Goal: Task Accomplishment & Management: Manage account settings

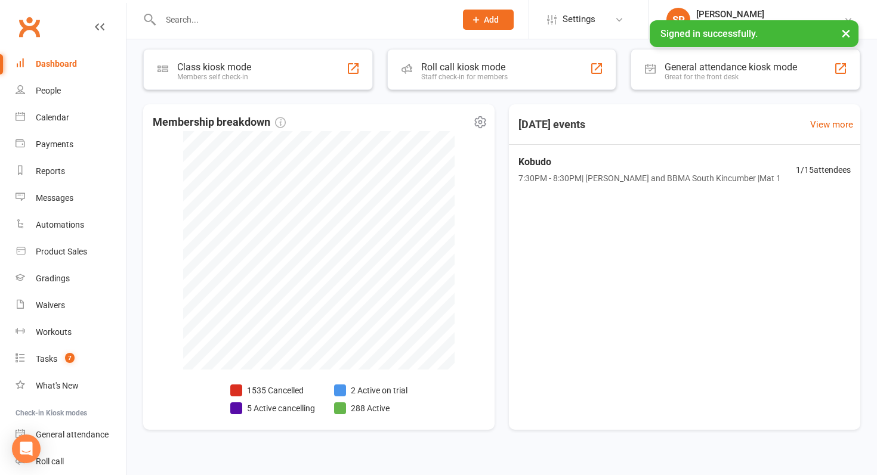
scroll to position [226, 0]
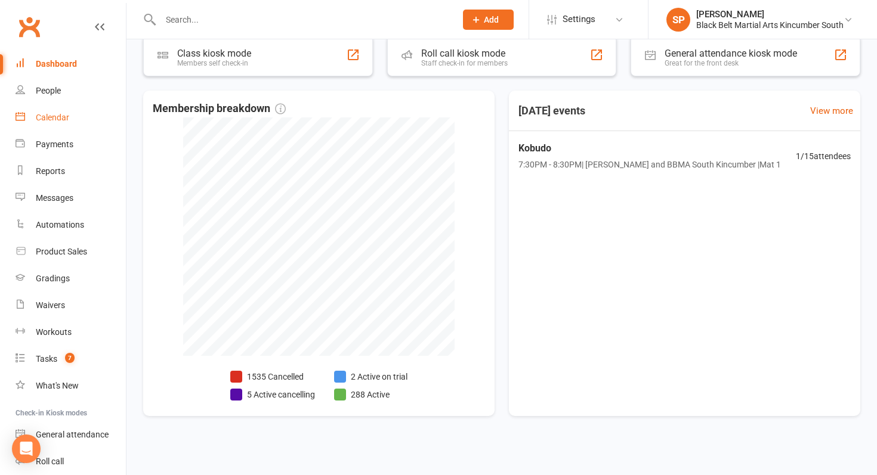
click at [78, 123] on link "Calendar" at bounding box center [71, 117] width 110 height 27
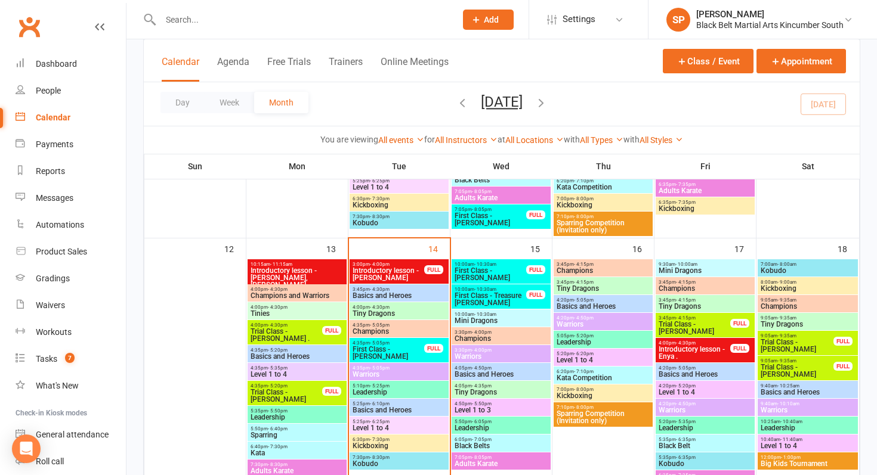
scroll to position [479, 0]
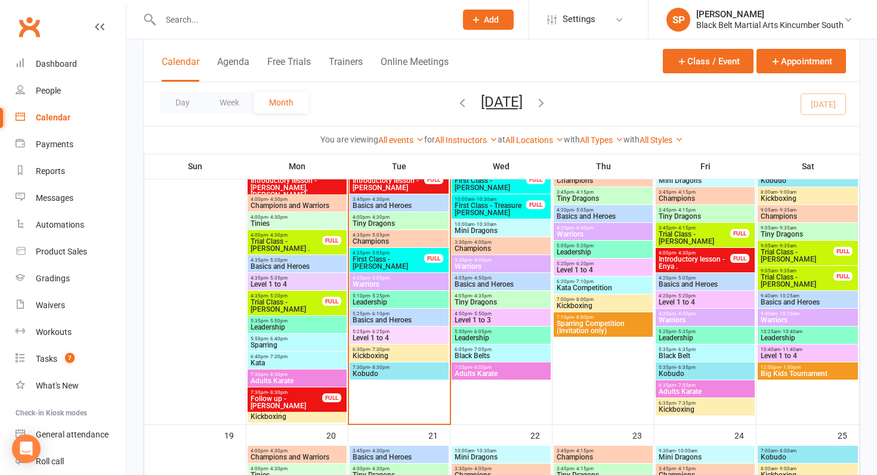
click at [789, 366] on span "- 1:00pm" at bounding box center [791, 367] width 20 height 5
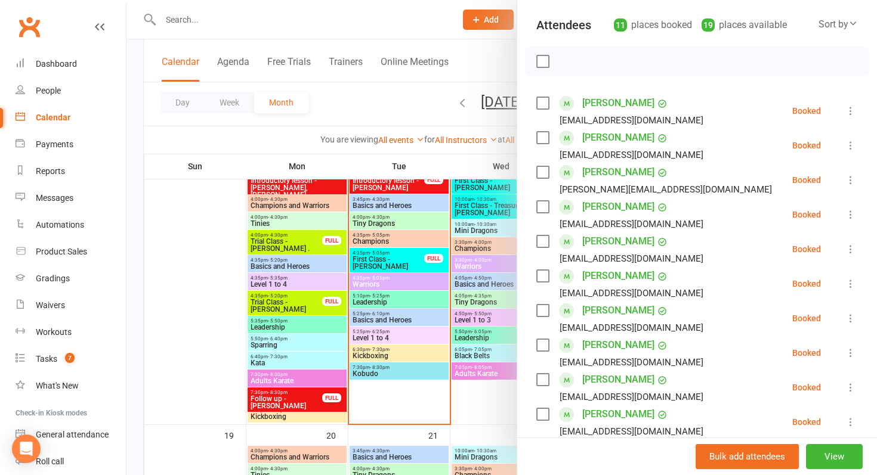
scroll to position [97, 0]
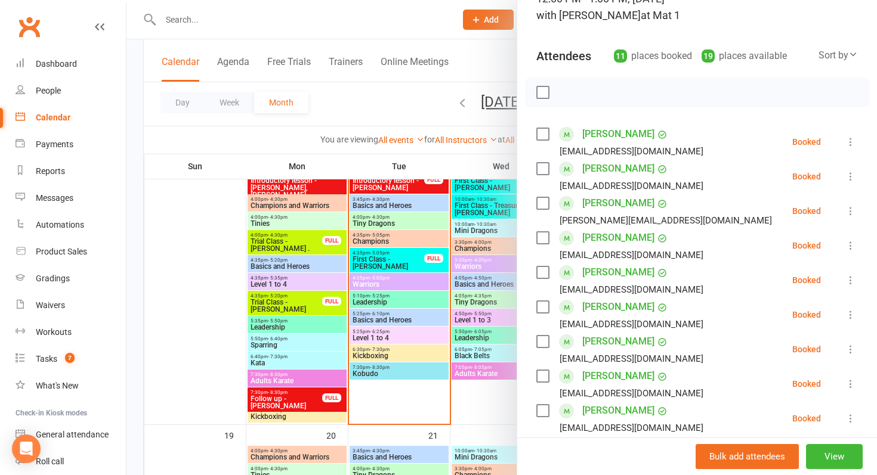
click at [65, 115] on div "Calendar" at bounding box center [53, 118] width 35 height 10
click at [64, 70] on link "Dashboard" at bounding box center [71, 64] width 110 height 27
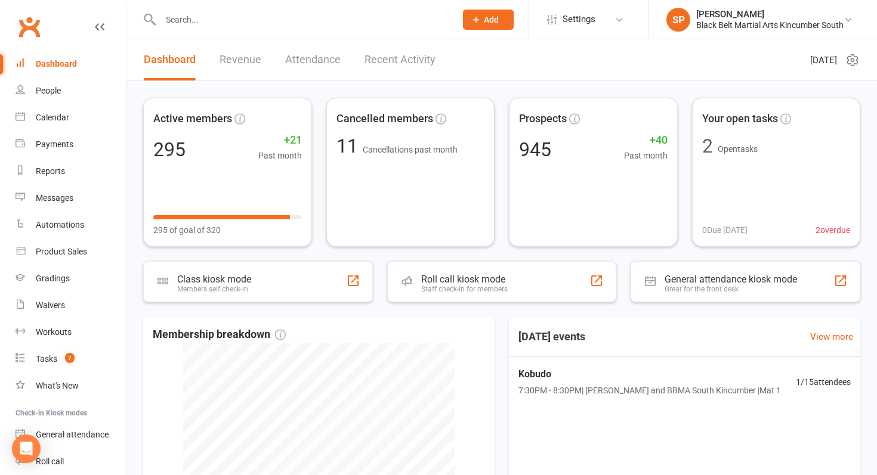
click at [248, 22] on input "text" at bounding box center [302, 19] width 290 height 17
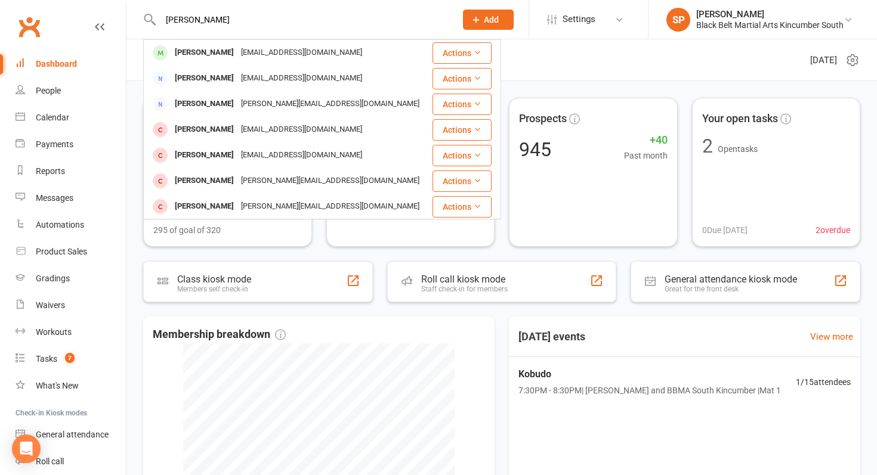
type input "leo ferris"
click at [239, 47] on div "conorferris123@gmail.com" at bounding box center [301, 52] width 128 height 17
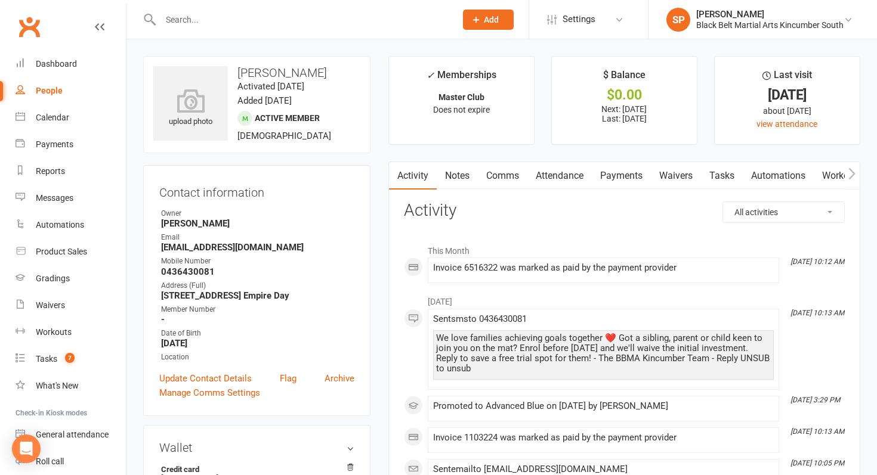
click at [578, 171] on link "Attendance" at bounding box center [559, 175] width 64 height 27
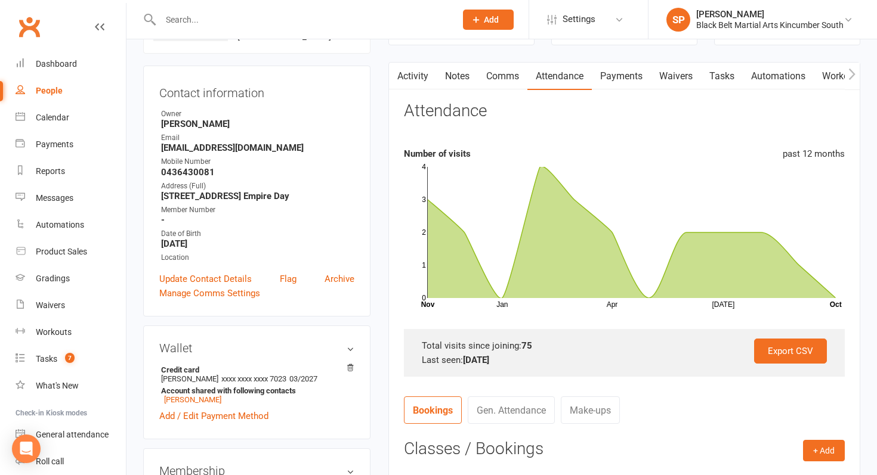
scroll to position [101, 0]
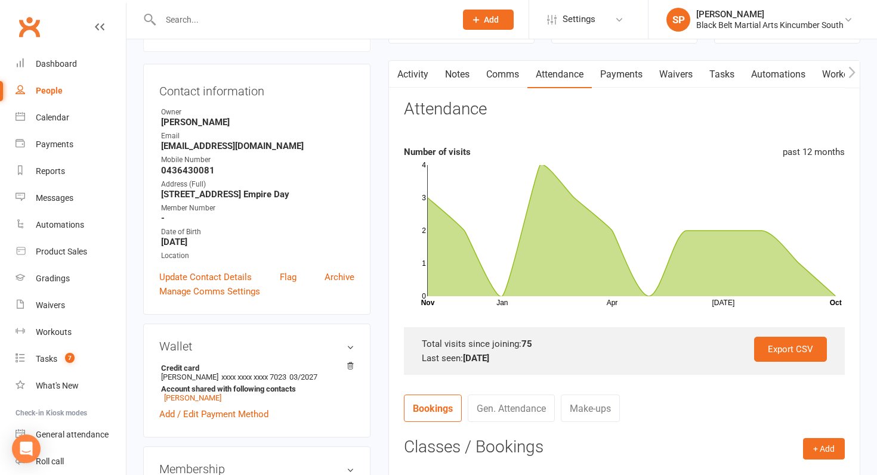
click at [432, 72] on link "Activity" at bounding box center [413, 74] width 48 height 27
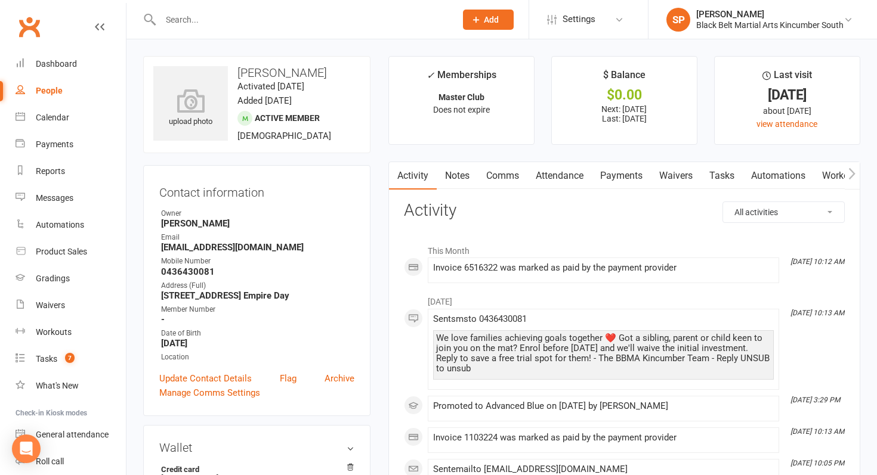
click at [349, 21] on input "text" at bounding box center [302, 19] width 290 height 17
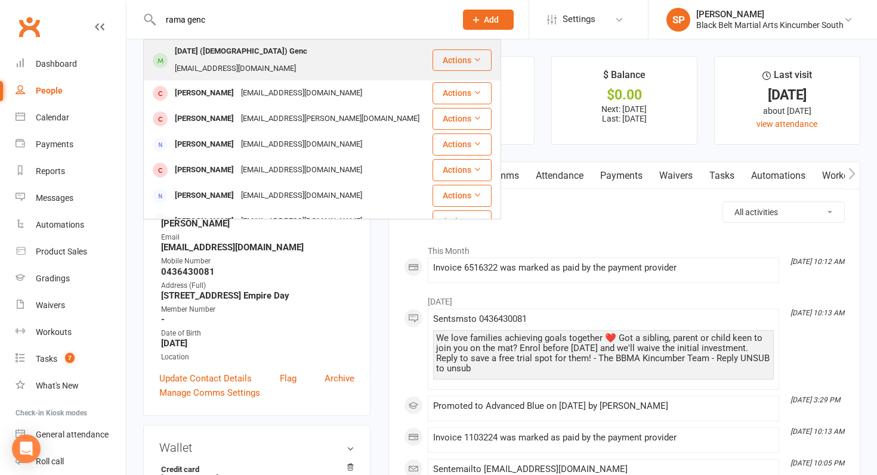
type input "rama genc"
click at [280, 60] on div "bebecstar8@gmail.com" at bounding box center [235, 68] width 128 height 17
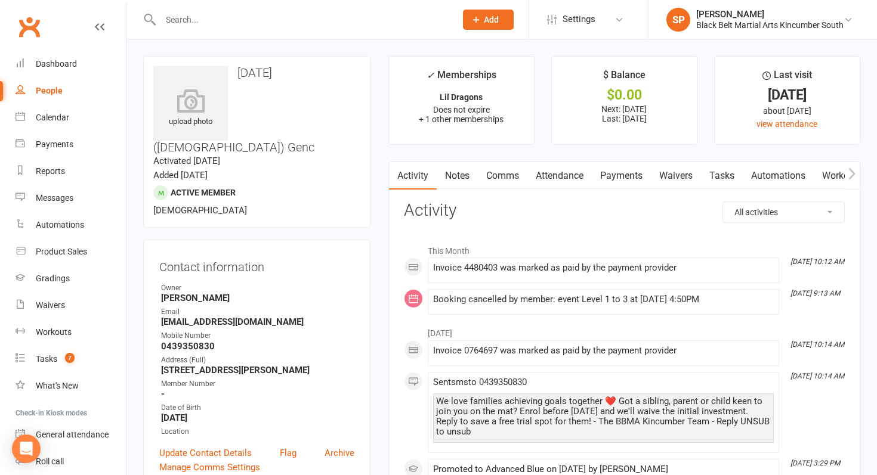
click at [627, 168] on link "Payments" at bounding box center [621, 175] width 59 height 27
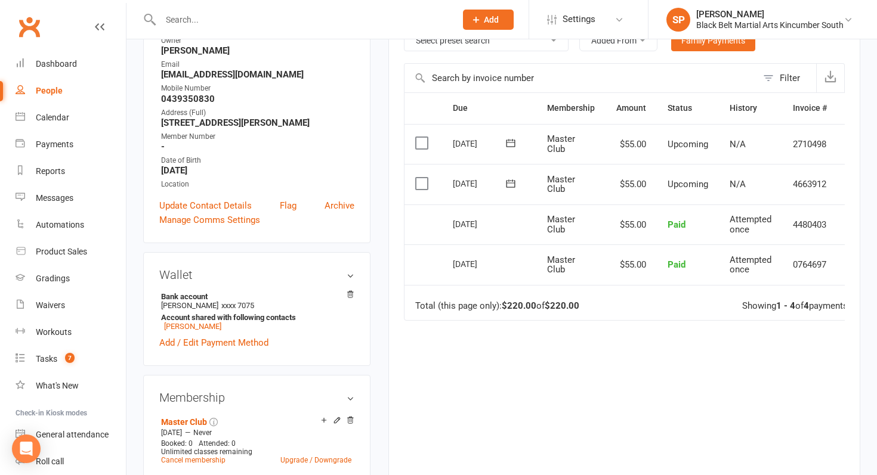
scroll to position [243, 0]
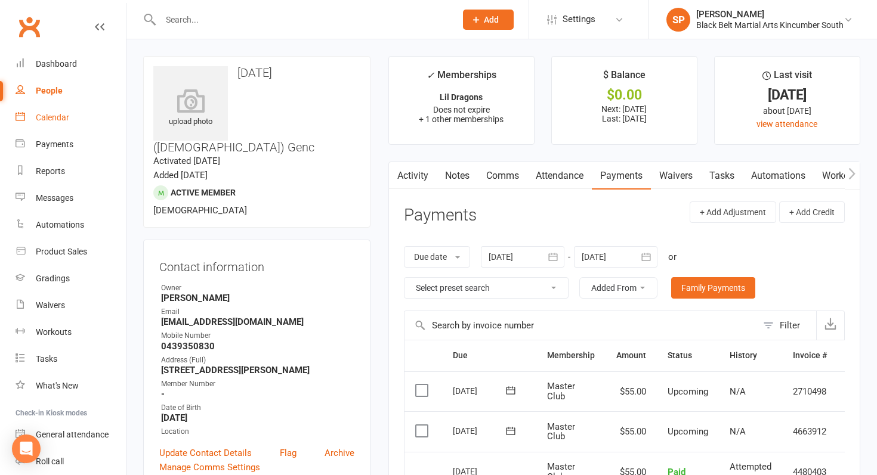
click at [52, 123] on link "Calendar" at bounding box center [71, 117] width 110 height 27
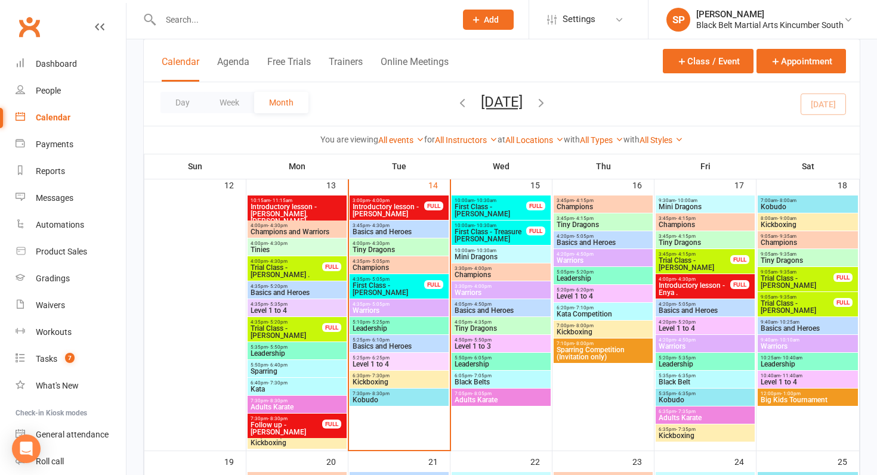
scroll to position [516, 0]
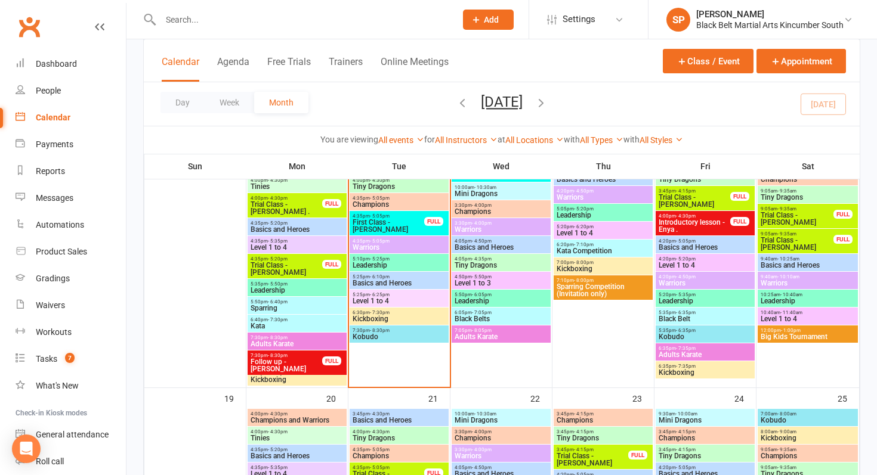
click at [775, 336] on span "Big Kids Tournament" at bounding box center [807, 336] width 95 height 7
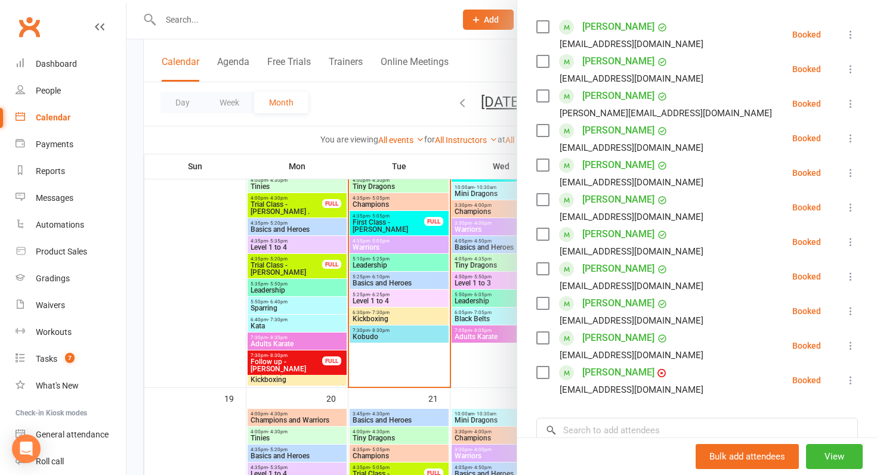
scroll to position [204, 0]
click at [626, 59] on link "Carley Chapman" at bounding box center [618, 61] width 72 height 19
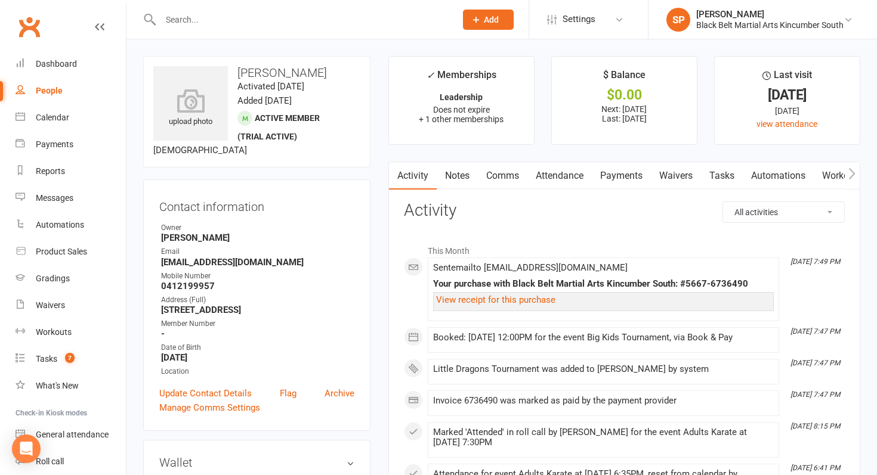
click at [631, 172] on link "Payments" at bounding box center [621, 175] width 59 height 27
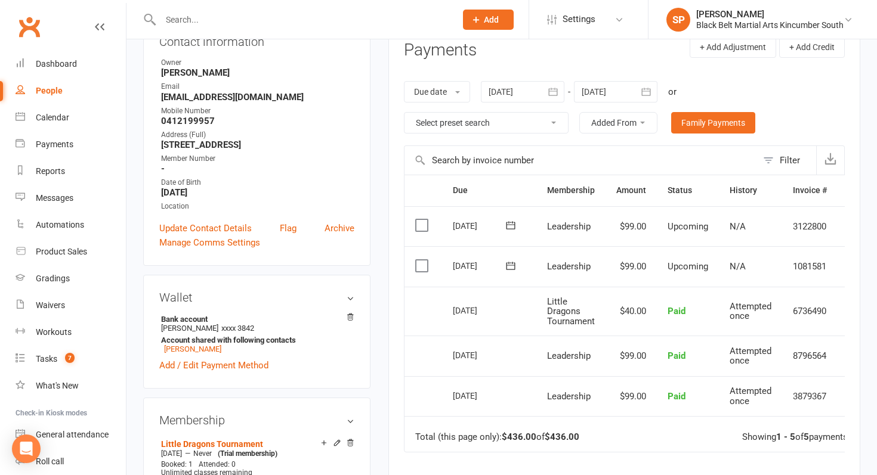
scroll to position [166, 0]
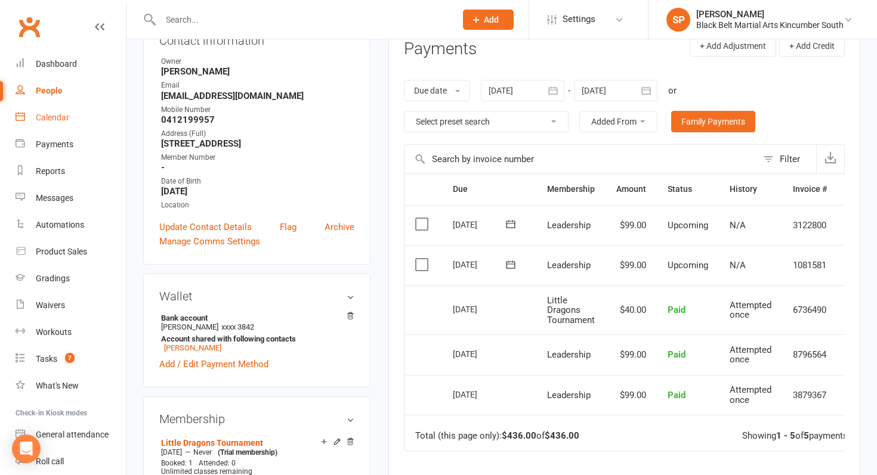
click at [81, 115] on link "Calendar" at bounding box center [71, 117] width 110 height 27
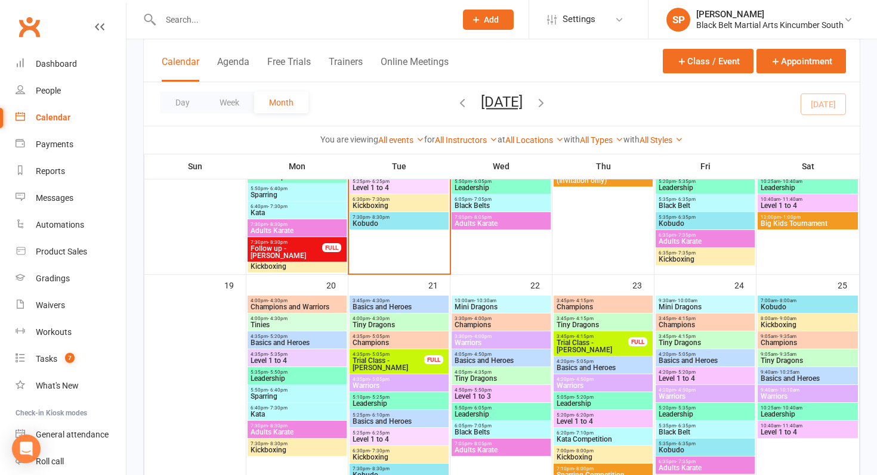
scroll to position [632, 0]
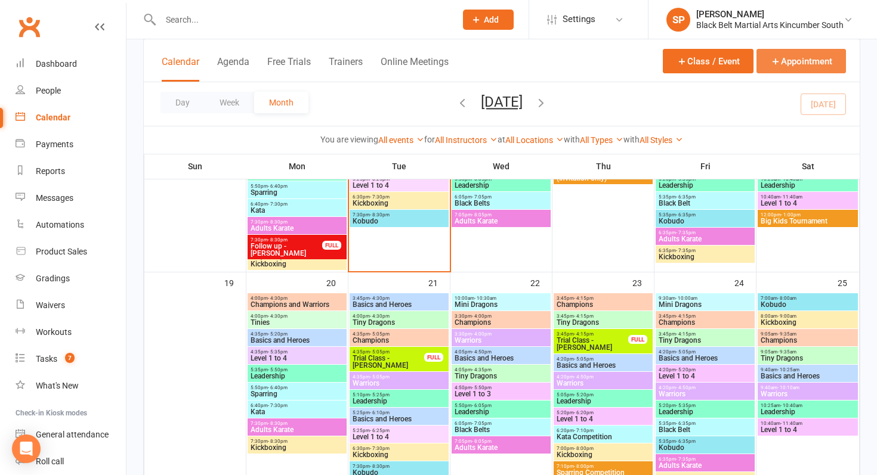
click at [802, 57] on button "Appointment" at bounding box center [800, 61] width 89 height 24
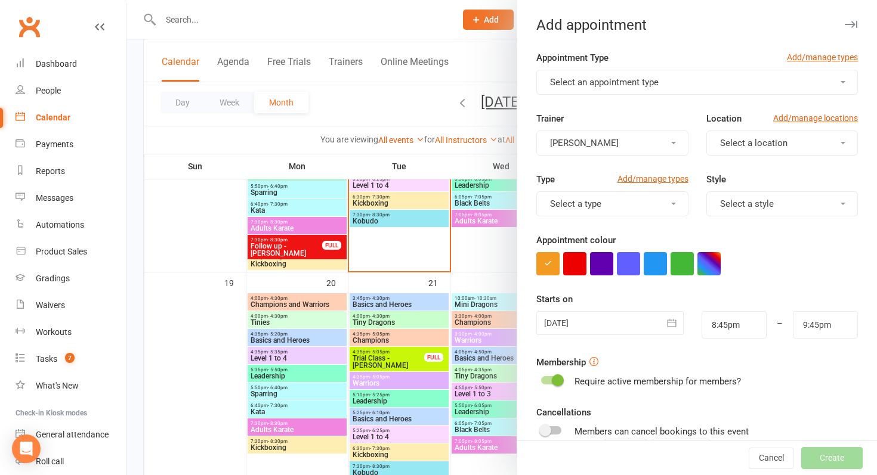
click at [434, 270] on div at bounding box center [501, 237] width 750 height 475
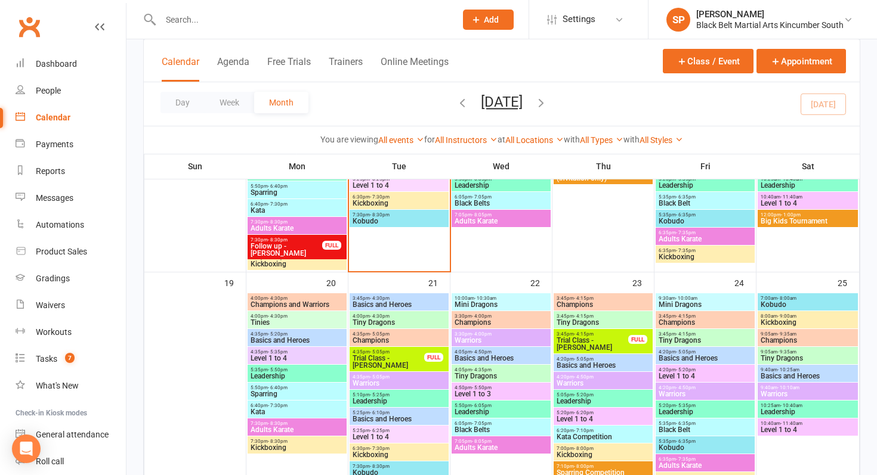
click at [393, 360] on span "Trial Class - [PERSON_NAME]" at bounding box center [388, 362] width 73 height 14
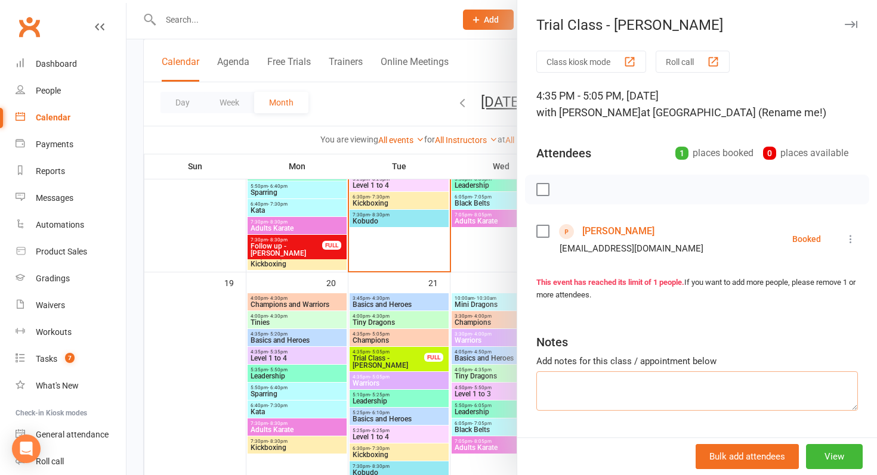
click at [598, 400] on textarea at bounding box center [696, 391] width 321 height 39
click at [560, 385] on textarea "2nd from holiday camps 2 weeks free" at bounding box center [696, 391] width 321 height 39
click at [563, 386] on textarea "2nd class from holiday camps 2 weeks free" at bounding box center [696, 391] width 321 height 39
type textarea "2nd class from holiday camps 2 weeks free"
click at [435, 361] on div at bounding box center [501, 237] width 750 height 475
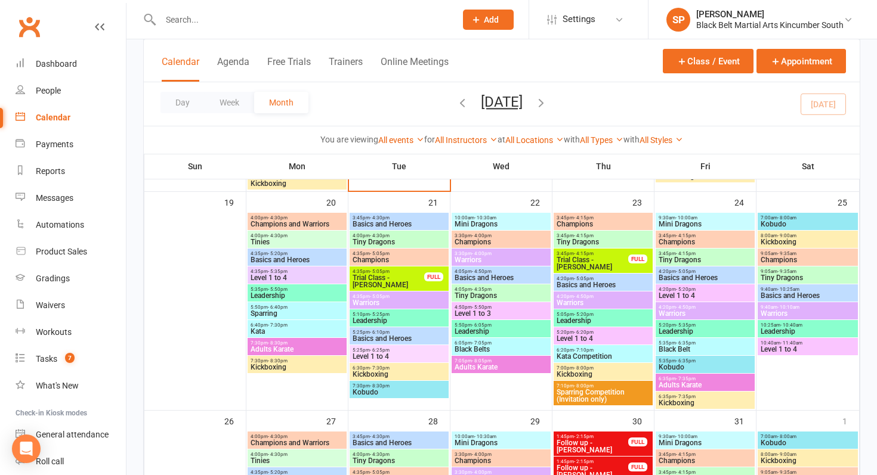
scroll to position [713, 0]
click at [767, 58] on button "Appointment" at bounding box center [800, 61] width 89 height 24
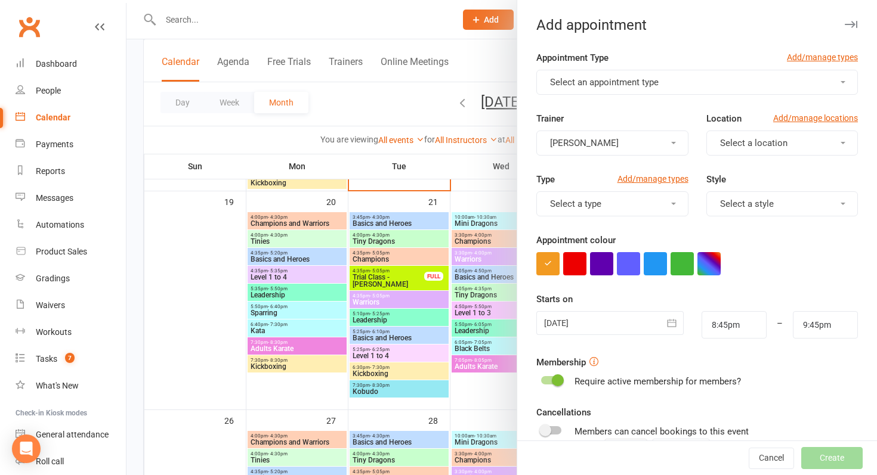
click at [617, 82] on span "Select an appointment type" at bounding box center [604, 82] width 109 height 11
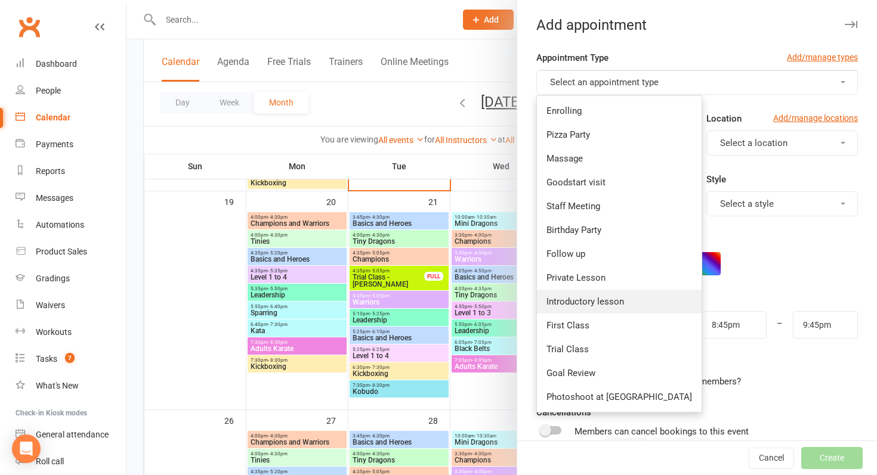
click at [574, 297] on span "Introductory lesson" at bounding box center [585, 301] width 78 height 11
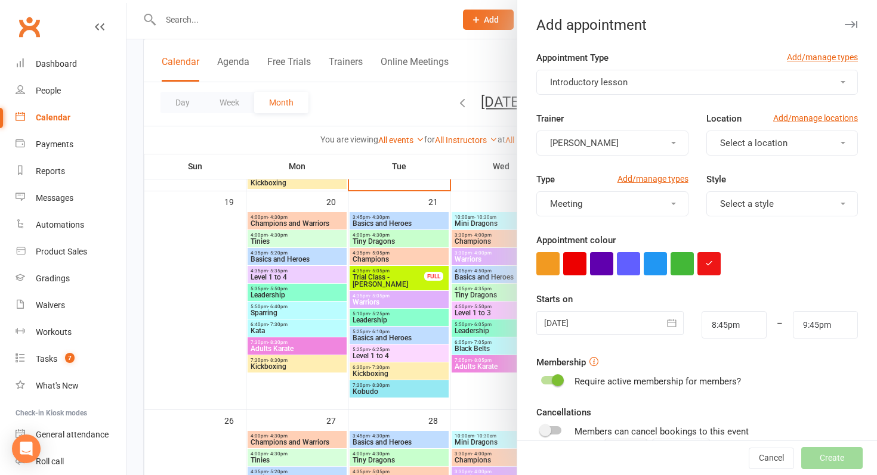
click at [587, 321] on div at bounding box center [609, 323] width 147 height 24
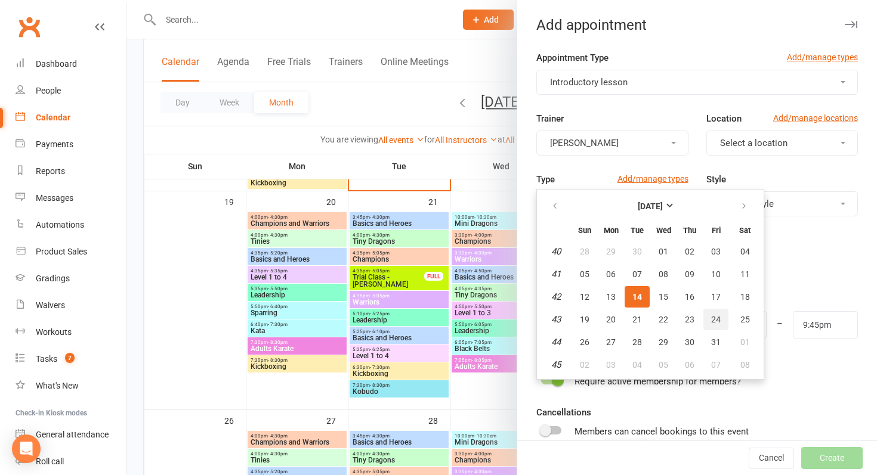
click at [711, 322] on span "24" at bounding box center [716, 320] width 10 height 10
type input "24 Oct 2025"
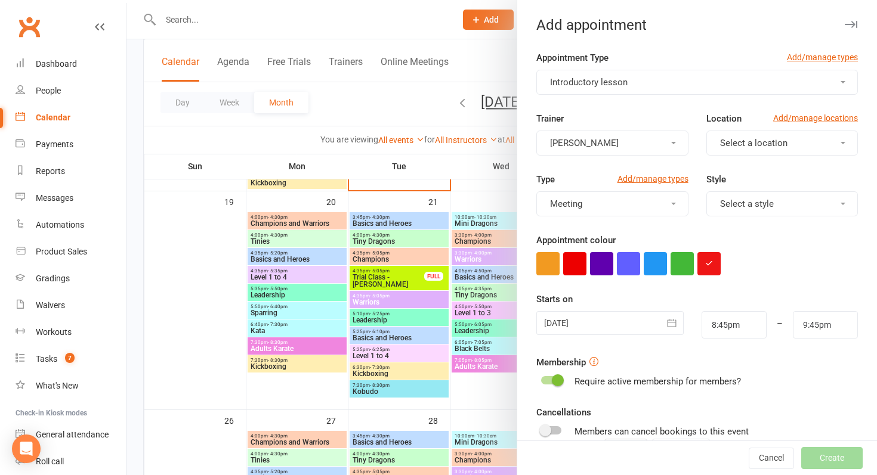
click at [689, 86] on button "Introductory lesson" at bounding box center [696, 82] width 321 height 25
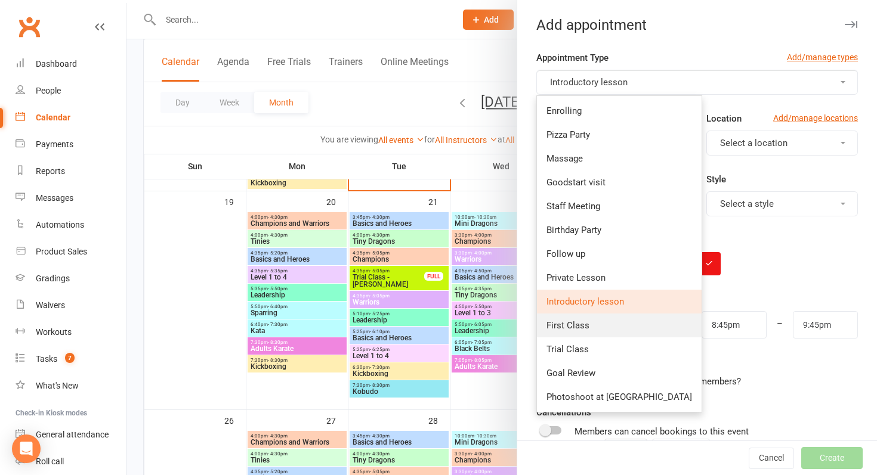
click at [592, 321] on link "First Class" at bounding box center [619, 326] width 165 height 24
type input "9:15pm"
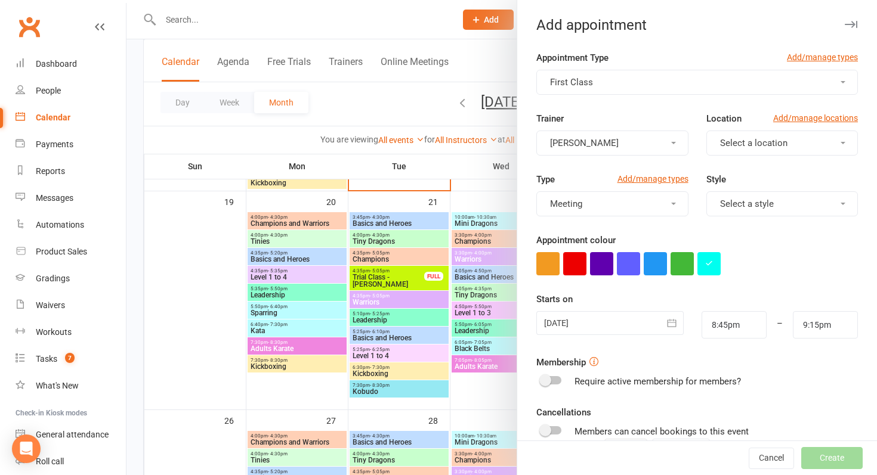
click at [602, 326] on div at bounding box center [609, 323] width 147 height 24
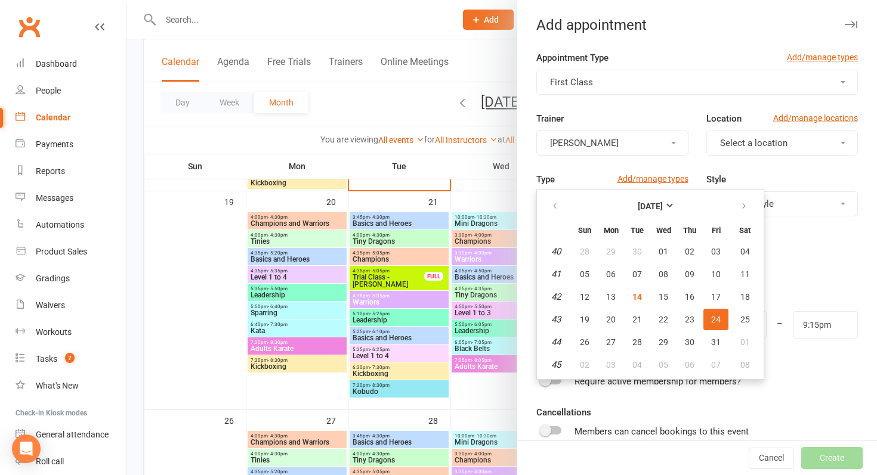
click at [821, 280] on form "Appointment Type Add/manage types First Class Trainer Shaylan Petersen Location…" at bounding box center [696, 310] width 321 height 518
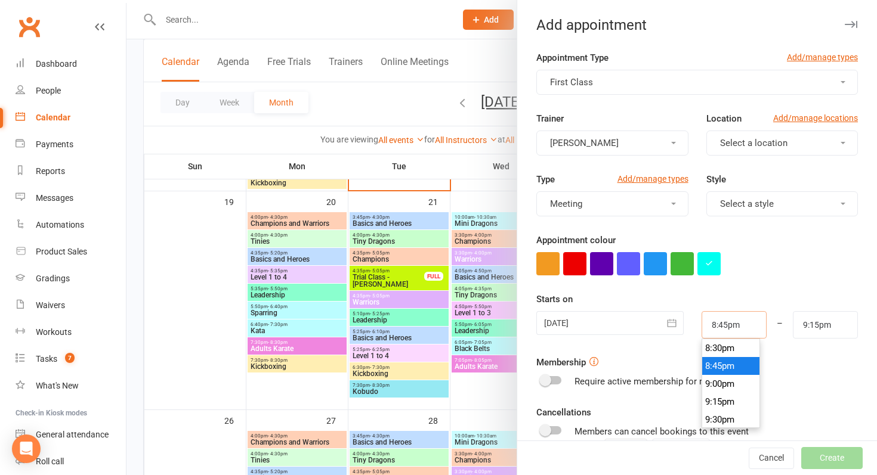
drag, startPoint x: 759, startPoint y: 319, endPoint x: 663, endPoint y: 317, distance: 96.0
click at [663, 317] on div "24 Oct 2025 October 2025 Sun Mon Tue Wed Thu Fri Sat 40 28 29 30 01 02 03 04 41…" at bounding box center [696, 324] width 339 height 27
type input "3:45pm"
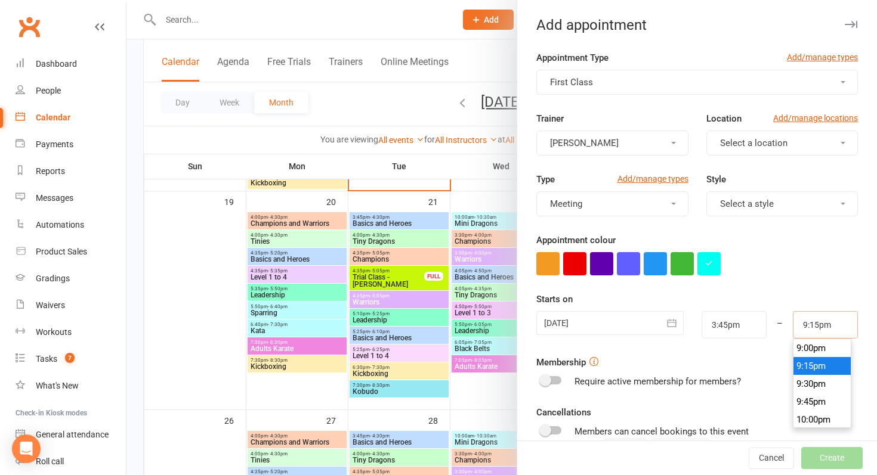
drag, startPoint x: 846, startPoint y: 321, endPoint x: 716, endPoint y: 321, distance: 129.4
click at [716, 321] on div "24 Oct 2025 October 2025 Sun Mon Tue Wed Thu Fri Sat 40 28 29 30 01 02 03 04 41…" at bounding box center [696, 324] width 339 height 27
type input "4:15pm"
click at [721, 277] on form "Appointment Type Add/manage types First Class Trainer Shaylan Petersen Location…" at bounding box center [696, 310] width 321 height 518
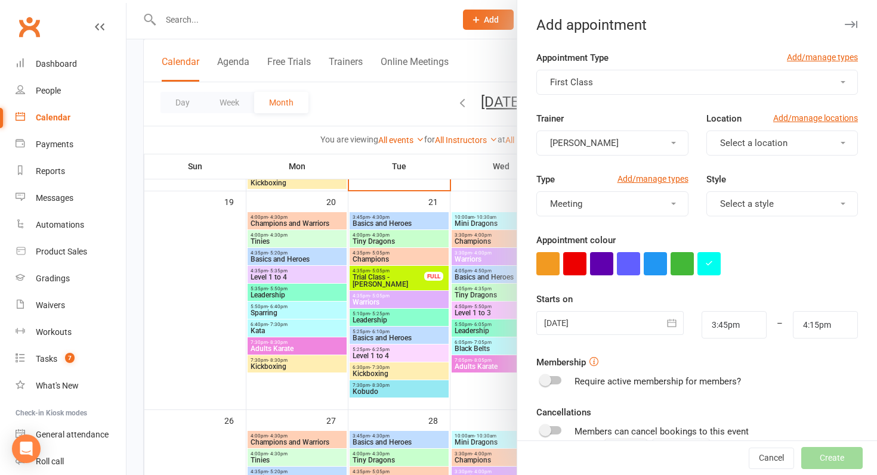
scroll to position [145, 0]
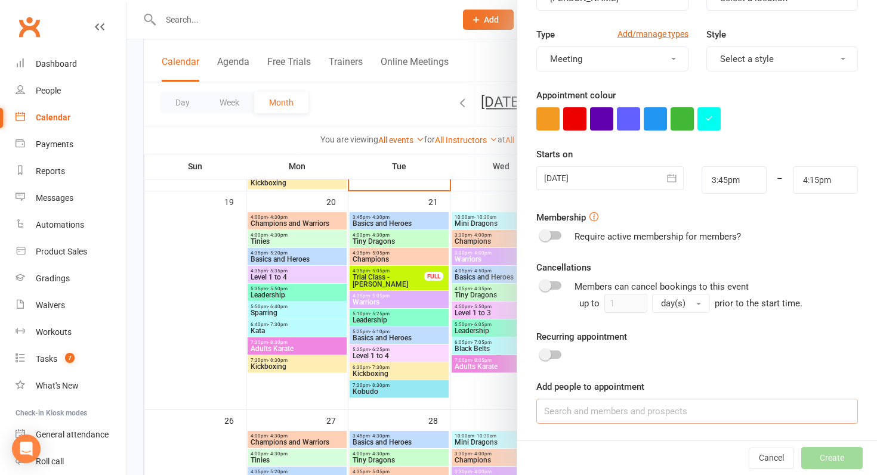
click at [589, 418] on input at bounding box center [696, 411] width 321 height 25
type input "C"
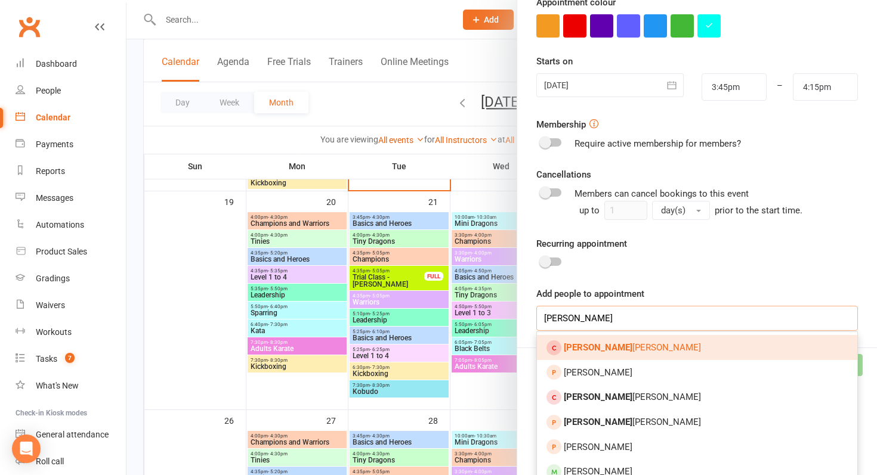
scroll to position [239, 0]
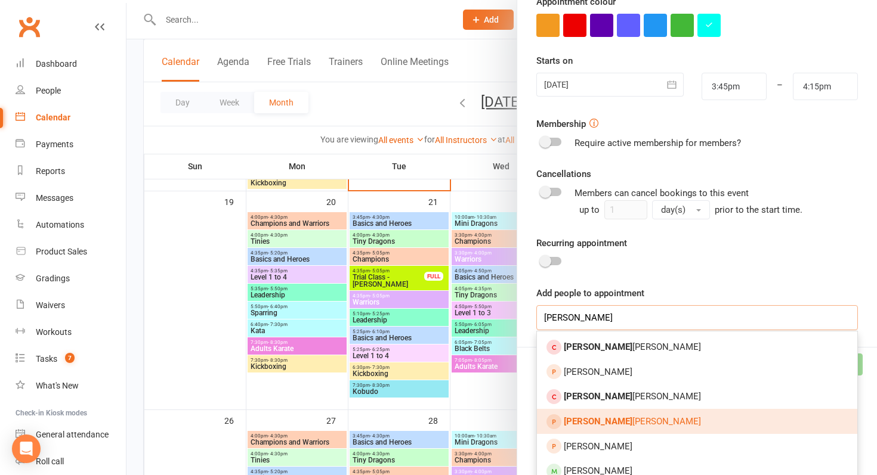
type input "rosie"
click at [600, 419] on span "Rosie Strnad" at bounding box center [632, 421] width 137 height 11
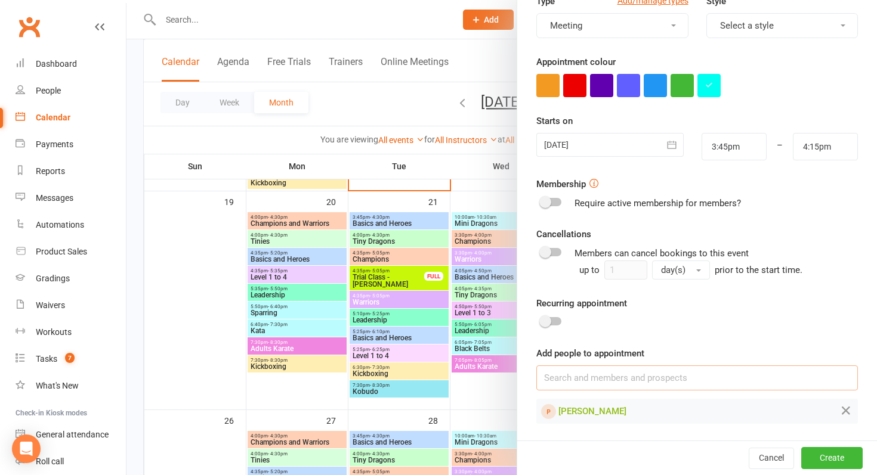
scroll to position [0, 0]
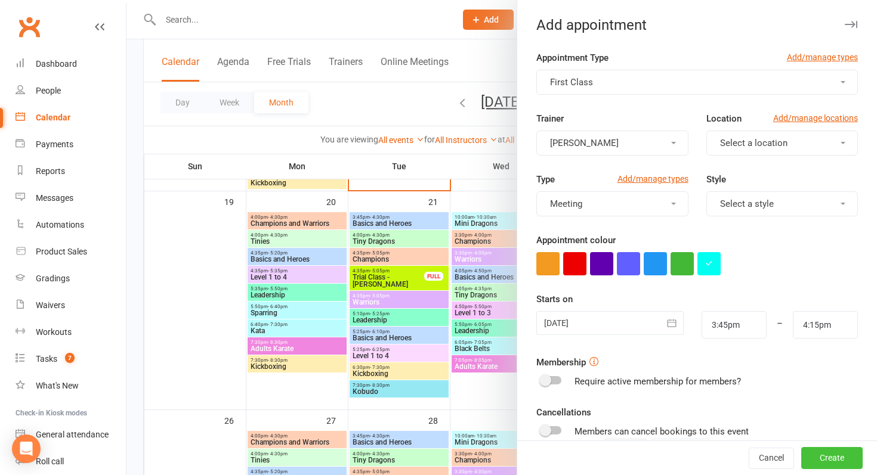
click at [831, 454] on button "Create" at bounding box center [831, 458] width 61 height 21
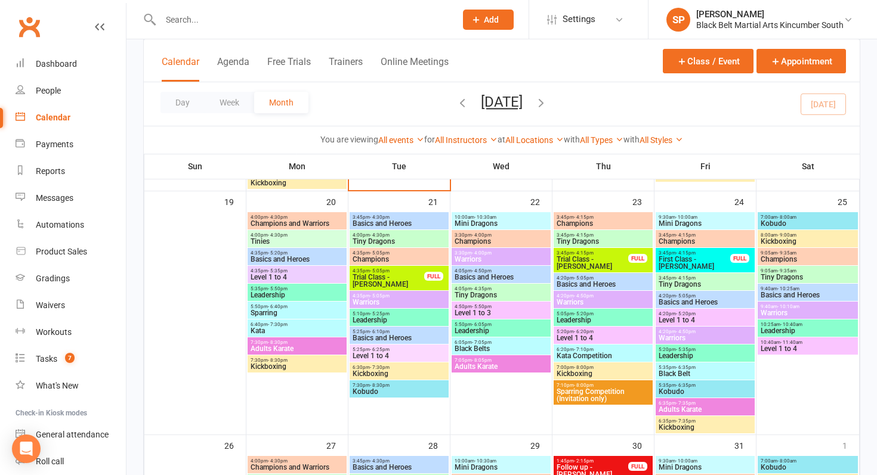
click at [720, 261] on span "First Class - [PERSON_NAME]" at bounding box center [694, 263] width 73 height 14
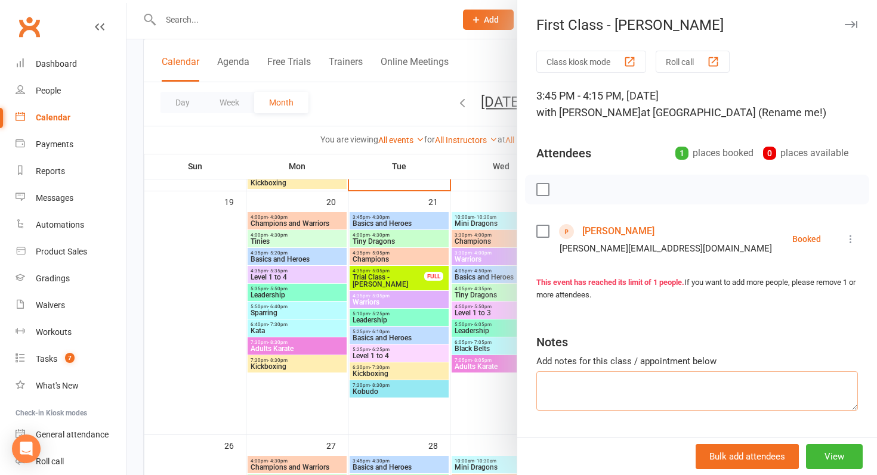
click at [628, 389] on textarea at bounding box center [696, 391] width 321 height 39
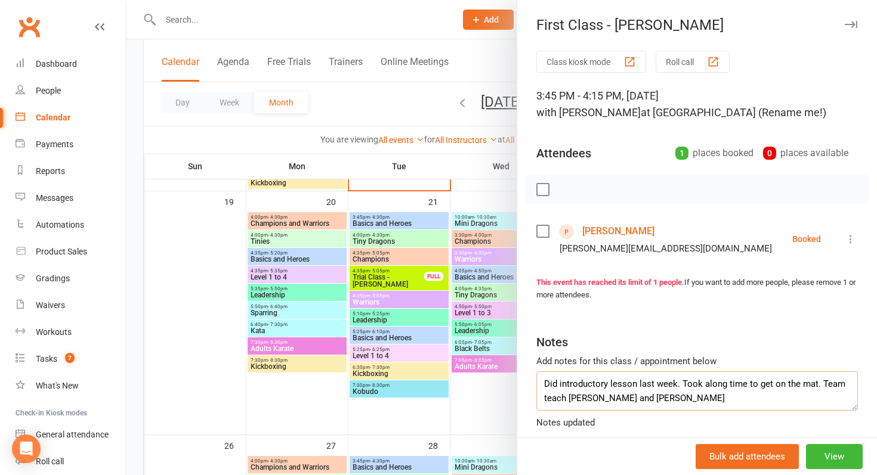
type textarea "Did introductory lesson last week. Took along time to get on the mat. Team teac…"
click at [432, 389] on div at bounding box center [501, 237] width 750 height 475
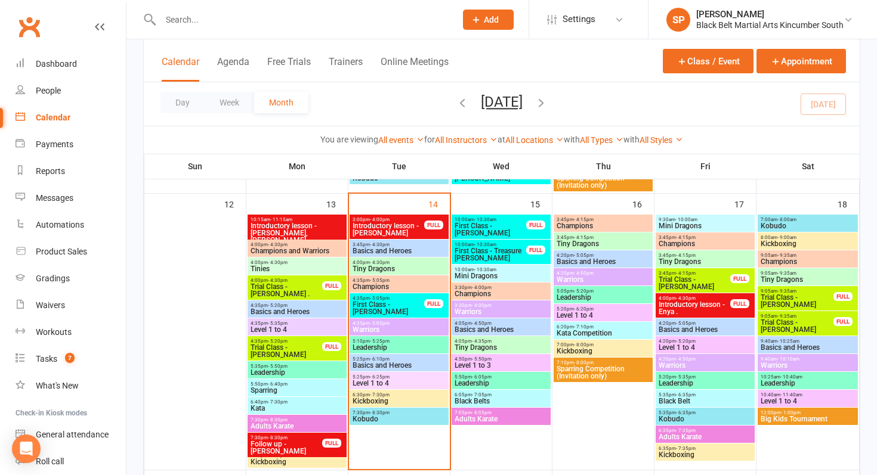
scroll to position [432, 0]
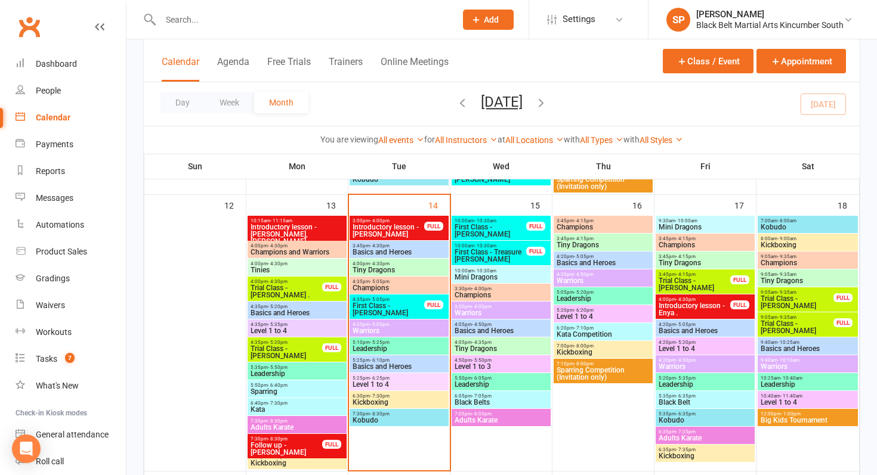
click at [500, 224] on span "First Class - [PERSON_NAME]" at bounding box center [490, 231] width 73 height 14
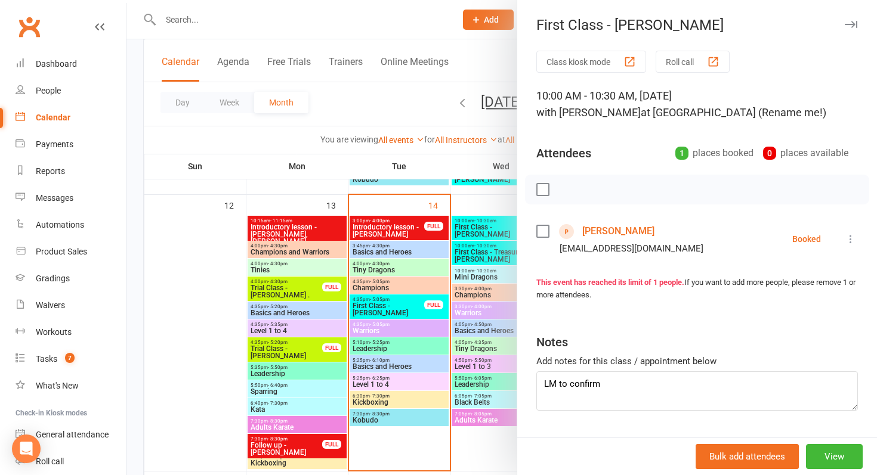
click at [595, 230] on link "Ayva Choudhary" at bounding box center [618, 231] width 72 height 19
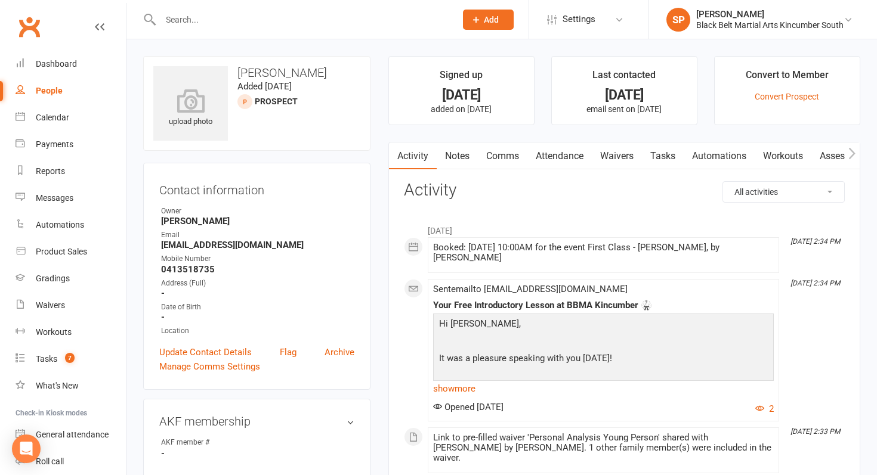
click at [623, 160] on link "Waivers" at bounding box center [617, 156] width 50 height 27
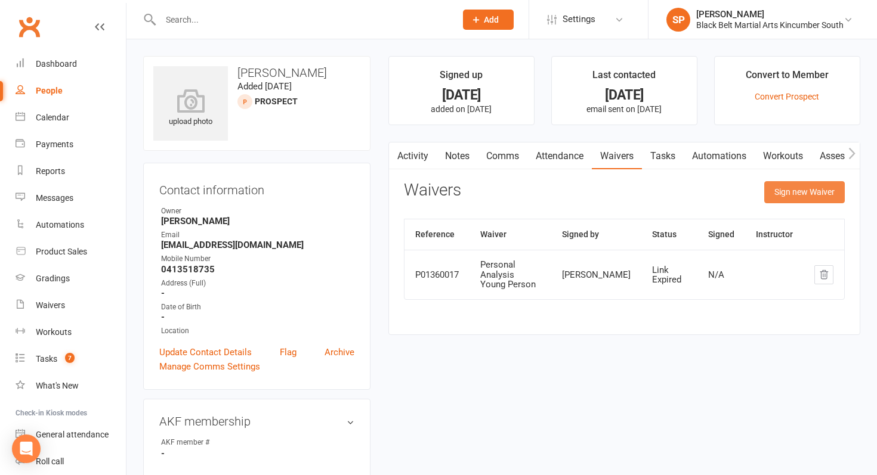
click at [776, 182] on button "Sign new Waiver" at bounding box center [804, 191] width 81 height 21
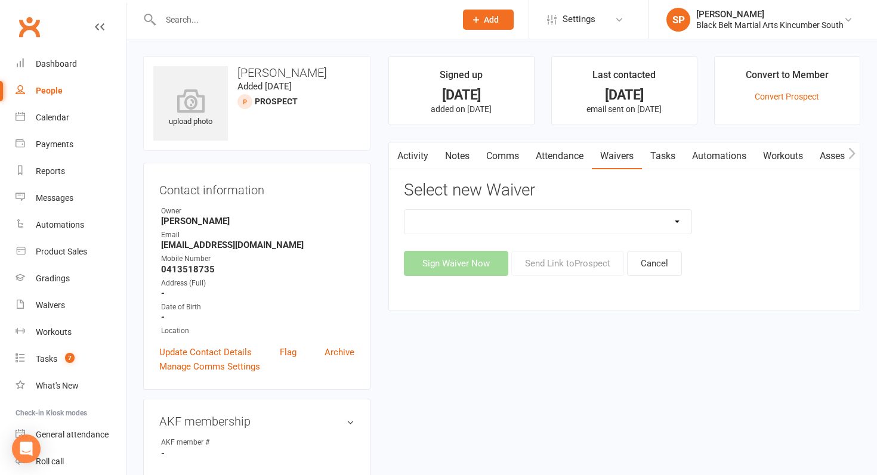
click at [511, 217] on select "Direct Debit Request Festival Enrolment Festival Trial Class Holiday Camp Waive…" at bounding box center [547, 222] width 287 height 24
select select "10335"
click at [404, 210] on select "Direct Debit Request Festival Enrolment Festival Trial Class Holiday Camp Waive…" at bounding box center [547, 222] width 287 height 24
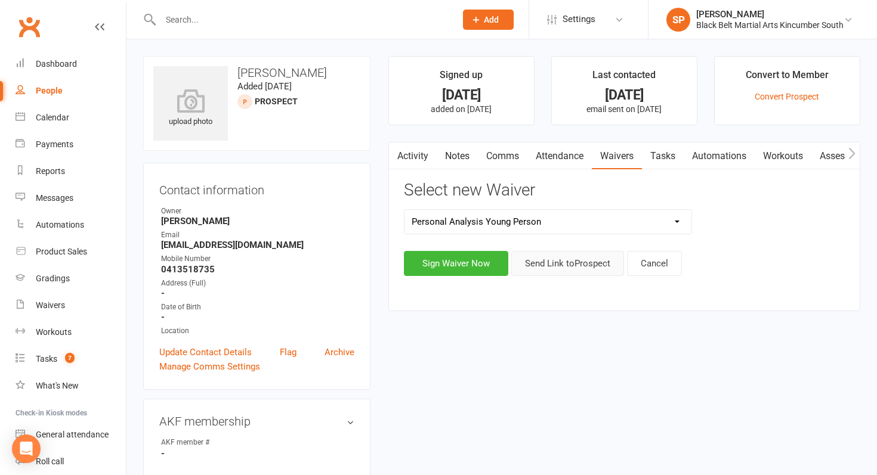
click at [567, 266] on button "Send Link to Prospect" at bounding box center [567, 263] width 113 height 25
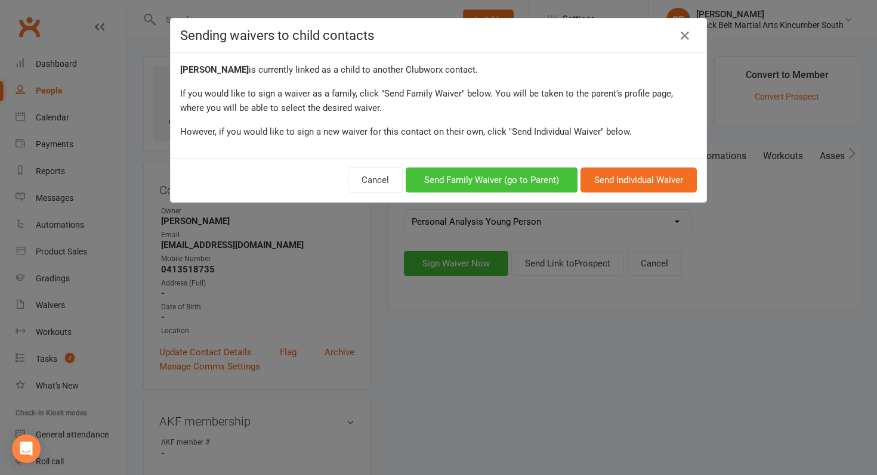
click at [530, 180] on button "Send Family Waiver (go to Parent)" at bounding box center [492, 180] width 172 height 25
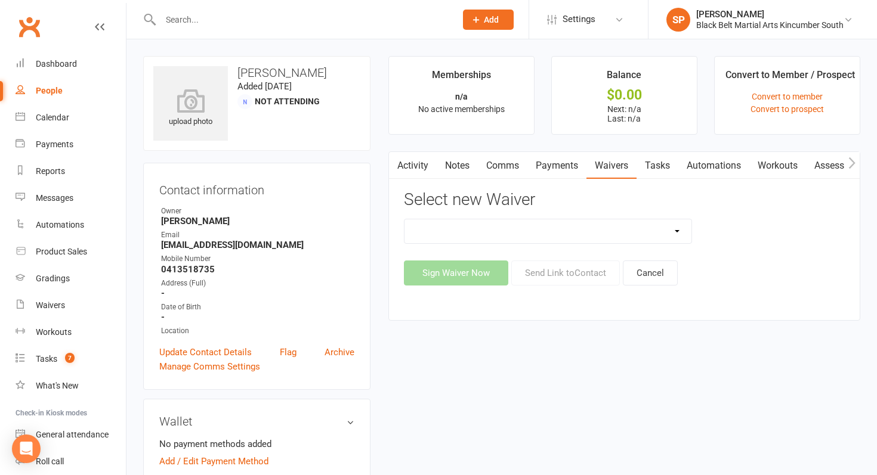
click at [521, 233] on select "Direct Debit Request Festival Enrolment Festival Trial Class Holiday Camp Waive…" at bounding box center [547, 231] width 287 height 24
select select "10335"
click at [404, 219] on select "Direct Debit Request Festival Enrolment Festival Trial Class Holiday Camp Waive…" at bounding box center [547, 231] width 287 height 24
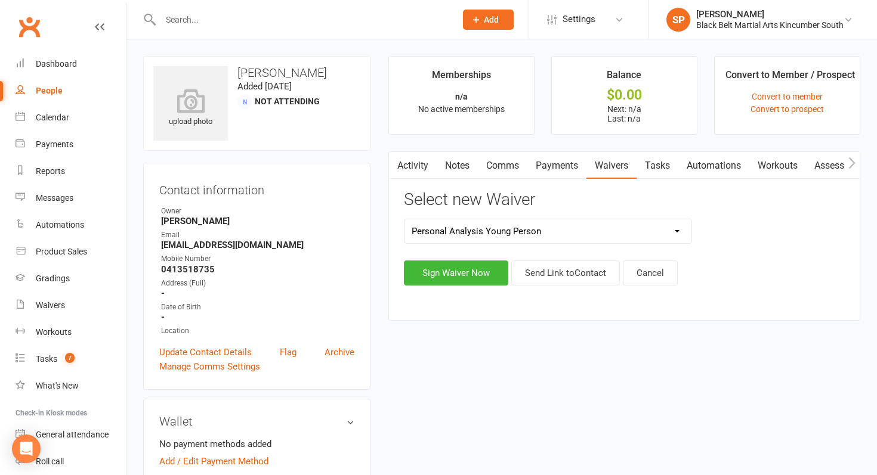
click at [570, 287] on div "Activity Notes Comms Payments Waivers Tasks Automations Workouts Assessments Cr…" at bounding box center [624, 235] width 472 height 169
click at [578, 270] on button "Send Link to Contact" at bounding box center [565, 273] width 109 height 25
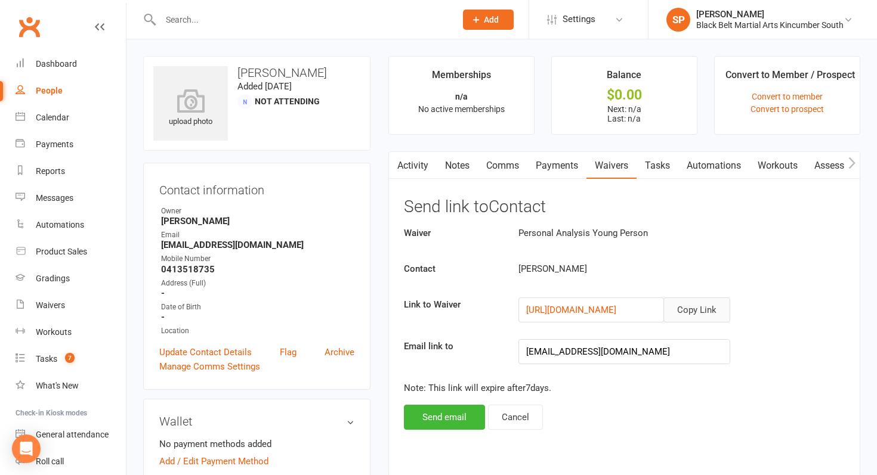
click at [695, 310] on button "Copy Link" at bounding box center [696, 310] width 67 height 25
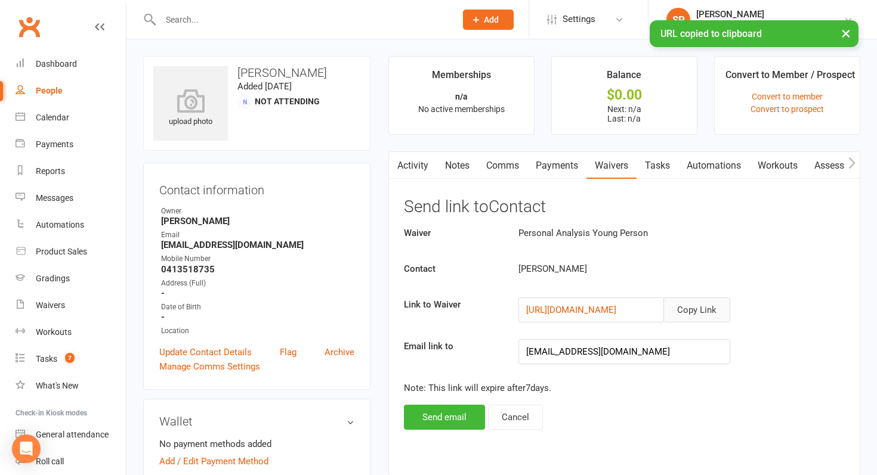
click at [404, 164] on link "Activity" at bounding box center [413, 165] width 48 height 27
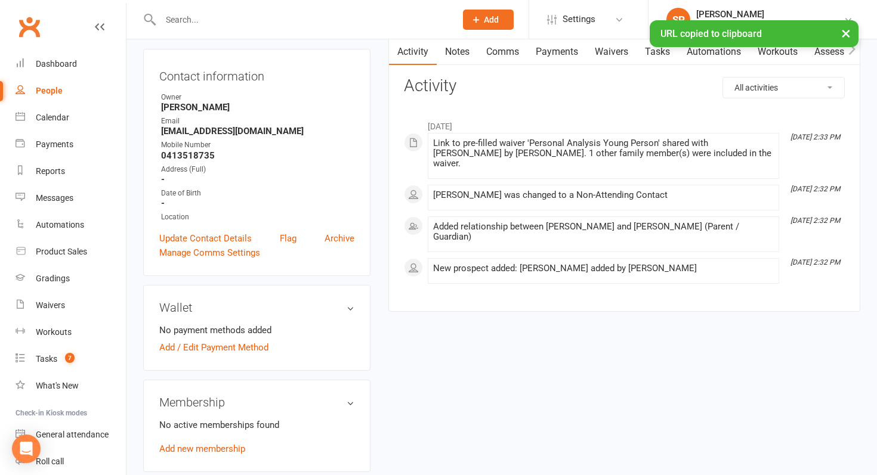
scroll to position [362, 0]
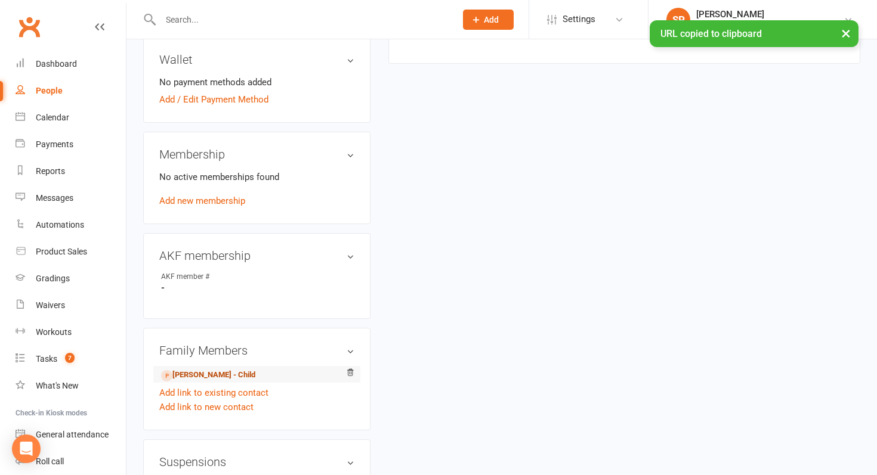
click at [208, 373] on link "Ayva Choudhary - Child" at bounding box center [208, 375] width 94 height 13
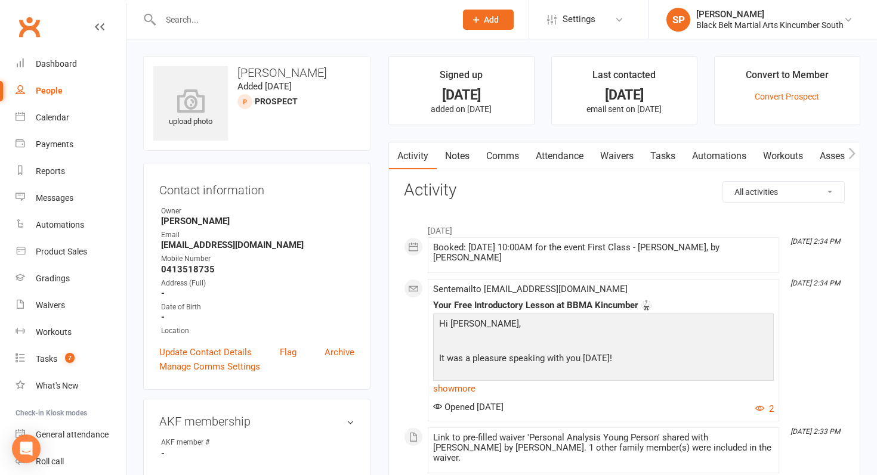
click at [506, 154] on link "Comms" at bounding box center [502, 156] width 49 height 27
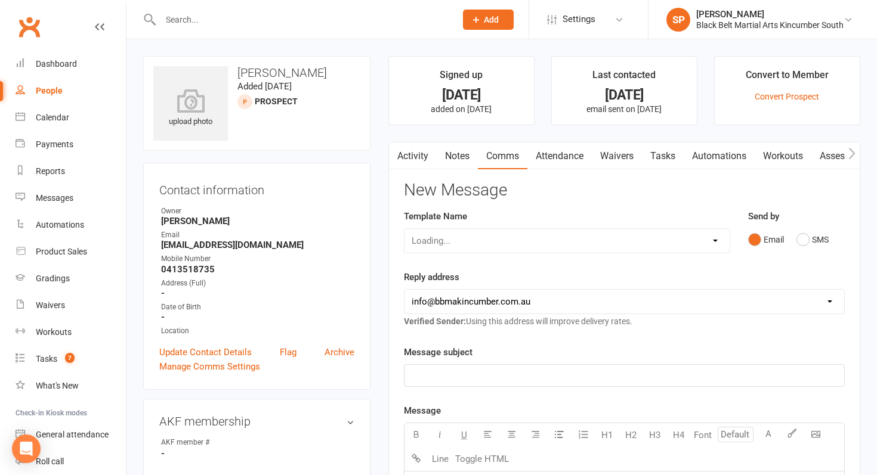
click at [651, 239] on div "Loading..." at bounding box center [567, 240] width 326 height 25
click at [651, 239] on select "Select Template [SMS] Birthday Invite Text [Email] Birthday Party [Email] Happy…" at bounding box center [566, 241] width 325 height 24
select select "7"
click at [404, 229] on select "Select Template [SMS] Birthday Invite Text [Email] Birthday Party [Email] Happy…" at bounding box center [566, 241] width 325 height 24
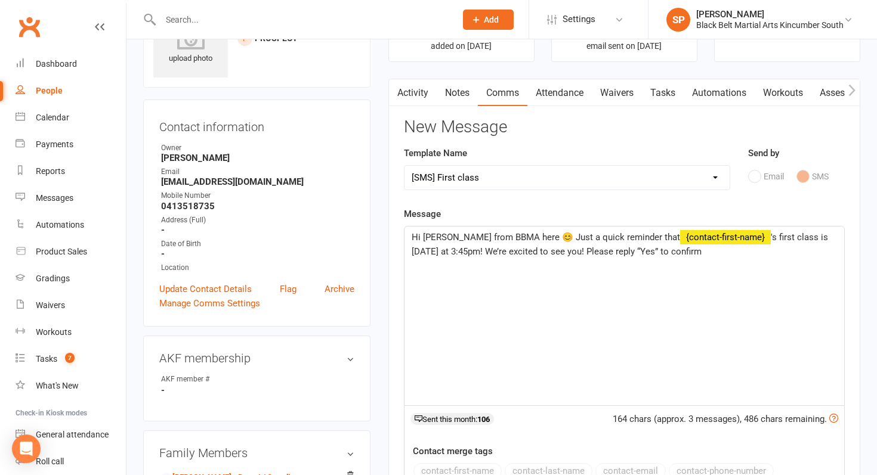
scroll to position [87, 0]
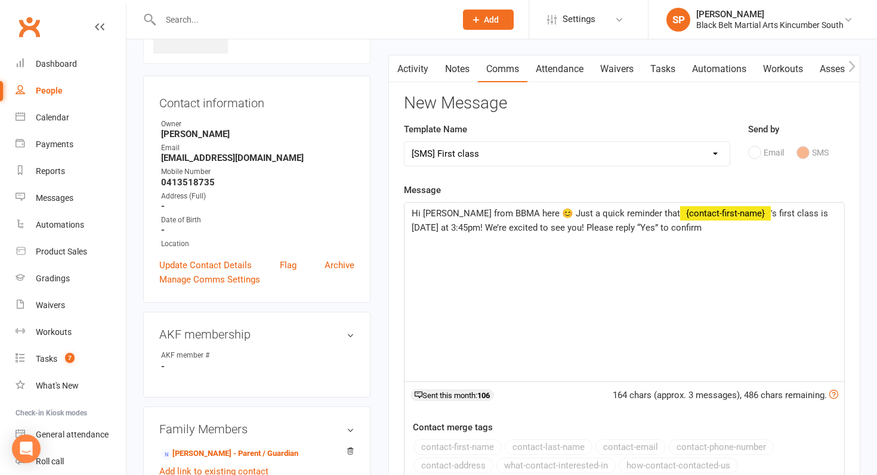
click at [417, 230] on span "'s first class is today at 3:45pm! We’re excited to see you! Please reply “Yes”…" at bounding box center [620, 220] width 419 height 25
click at [484, 230] on span "'s first class is tomorrow at 3:45pm! We’re excited to see you! Please reply “Y…" at bounding box center [620, 220] width 419 height 25
click at [756, 225] on p "Hi Sensei Shaylan from BBMA here 😊 Just a quick reminder that ﻿ {contact-first-…" at bounding box center [623, 220] width 425 height 29
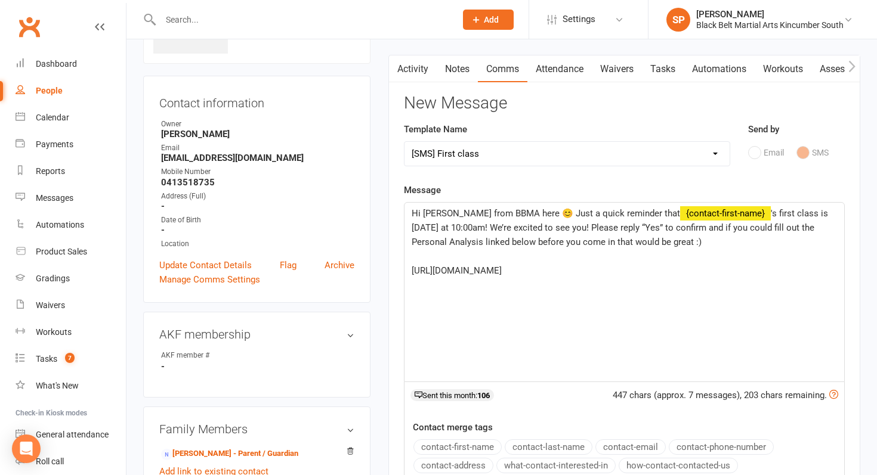
click at [749, 240] on p "Hi Sensei Shaylan from BBMA here 😊 Just a quick reminder that ﻿ {contact-first-…" at bounding box center [623, 227] width 425 height 43
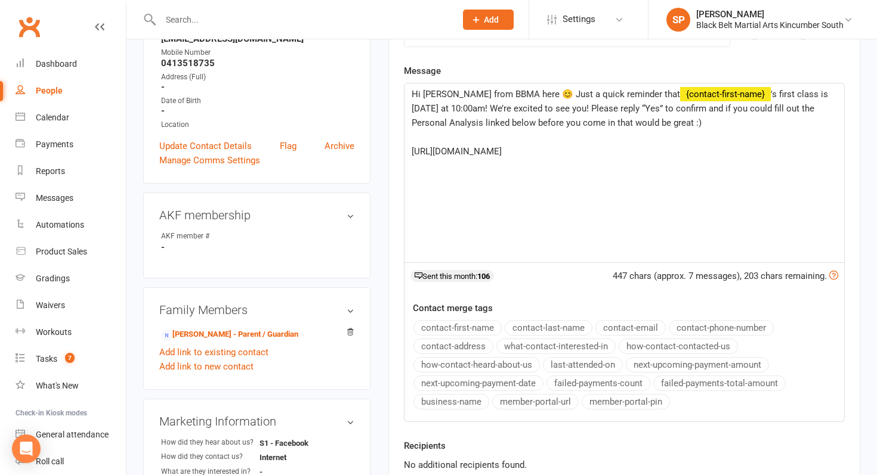
scroll to position [210, 0]
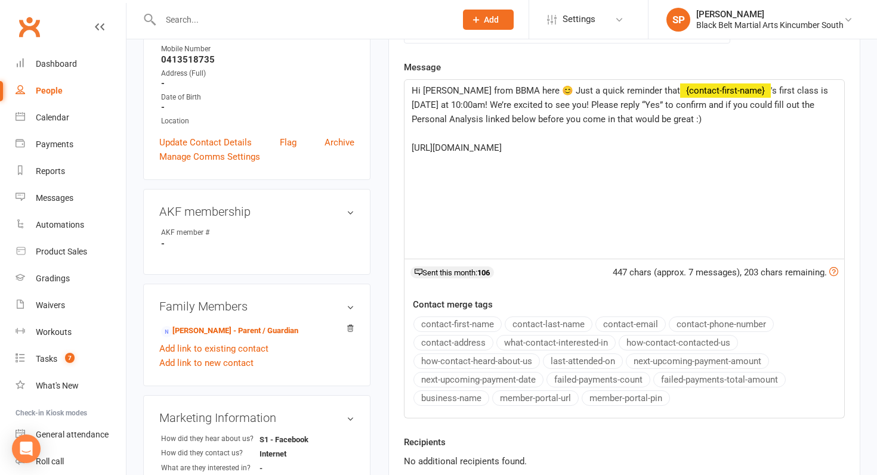
click at [602, 105] on span "'s first class is tomorrow at 10:00am! We’re excited to see you! Please reply “…" at bounding box center [620, 104] width 419 height 39
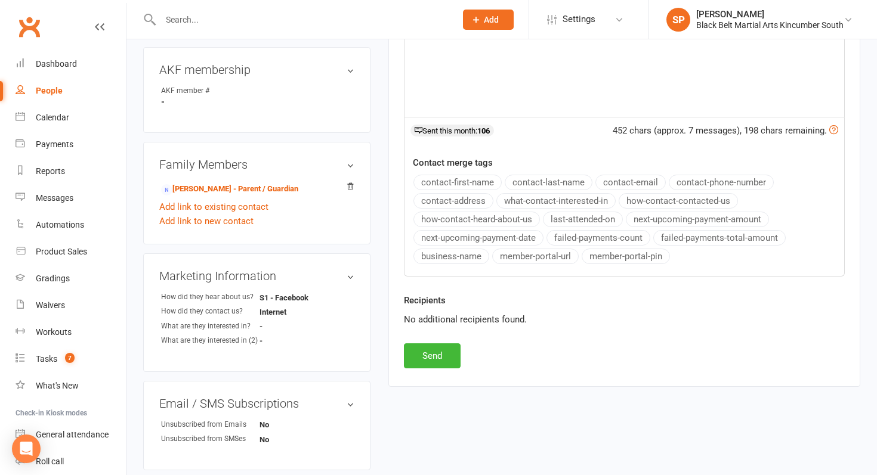
scroll to position [368, 0]
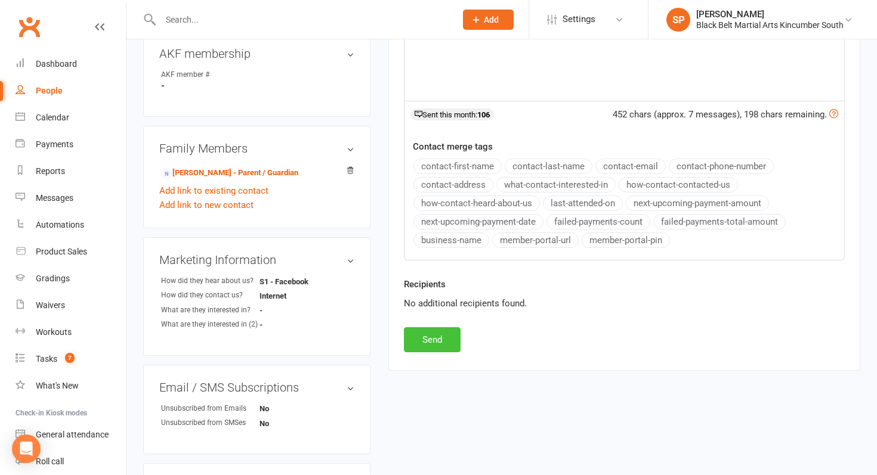
click at [423, 344] on button "Send" at bounding box center [432, 339] width 57 height 25
select select
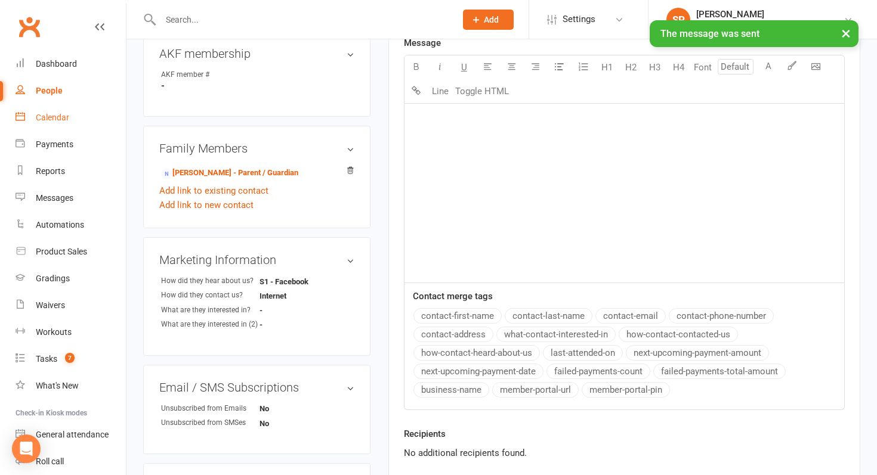
click at [57, 110] on link "Calendar" at bounding box center [71, 117] width 110 height 27
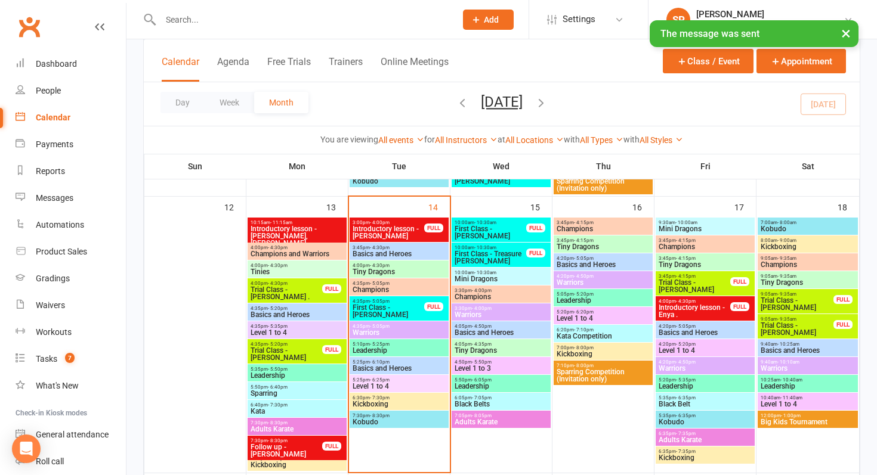
scroll to position [431, 0]
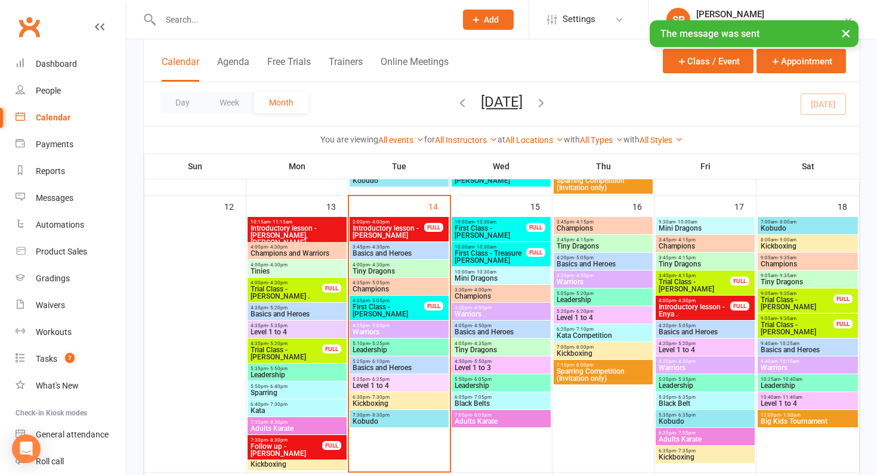
click at [497, 253] on span "First Class - Treasure [PERSON_NAME]" at bounding box center [490, 257] width 73 height 14
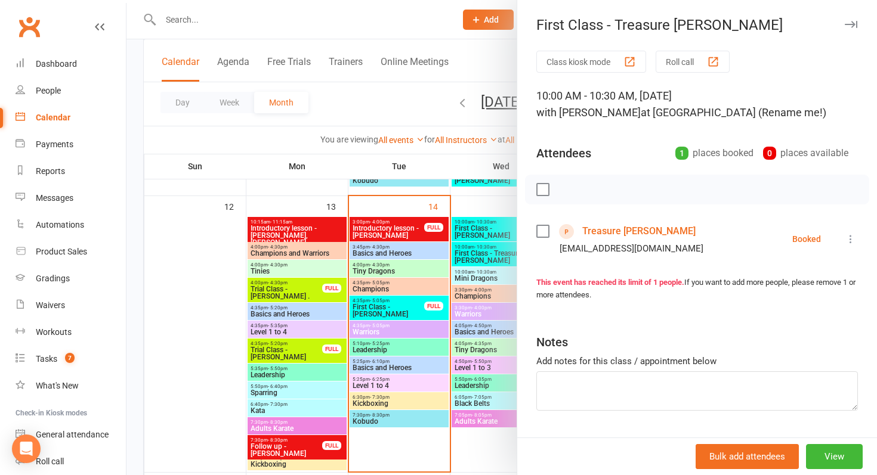
click at [616, 231] on link "Treasure Ibrahim" at bounding box center [638, 231] width 113 height 19
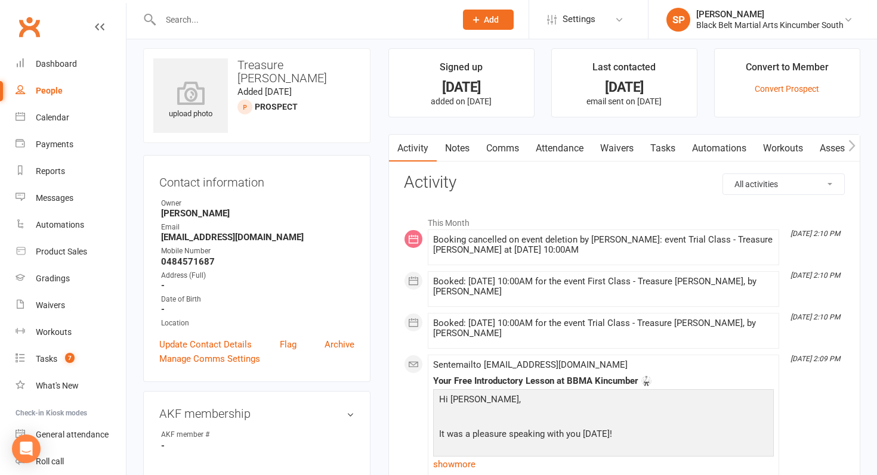
scroll to position [10, 0]
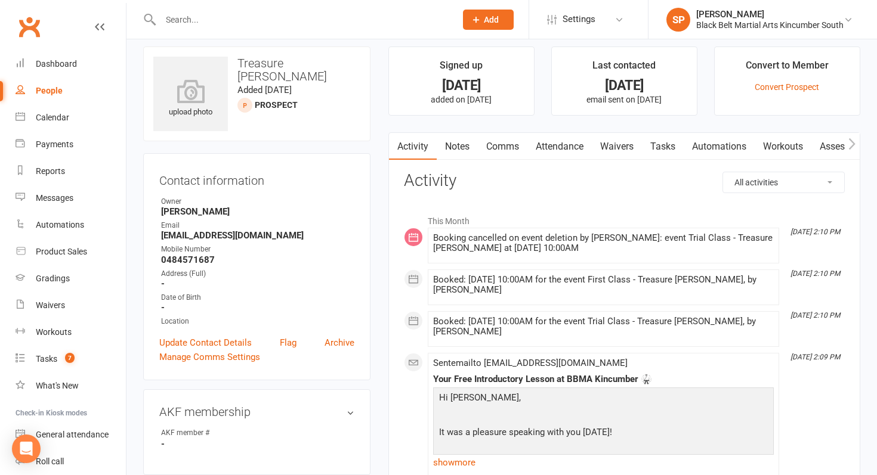
click at [509, 145] on link "Comms" at bounding box center [502, 146] width 49 height 27
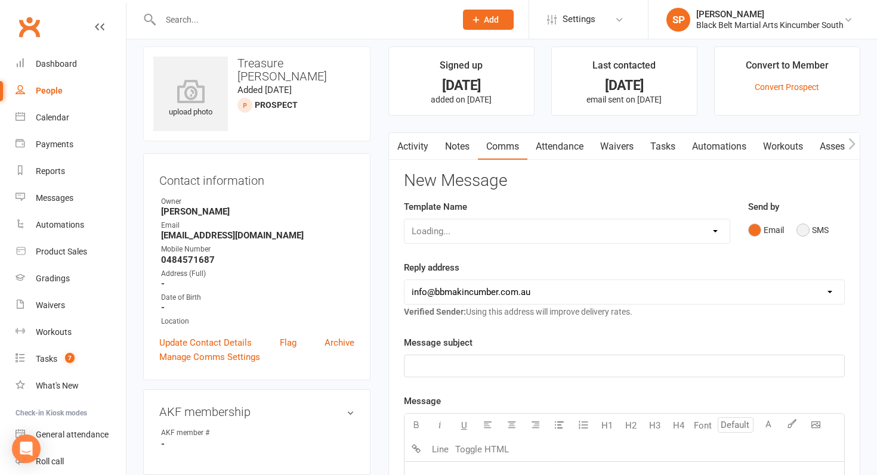
click at [816, 230] on button "SMS" at bounding box center [812, 230] width 32 height 23
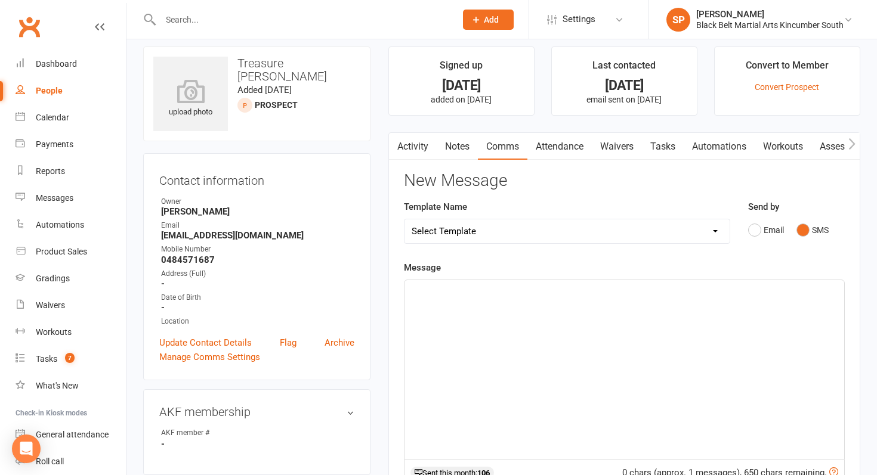
click at [595, 234] on select "Select Template [SMS] Birthday Invite Text [Email] Birthday Party [Email] Happy…" at bounding box center [566, 231] width 325 height 24
select select "7"
click at [404, 219] on select "Select Template [SMS] Birthday Invite Text [Email] Birthday Party [Email] Happy…" at bounding box center [566, 231] width 325 height 24
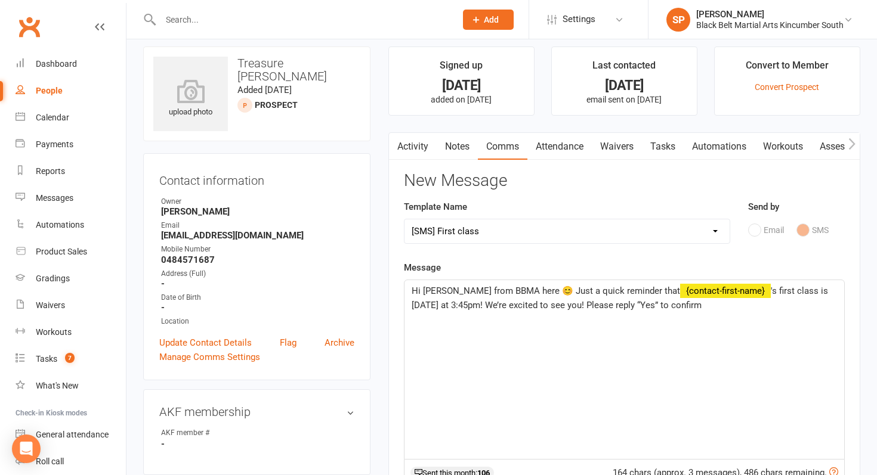
click at [426, 310] on span "'s first class is today at 3:45pm! We’re excited to see you! Please reply “Yes”…" at bounding box center [620, 298] width 419 height 25
click at [482, 308] on span "'s first class is tomorrow at 3:45pm! We’re excited to see you! Please reply “Y…" at bounding box center [620, 298] width 419 height 25
click at [778, 311] on p "Hi Sensei Shaylan from BBMA here 😊 Just a quick reminder that ﻿ {contact-first-…" at bounding box center [623, 298] width 425 height 29
click at [596, 307] on span "'s first class is tomorrow at 10:00m! We’re excited to see you! Please reply “Y…" at bounding box center [620, 298] width 419 height 25
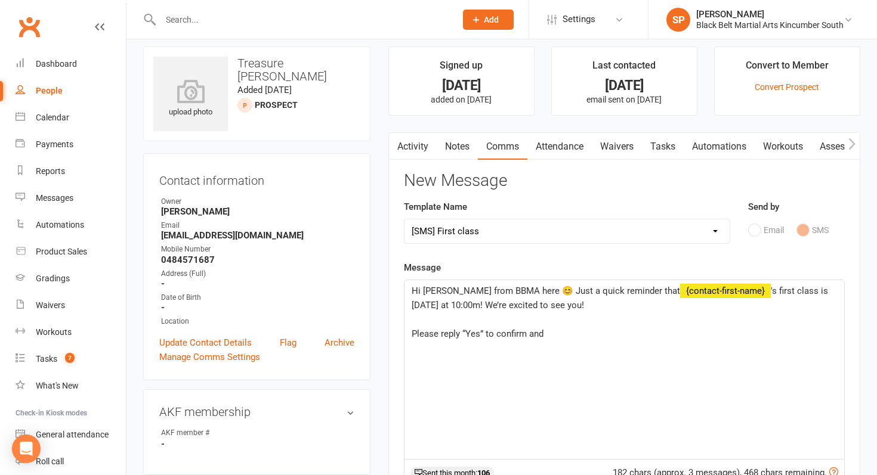
click at [601, 319] on p "﻿" at bounding box center [623, 319] width 425 height 14
click at [573, 331] on p "Please reply “Yes” to confirm and" at bounding box center [623, 334] width 425 height 14
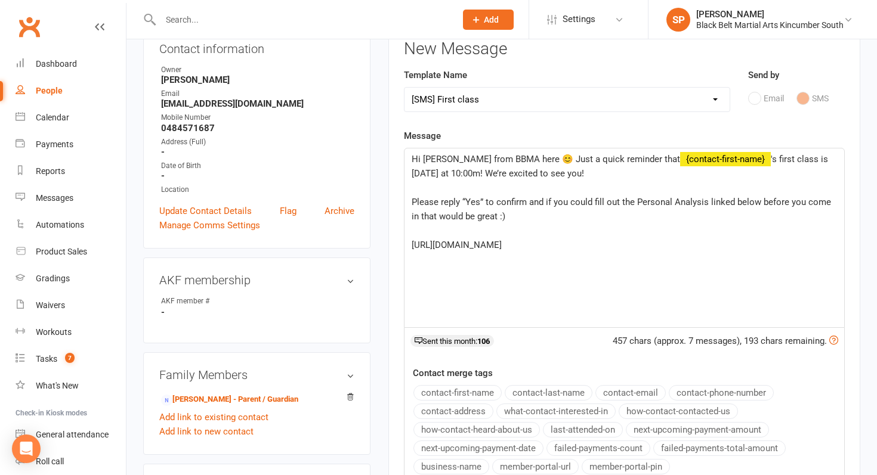
scroll to position [176, 0]
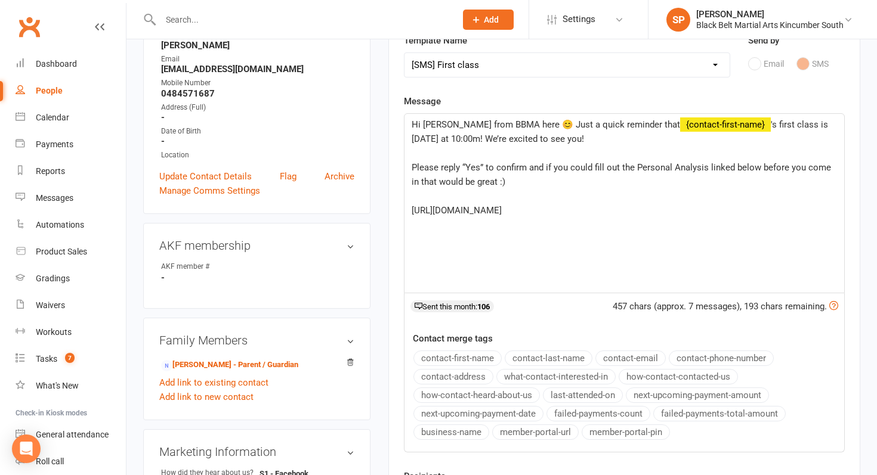
click at [457, 201] on p "﻿" at bounding box center [623, 196] width 425 height 14
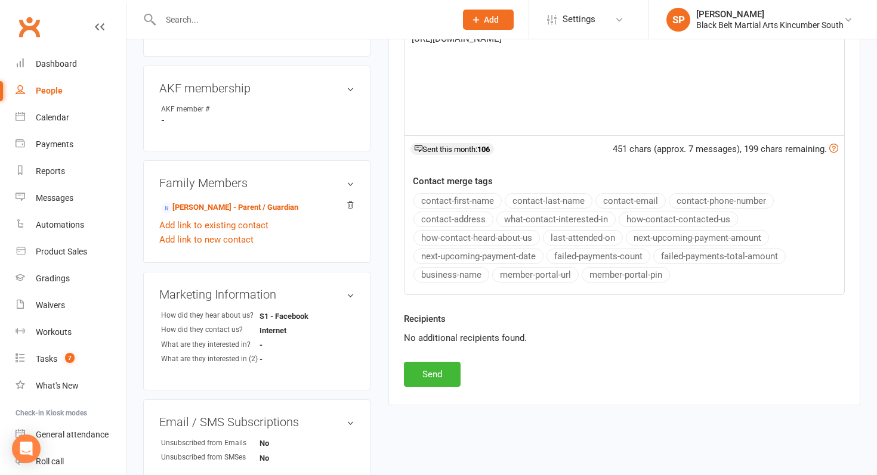
scroll to position [357, 0]
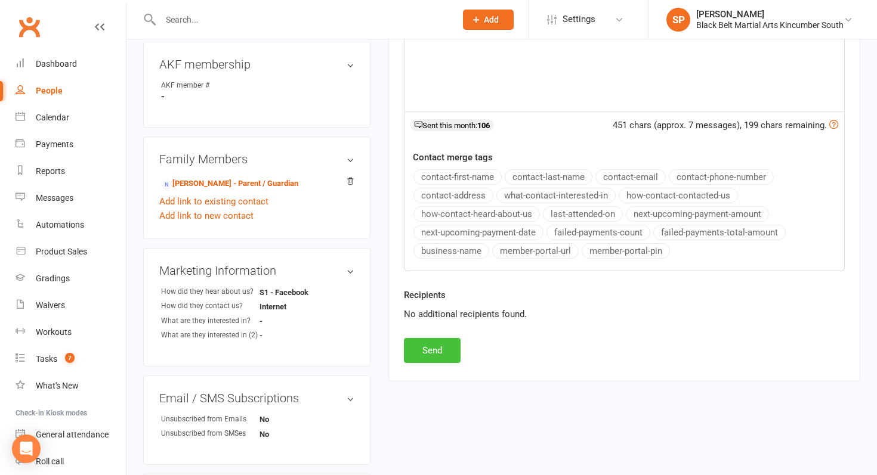
click at [431, 348] on button "Send" at bounding box center [432, 350] width 57 height 25
select select
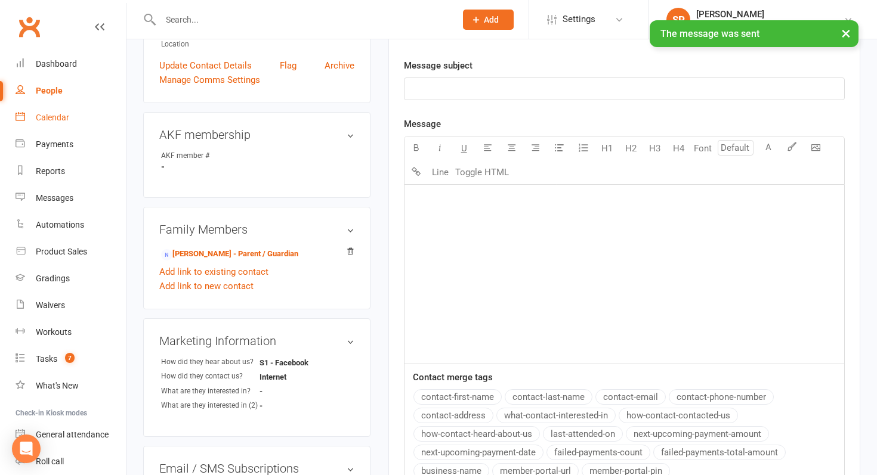
scroll to position [0, 0]
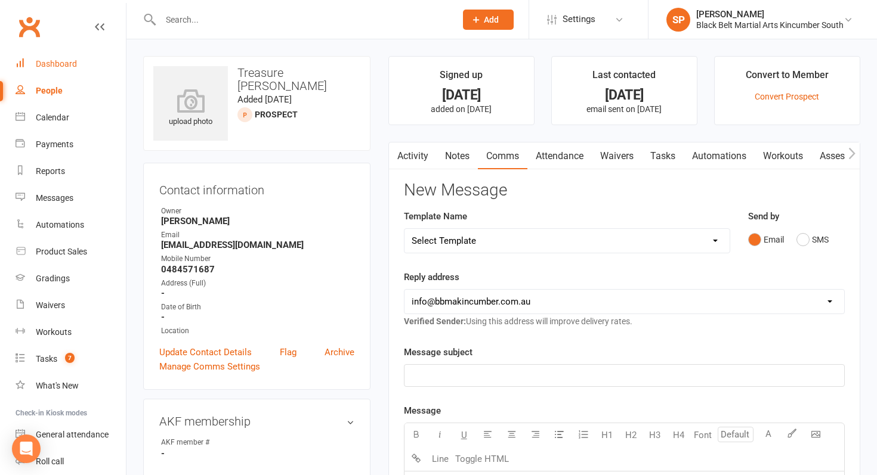
click at [51, 60] on div "Dashboard" at bounding box center [56, 64] width 41 height 10
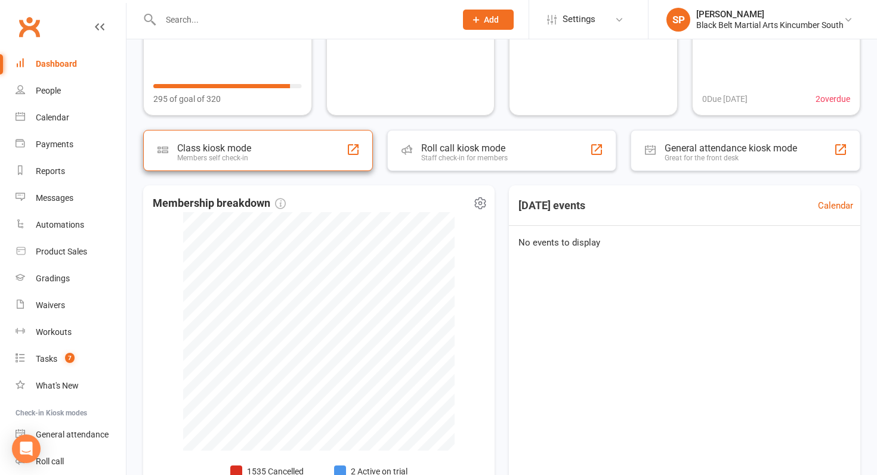
scroll to position [229, 0]
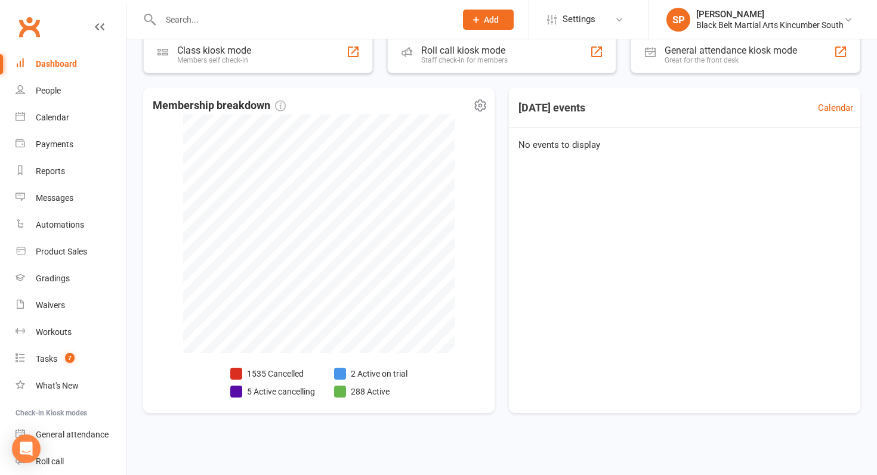
click at [298, 391] on li "5 Active cancelling" at bounding box center [272, 391] width 85 height 13
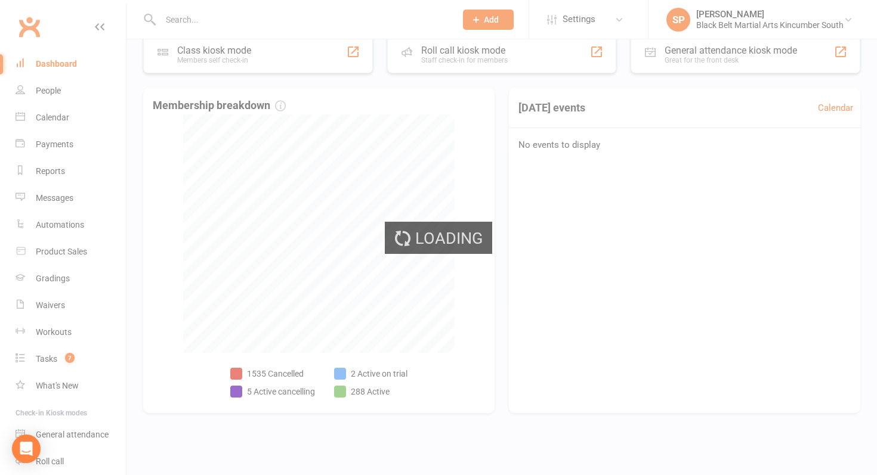
select select "no_trial"
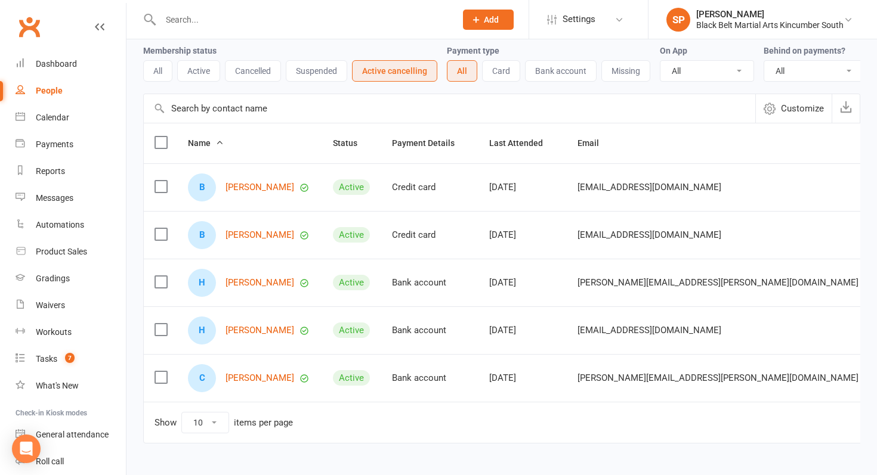
scroll to position [82, 0]
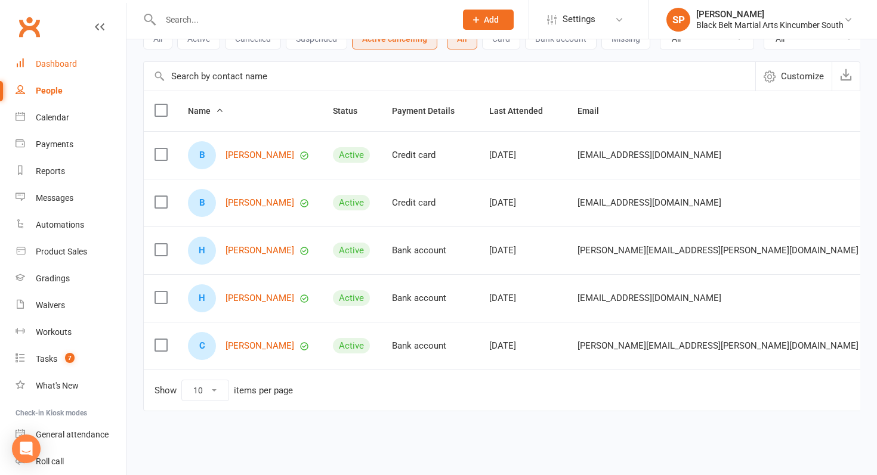
click at [73, 63] on div "Dashboard" at bounding box center [56, 64] width 41 height 10
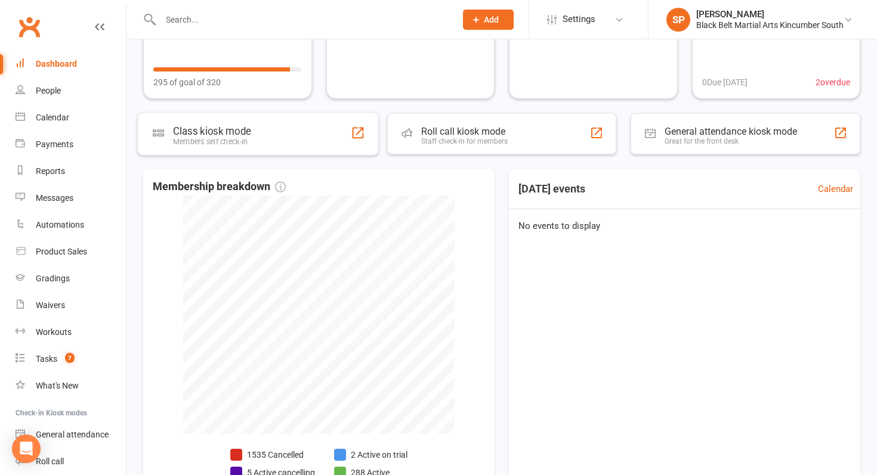
scroll to position [229, 0]
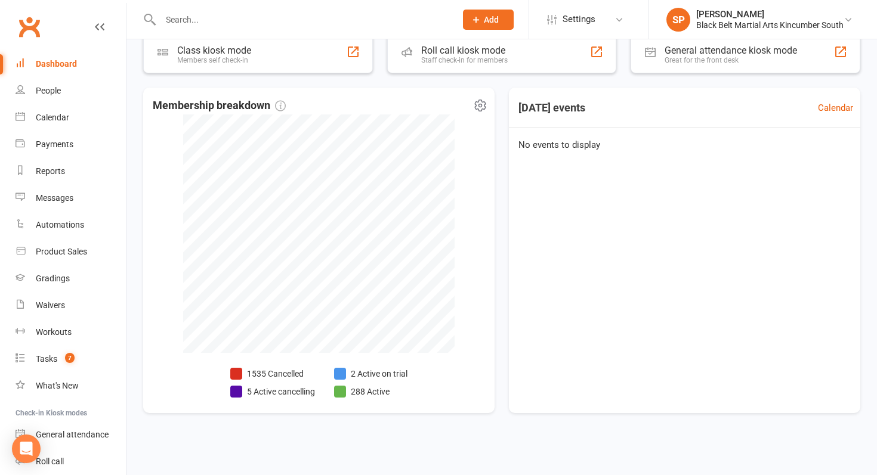
click at [366, 372] on li "2 Active on trial" at bounding box center [370, 373] width 73 height 13
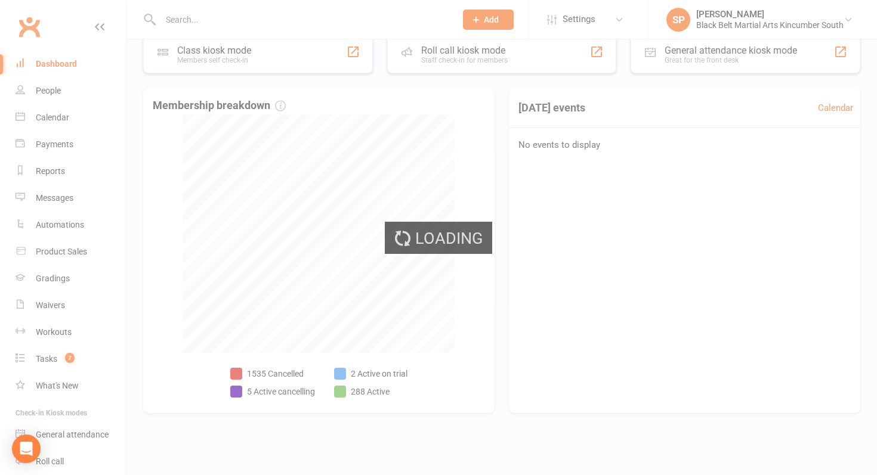
select select "active_trial"
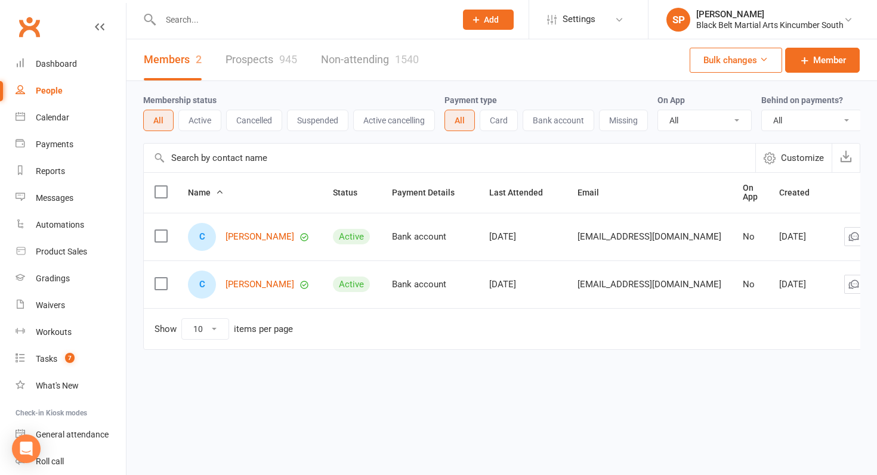
click at [249, 231] on div "C Carley Chapman" at bounding box center [249, 237] width 123 height 28
click at [252, 237] on link "Carley Chapman" at bounding box center [259, 237] width 69 height 10
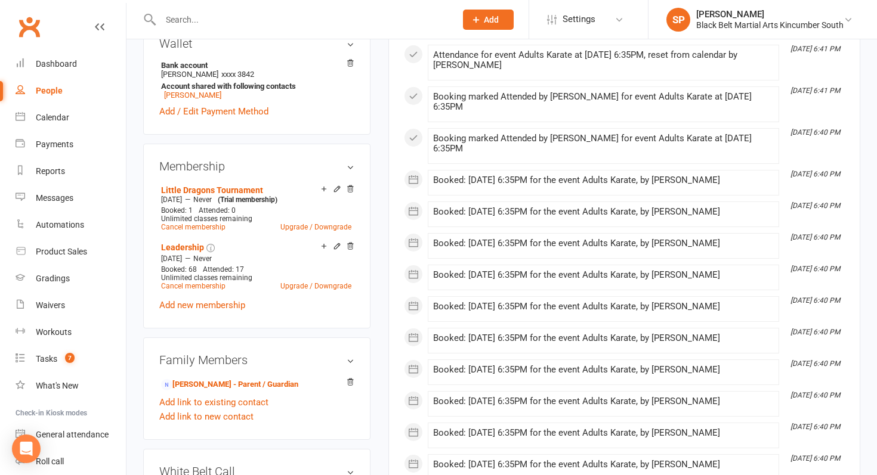
scroll to position [422, 0]
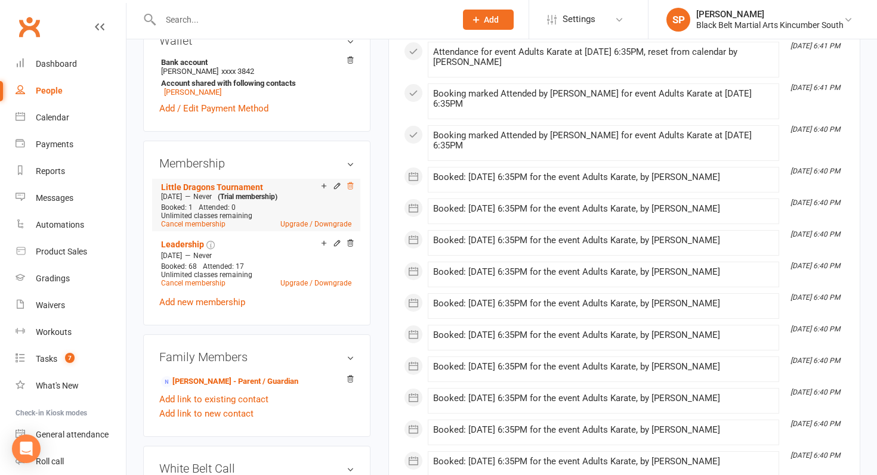
click at [351, 189] on icon at bounding box center [350, 185] width 6 height 7
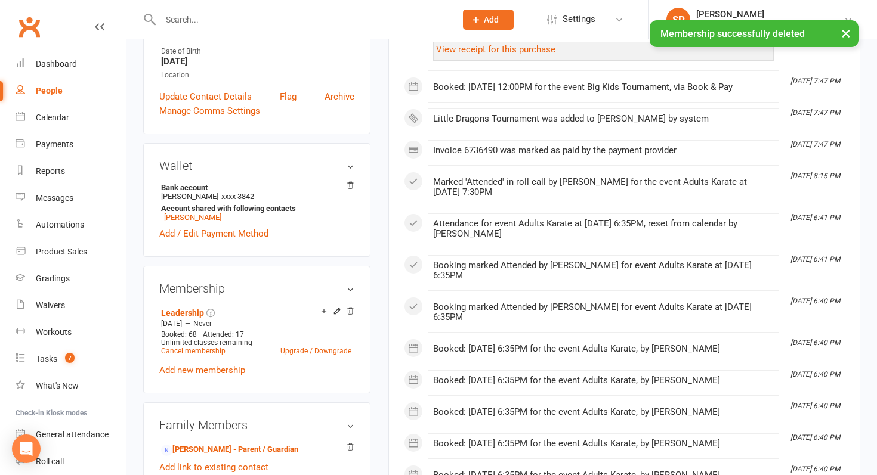
scroll to position [0, 0]
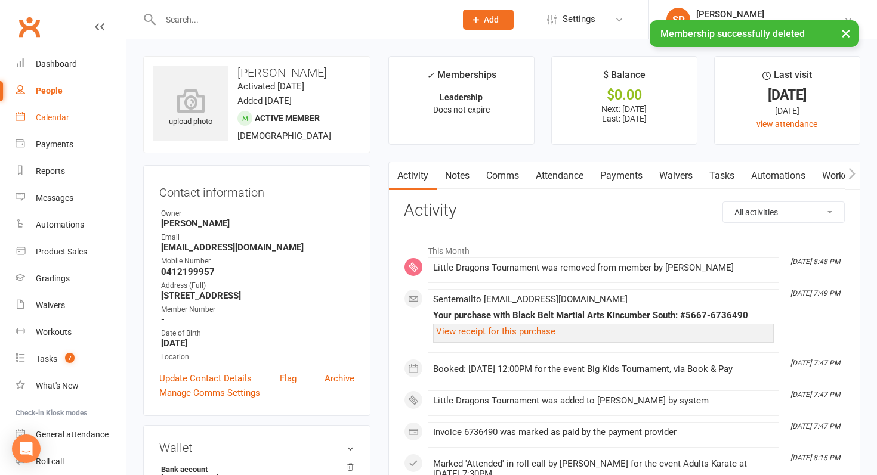
click at [58, 109] on link "Calendar" at bounding box center [71, 117] width 110 height 27
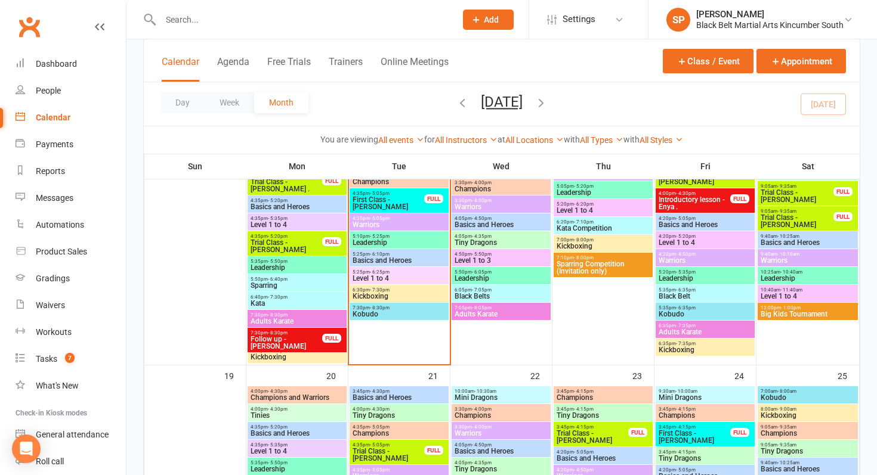
scroll to position [560, 0]
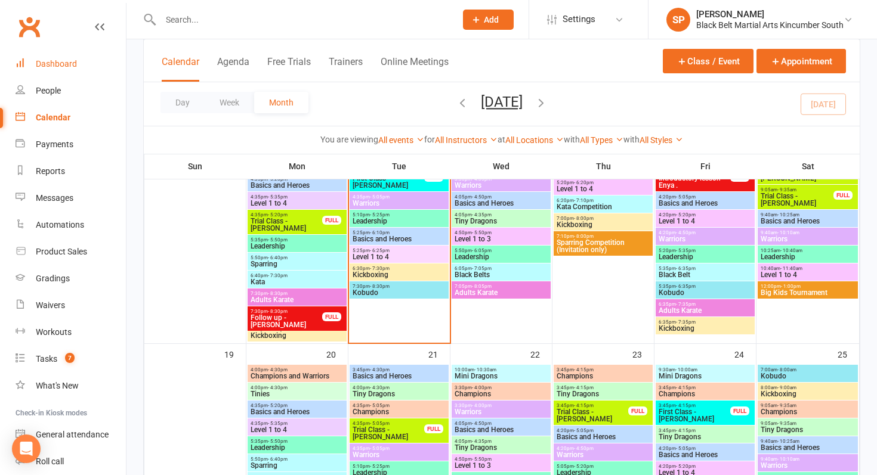
click at [75, 63] on div "Dashboard" at bounding box center [56, 64] width 41 height 10
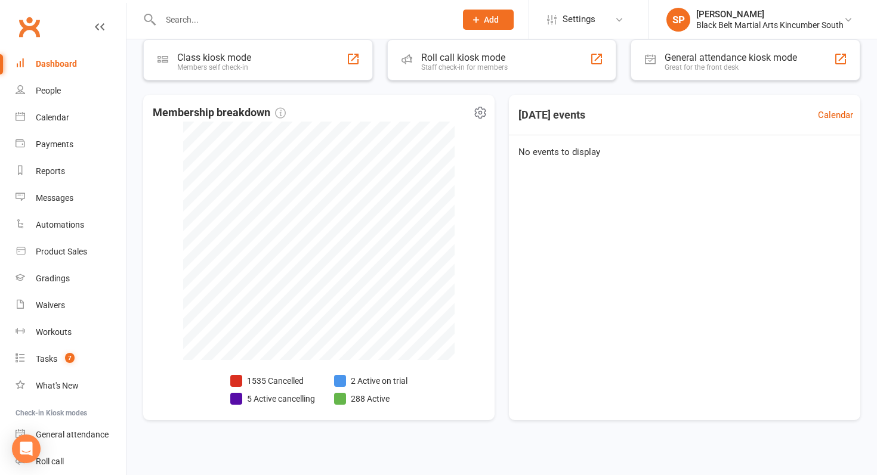
scroll to position [229, 0]
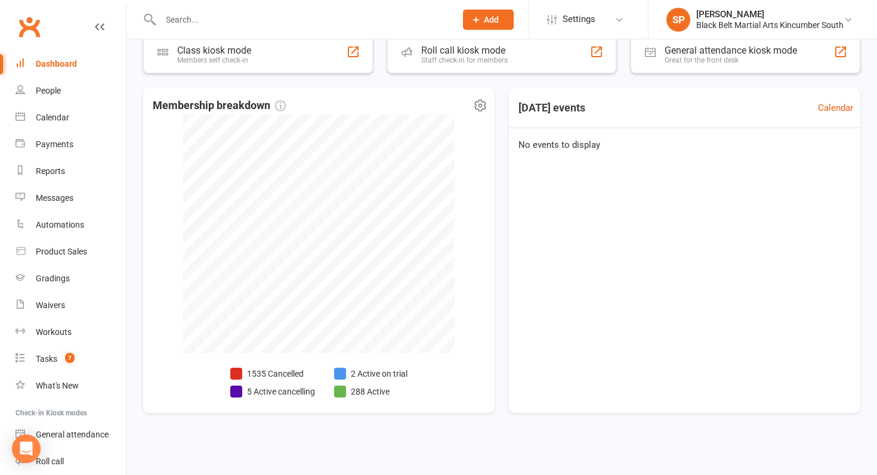
click at [362, 371] on li "2 Active on trial" at bounding box center [370, 373] width 73 height 13
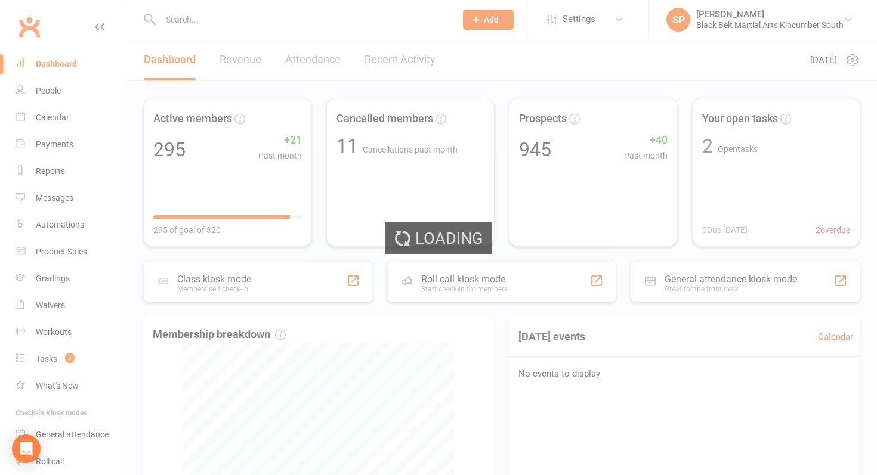
select select "active_trial"
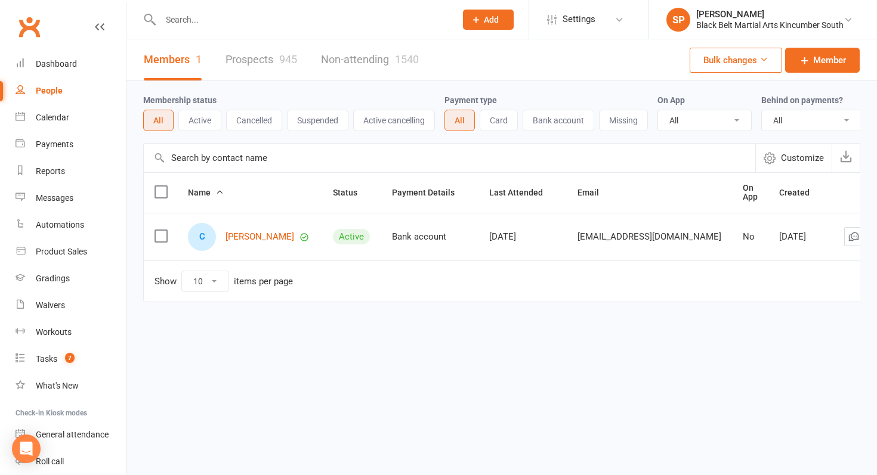
click at [276, 230] on div "C Charlotte Hughes" at bounding box center [249, 237] width 123 height 28
click at [276, 237] on link "Charlotte Hughes" at bounding box center [259, 237] width 69 height 10
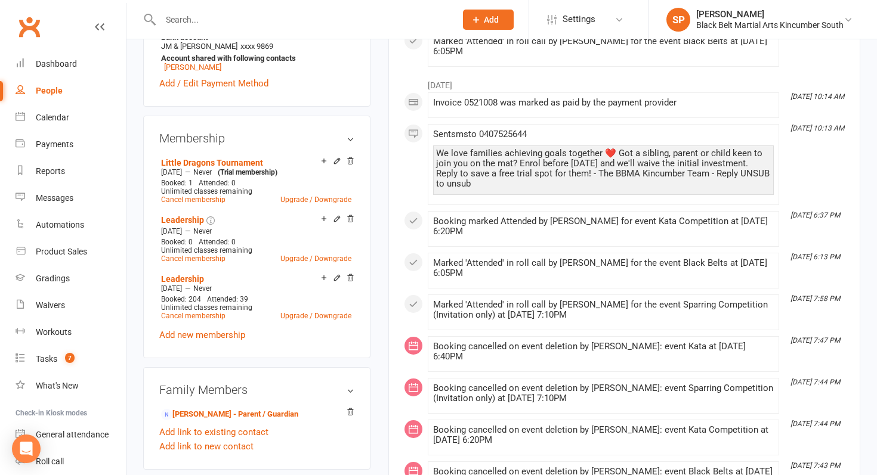
scroll to position [439, 0]
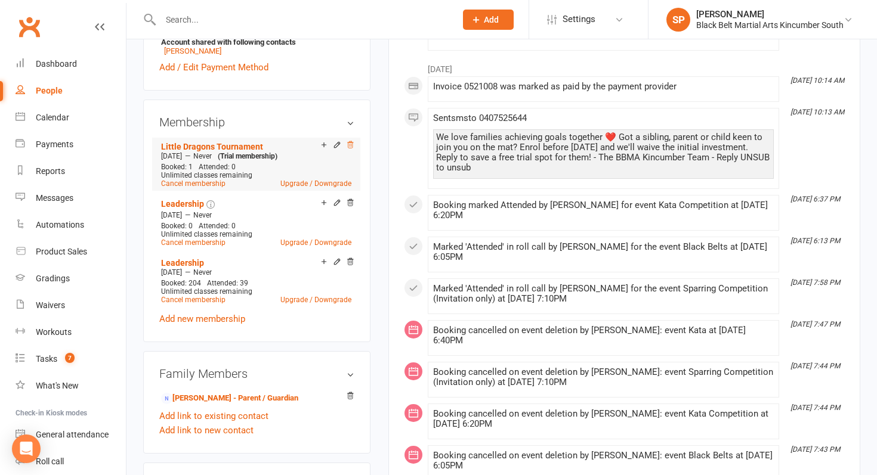
click at [349, 143] on icon at bounding box center [350, 145] width 6 height 7
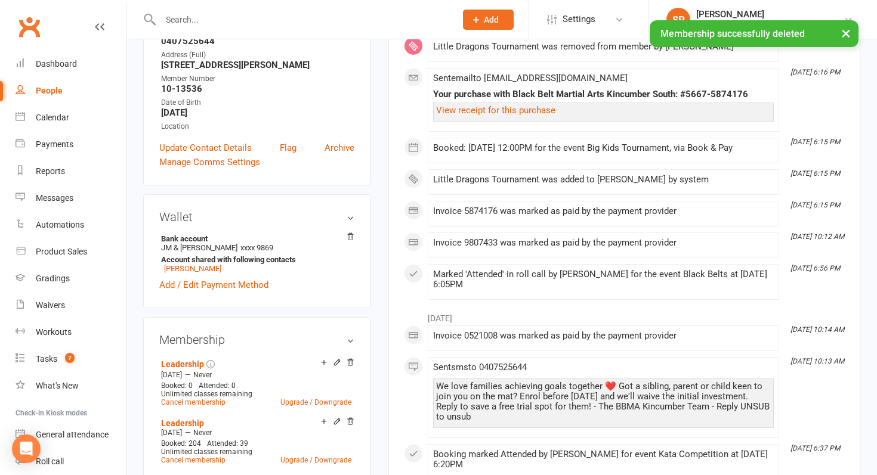
scroll to position [85, 0]
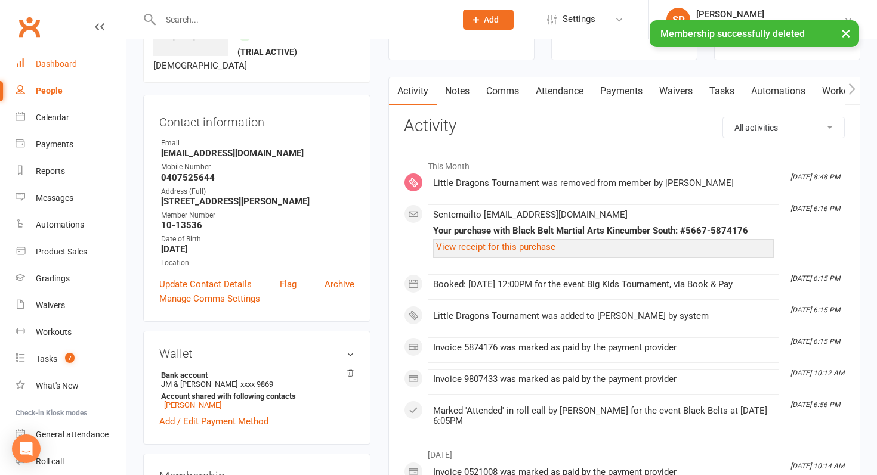
click at [65, 67] on div "Dashboard" at bounding box center [56, 64] width 41 height 10
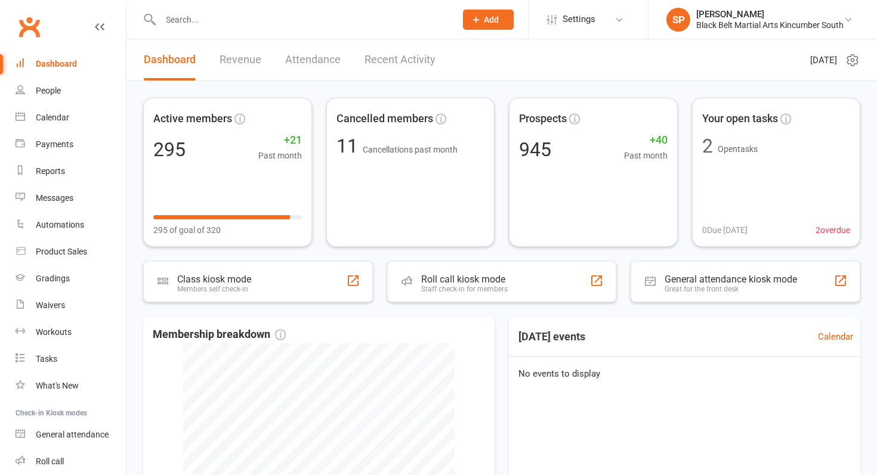
click at [257, 26] on input "text" at bounding box center [302, 19] width 290 height 17
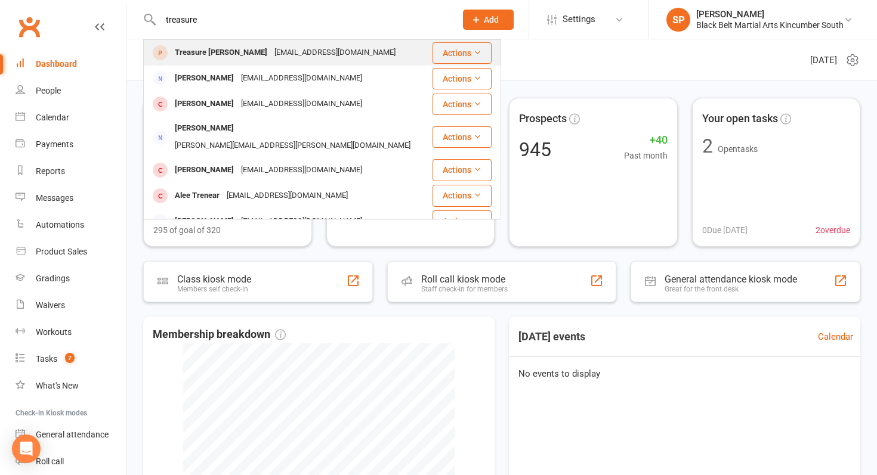
type input "treasure"
click at [271, 56] on div "aliib03974@gmail.com" at bounding box center [335, 52] width 128 height 17
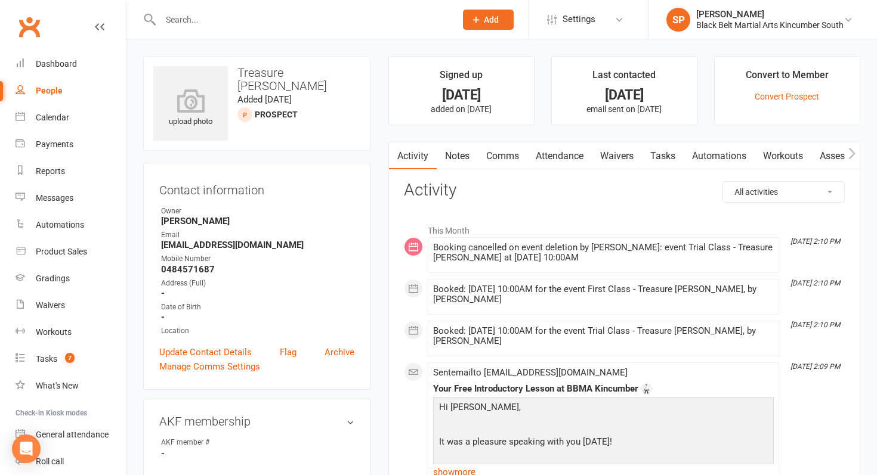
click at [623, 159] on link "Waivers" at bounding box center [617, 156] width 50 height 27
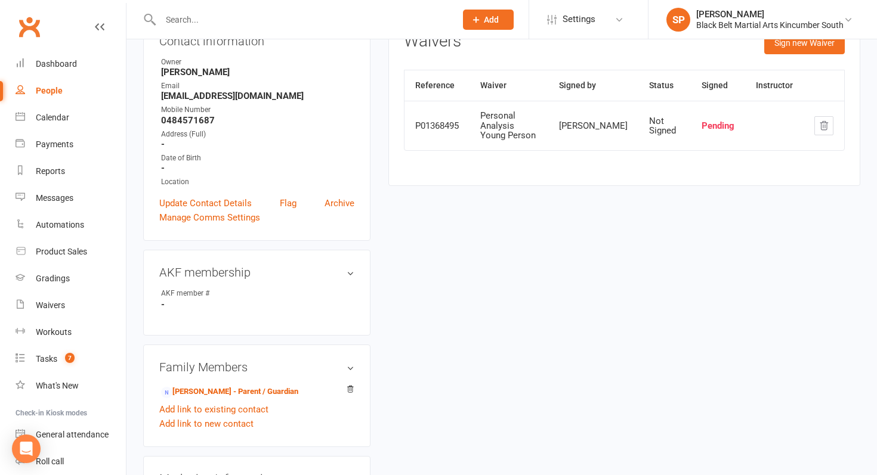
scroll to position [229, 0]
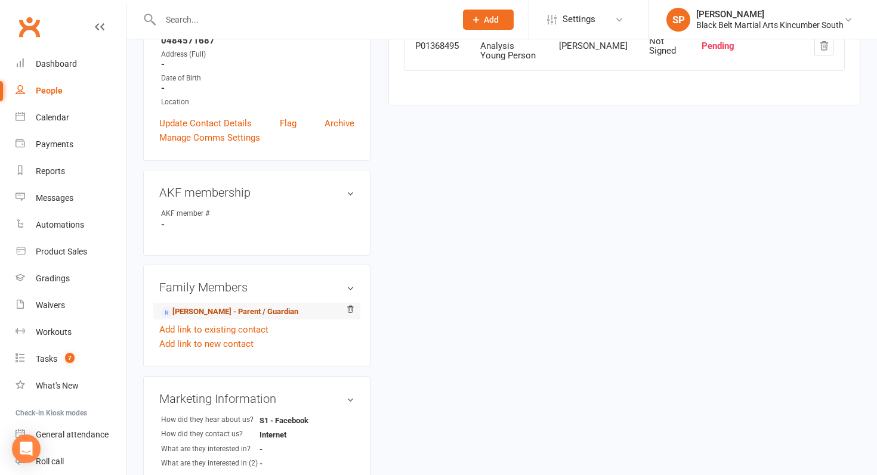
click at [220, 310] on link "Alii Ibrahim - Parent / Guardian" at bounding box center [229, 312] width 137 height 13
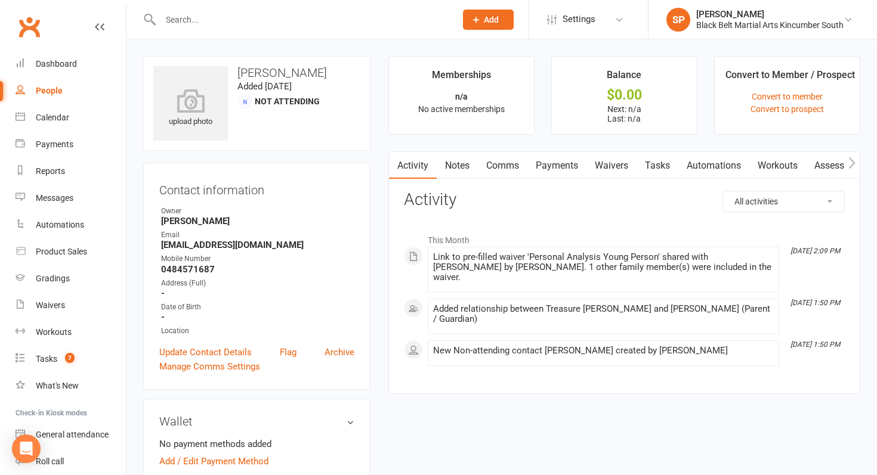
click at [623, 165] on link "Waivers" at bounding box center [611, 165] width 50 height 27
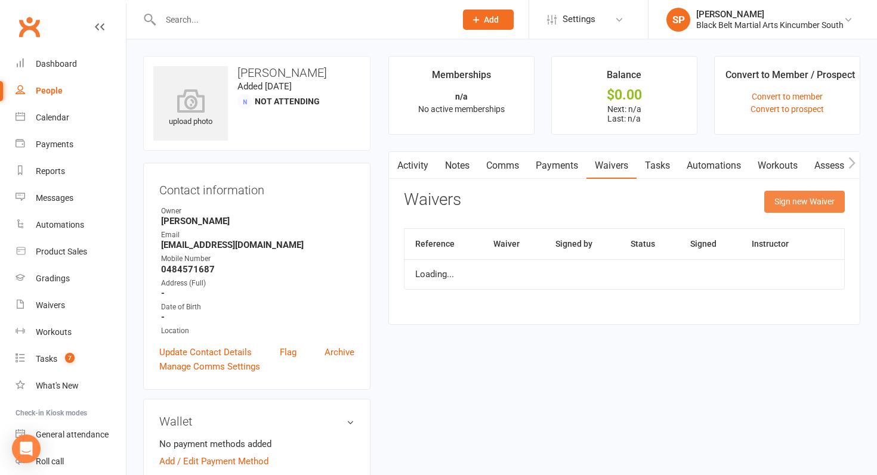
click at [803, 200] on button "Sign new Waiver" at bounding box center [804, 201] width 81 height 21
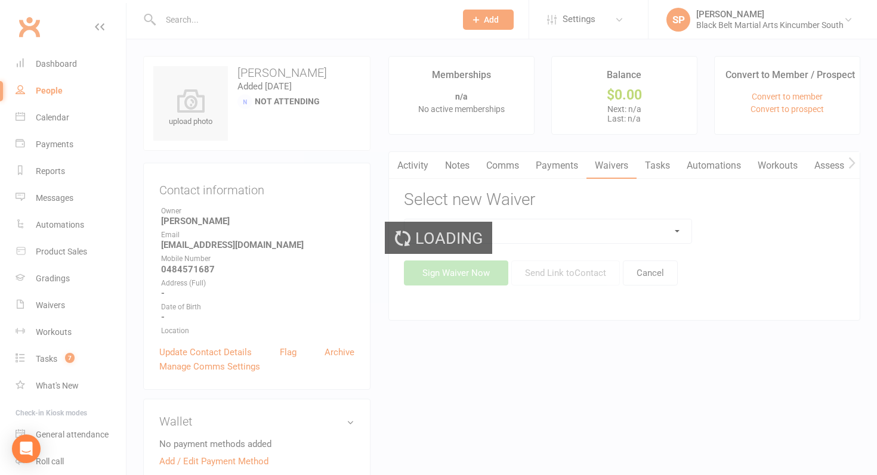
click at [541, 238] on select at bounding box center [547, 231] width 287 height 24
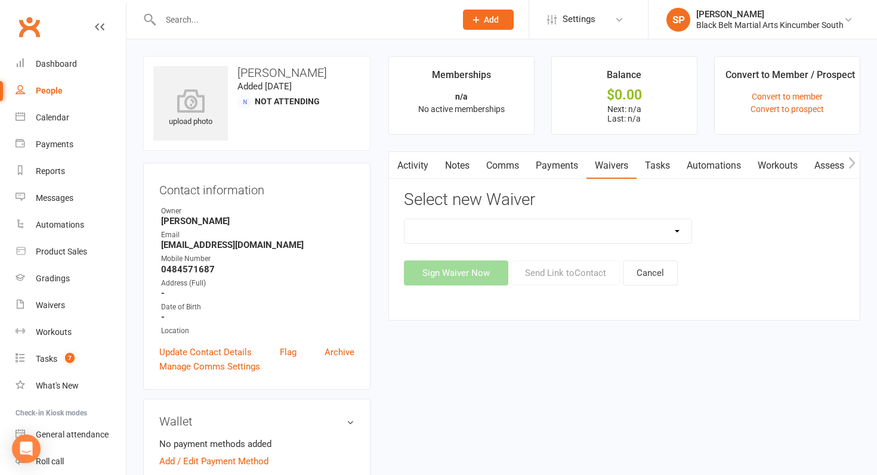
select select "10335"
click at [404, 219] on select "Direct Debit Request Festival Enrolment Festival Trial Class Holiday Camp Waive…" at bounding box center [547, 231] width 287 height 24
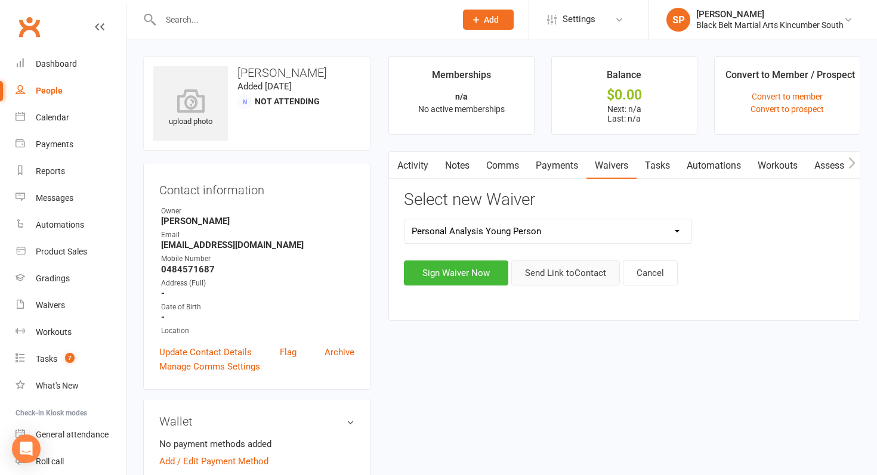
click at [569, 277] on button "Send Link to Contact" at bounding box center [565, 273] width 109 height 25
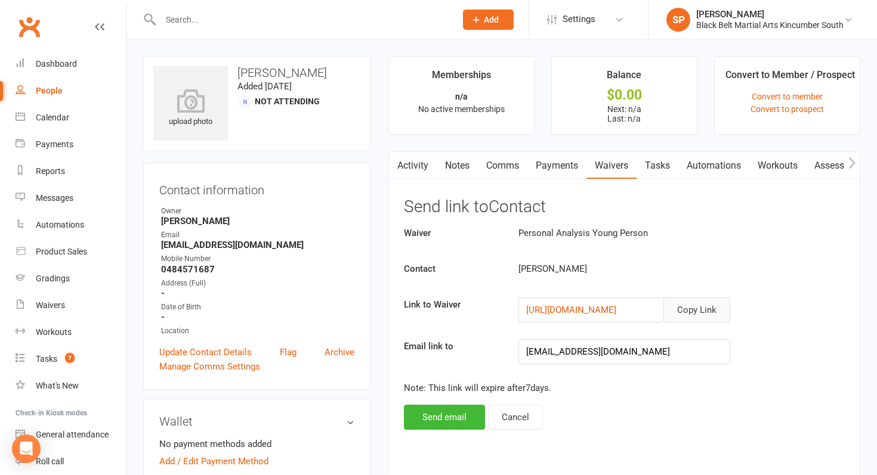
click at [685, 311] on button "Copy Link" at bounding box center [696, 310] width 67 height 25
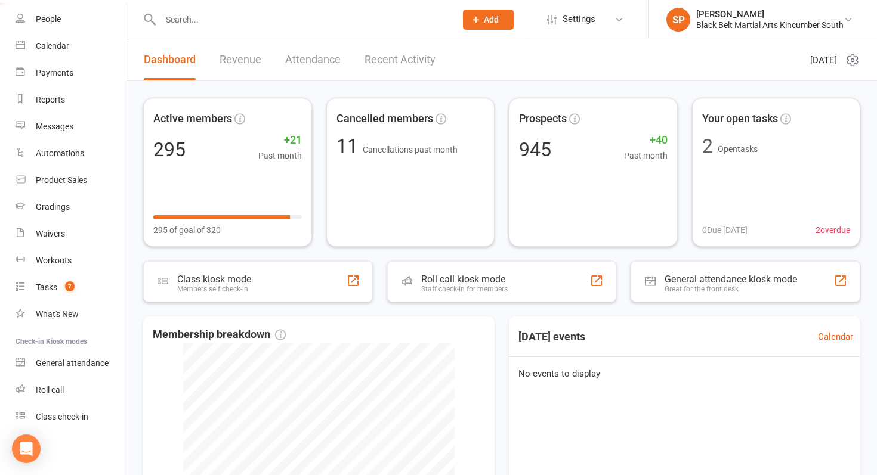
click at [851, 60] on icon at bounding box center [852, 60] width 14 height 14
click at [791, 129] on link "Return to old dashboard" at bounding box center [800, 131] width 118 height 24
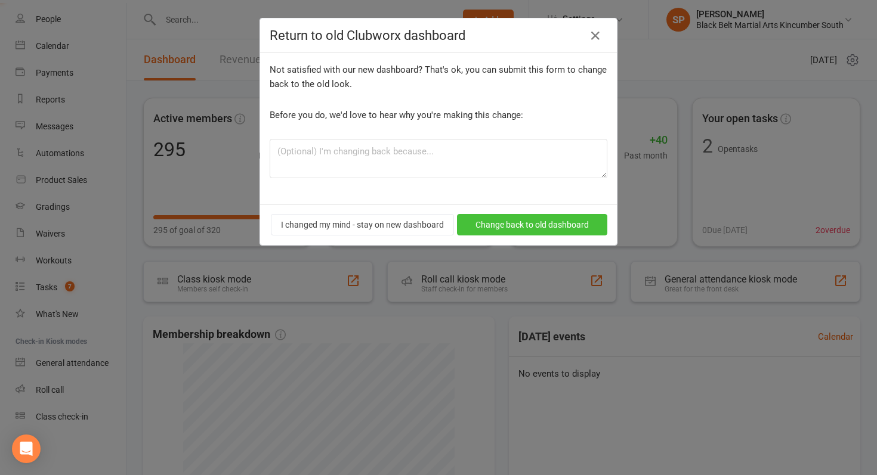
click at [549, 223] on button "Change back to old dashboard" at bounding box center [532, 224] width 150 height 21
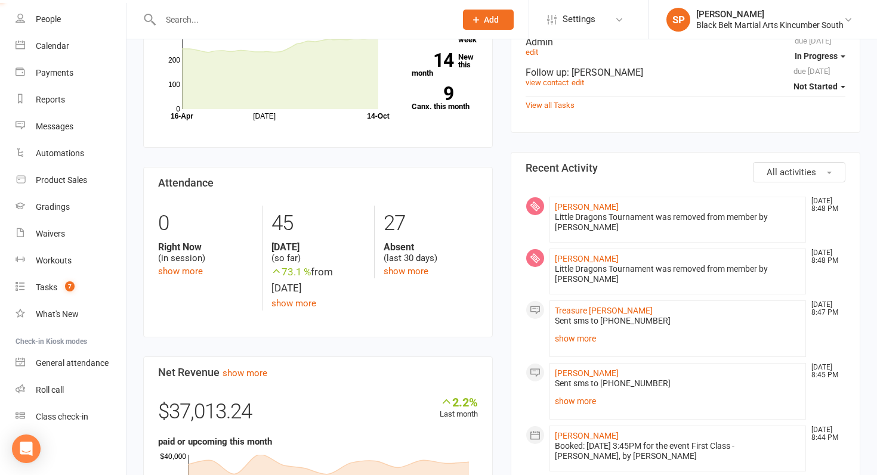
scroll to position [1090, 0]
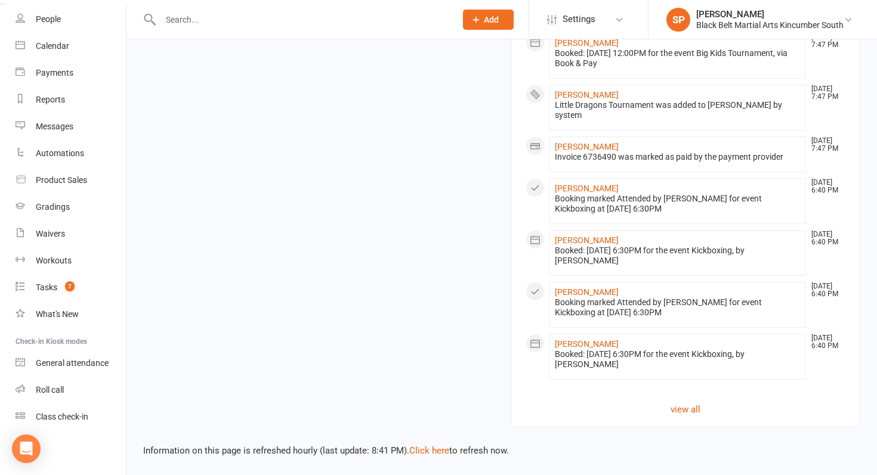
click at [428, 457] on div "Information on this page is refreshed hourly (last update: 8:41 PM). Click here…" at bounding box center [501, 442] width 750 height 31
click at [431, 448] on link "Click here" at bounding box center [429, 450] width 40 height 11
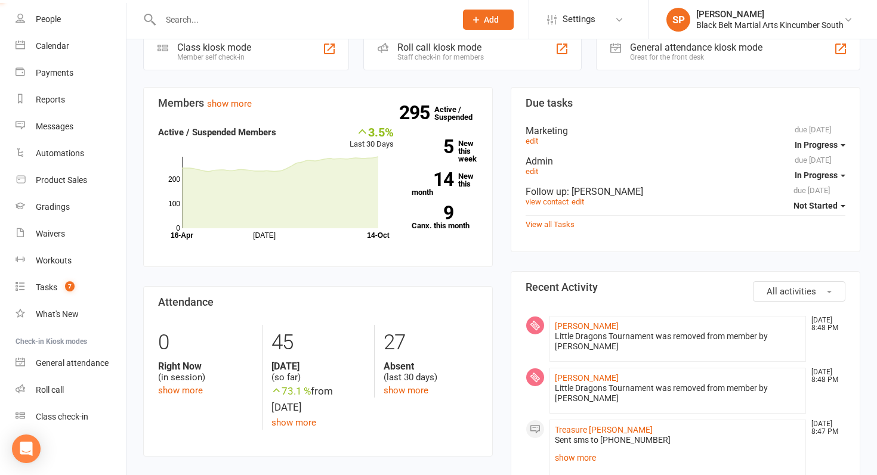
scroll to position [0, 0]
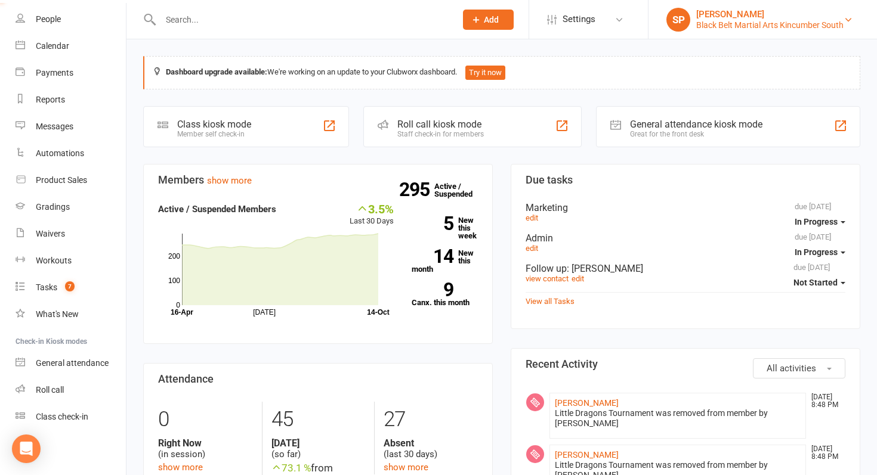
click at [791, 22] on div "Black Belt Martial Arts Kincumber South" at bounding box center [769, 25] width 147 height 11
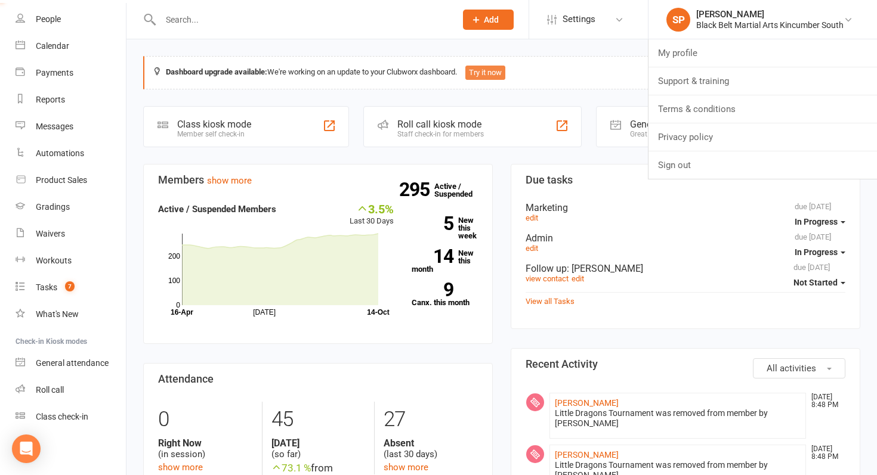
click at [496, 68] on button "Try it now" at bounding box center [485, 73] width 40 height 14
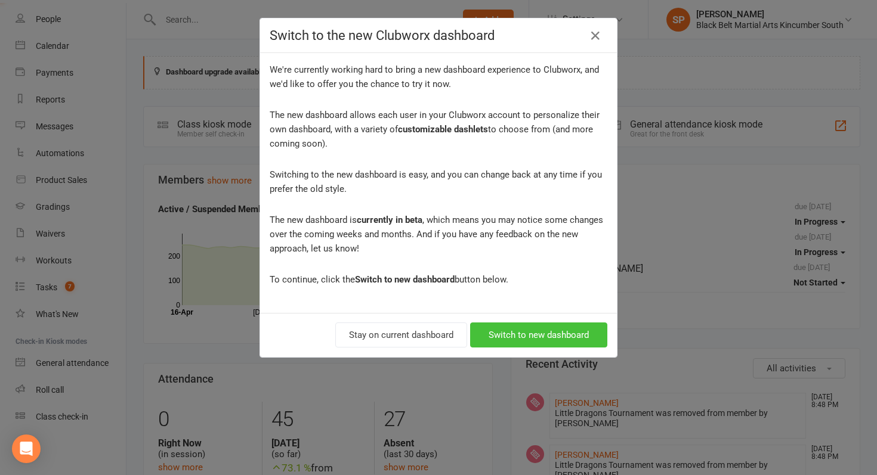
click at [521, 343] on button "Switch to new dashboard" at bounding box center [538, 335] width 137 height 25
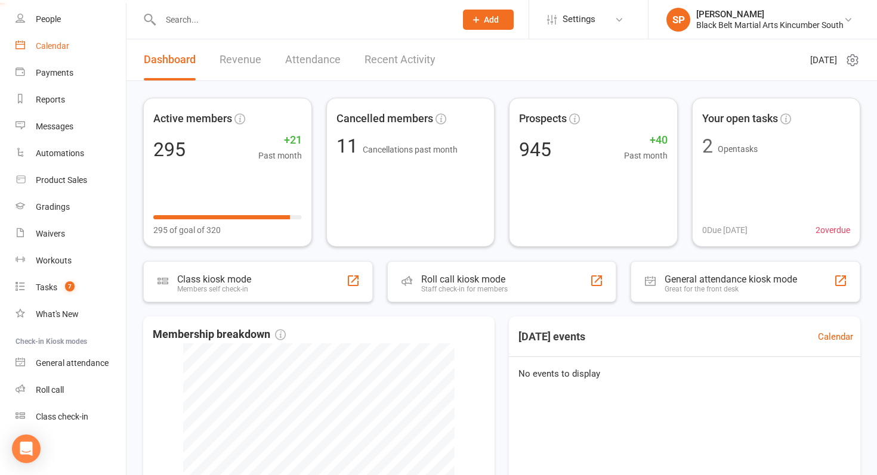
click at [69, 43] on link "Calendar" at bounding box center [71, 46] width 110 height 27
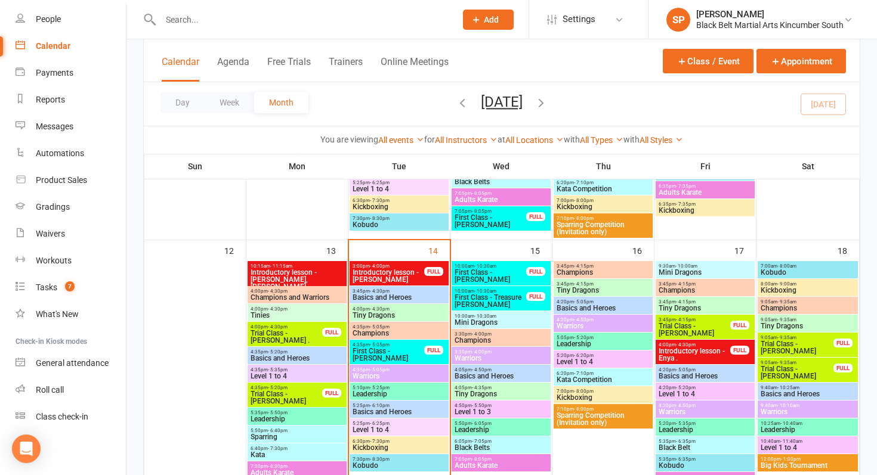
scroll to position [406, 0]
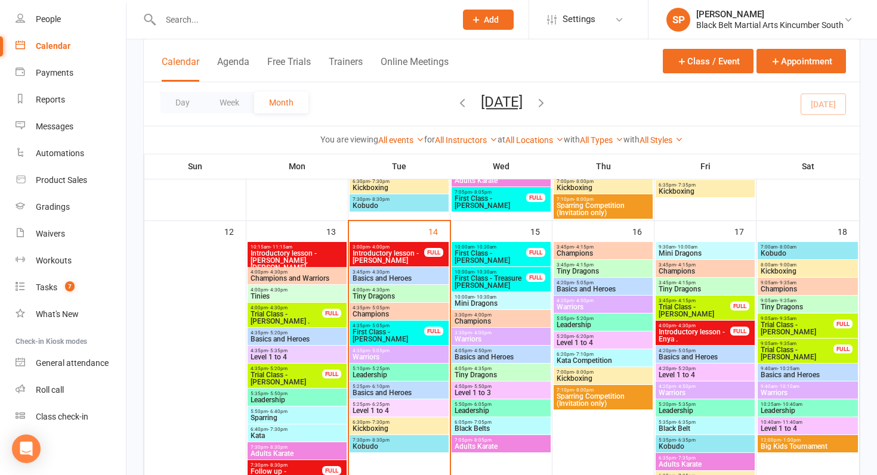
click at [395, 288] on span "4:00pm - 4:30pm" at bounding box center [399, 289] width 94 height 5
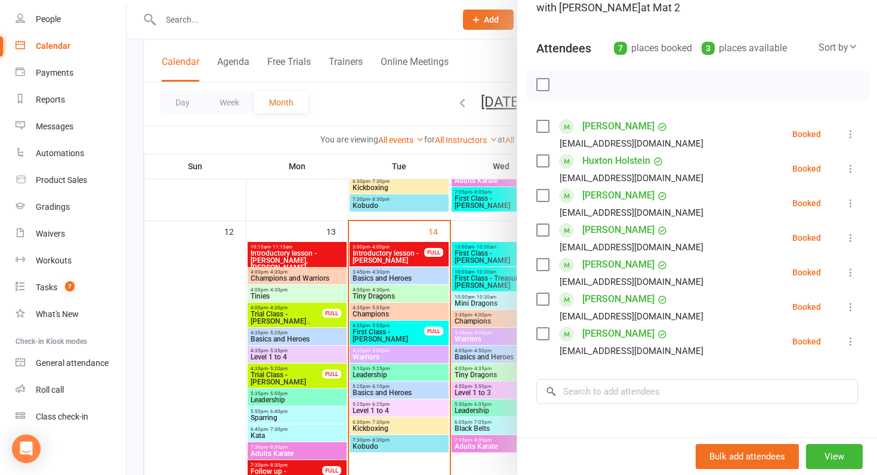
scroll to position [116, 0]
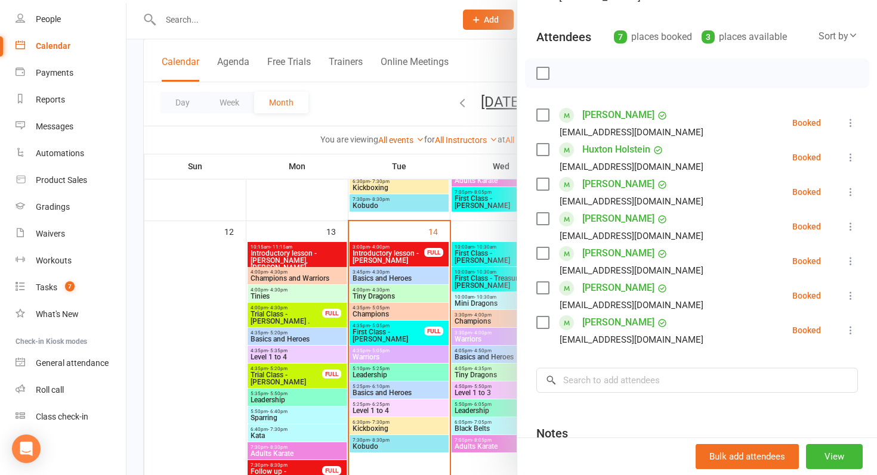
click at [536, 125] on div "Class kiosk mode Roll call 4:00 PM - 4:30 PM, Tuesday, October, 14, 2025 with S…" at bounding box center [697, 247] width 360 height 627
click at [542, 117] on label at bounding box center [542, 115] width 12 height 12
click at [543, 149] on label at bounding box center [542, 150] width 12 height 12
click at [544, 249] on label at bounding box center [542, 253] width 12 height 12
click at [540, 289] on label at bounding box center [542, 288] width 12 height 12
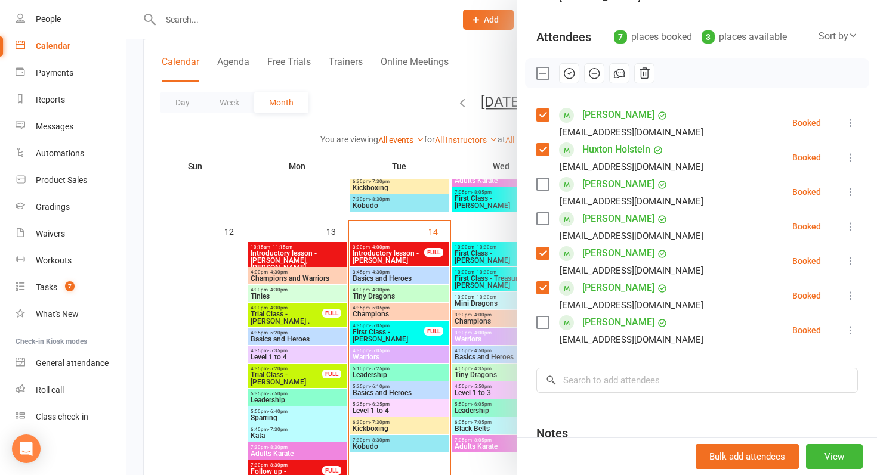
click at [540, 324] on label at bounding box center [542, 323] width 12 height 12
click at [570, 67] on icon "button" at bounding box center [568, 73] width 13 height 13
click at [420, 302] on div at bounding box center [501, 237] width 750 height 475
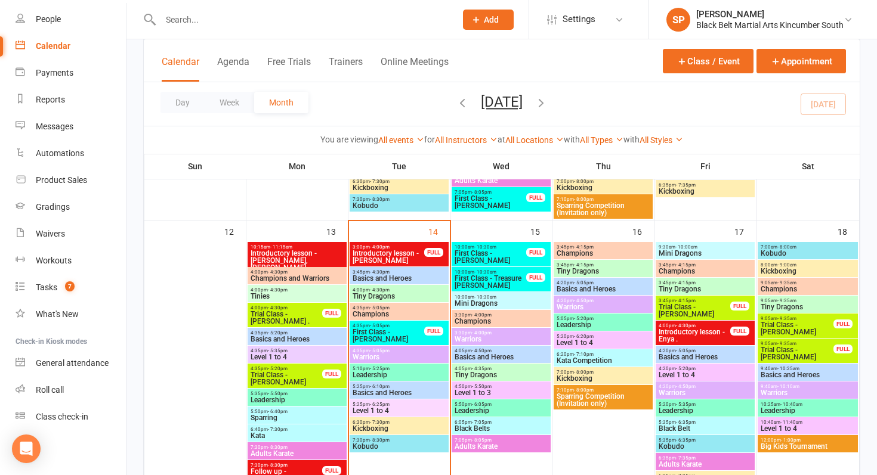
click at [708, 310] on span "Trial Class - [PERSON_NAME]" at bounding box center [694, 311] width 73 height 14
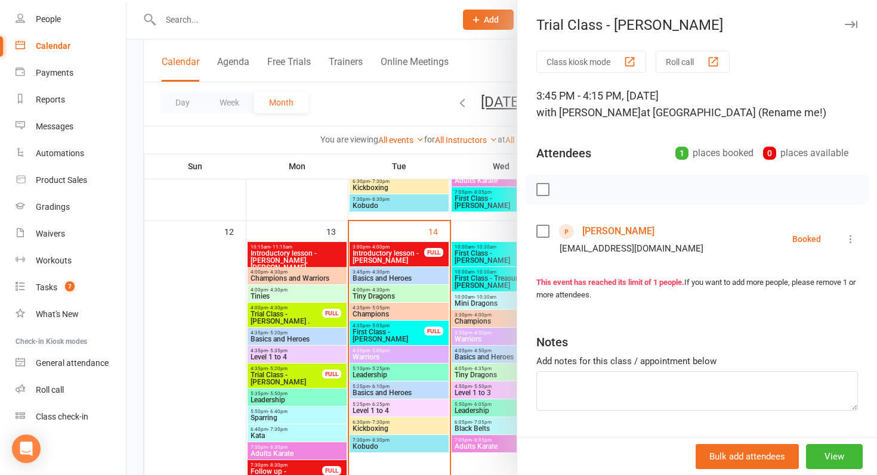
click at [403, 333] on div at bounding box center [501, 237] width 750 height 475
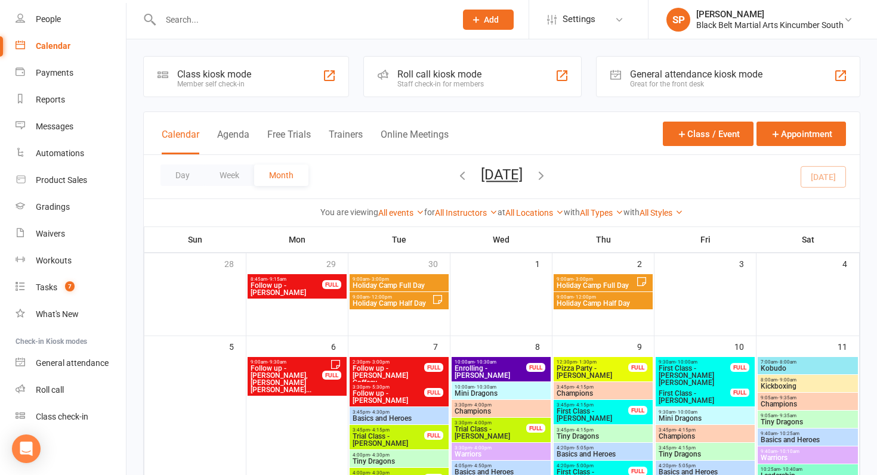
scroll to position [0, 0]
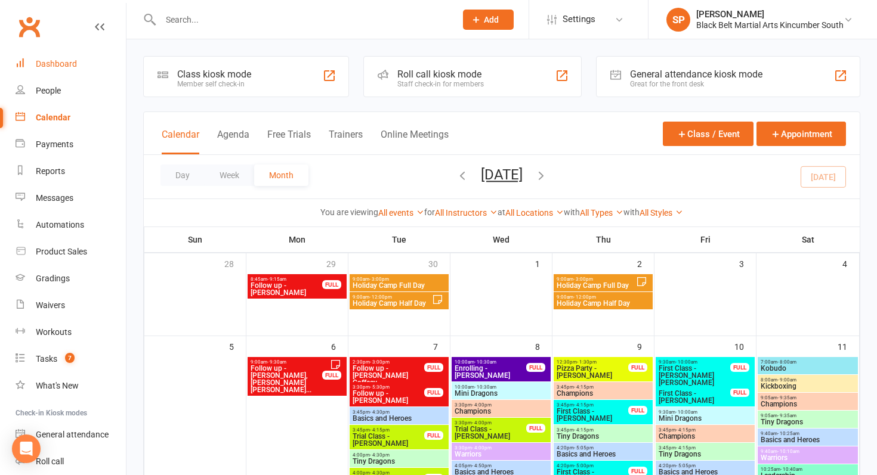
click at [56, 60] on div "Dashboard" at bounding box center [56, 64] width 41 height 10
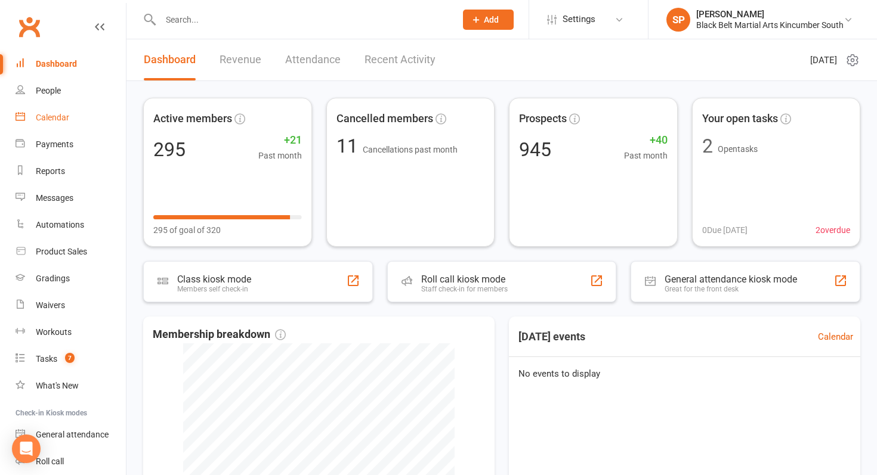
click at [63, 127] on link "Calendar" at bounding box center [71, 117] width 110 height 27
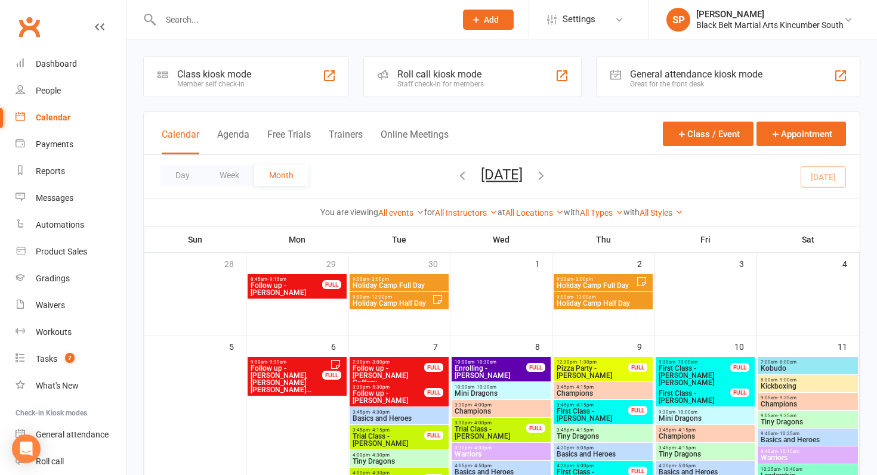
click at [389, 287] on span "Holiday Camp Full Day" at bounding box center [399, 285] width 94 height 7
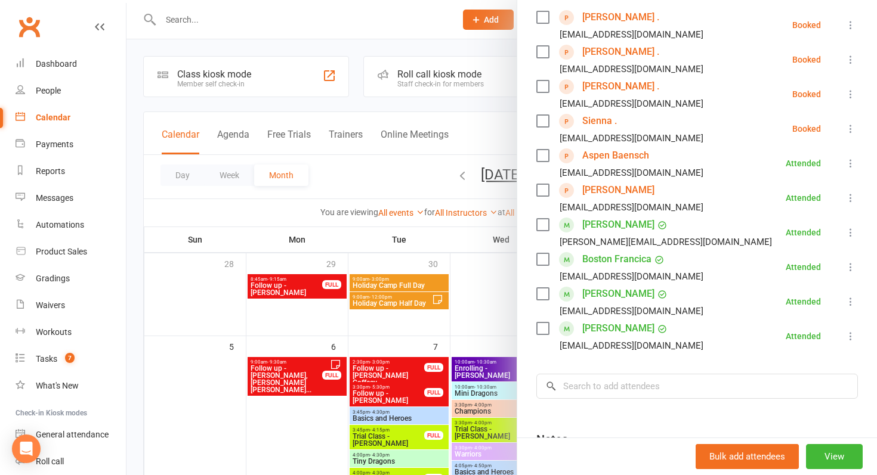
scroll to position [219, 0]
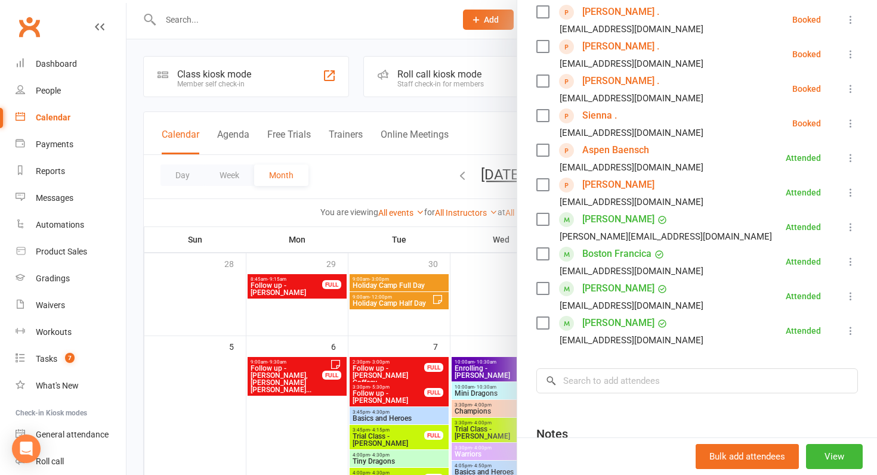
click at [278, 342] on div at bounding box center [501, 237] width 750 height 475
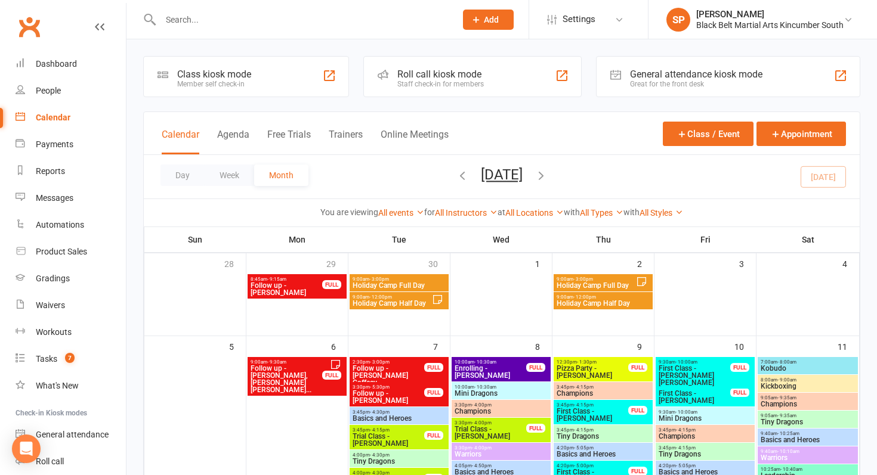
click at [390, 278] on span "9:00am - 3:00pm" at bounding box center [399, 279] width 94 height 5
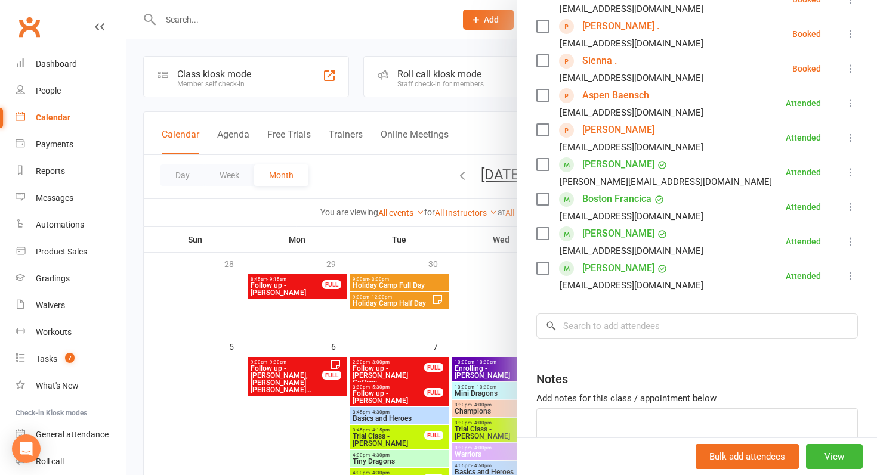
scroll to position [275, 0]
click at [346, 360] on div at bounding box center [501, 237] width 750 height 475
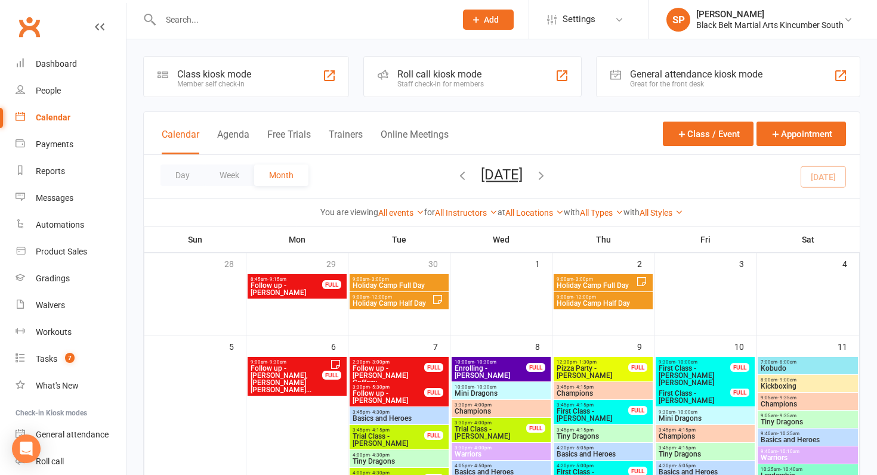
click at [394, 305] on span "Holiday Camp Half Day" at bounding box center [392, 303] width 80 height 7
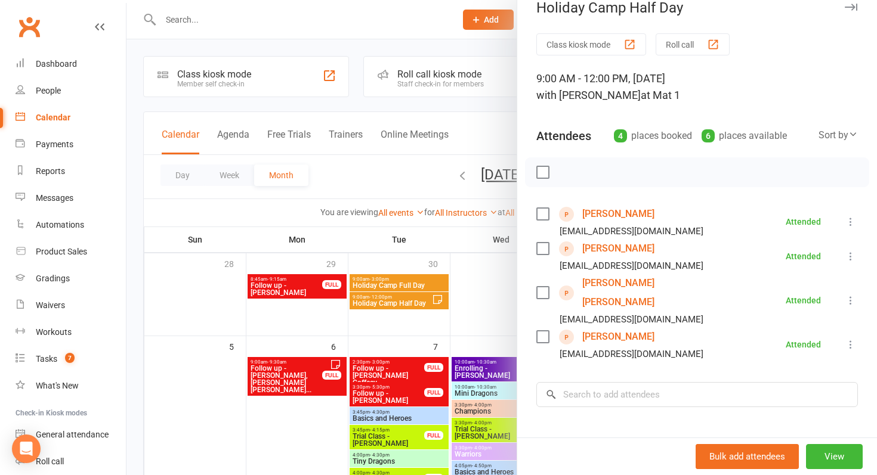
scroll to position [23, 0]
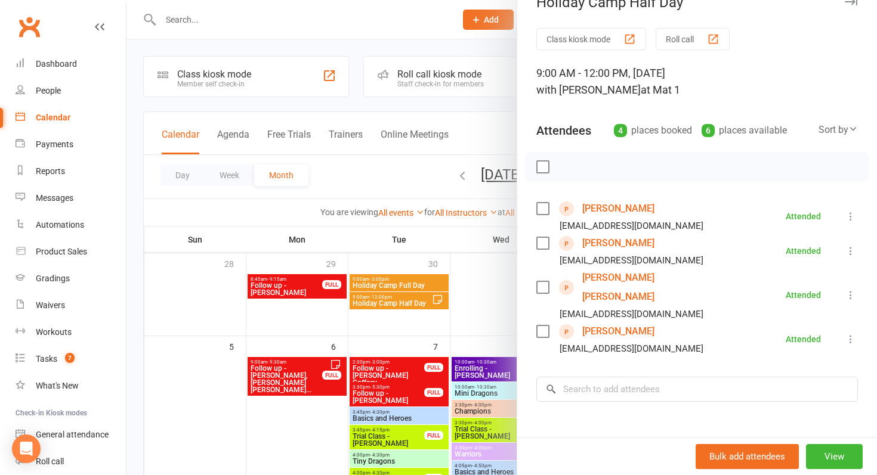
click at [409, 312] on div at bounding box center [501, 237] width 750 height 475
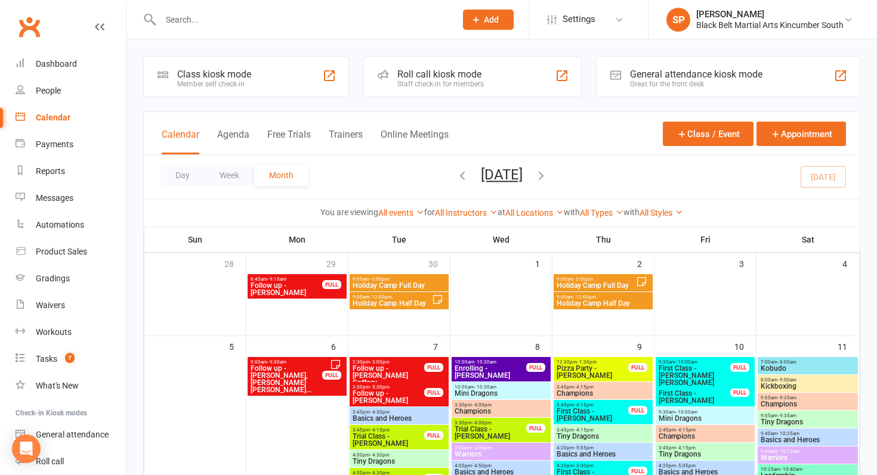
click at [577, 284] on span "Holiday Camp Full Day" at bounding box center [596, 285] width 80 height 7
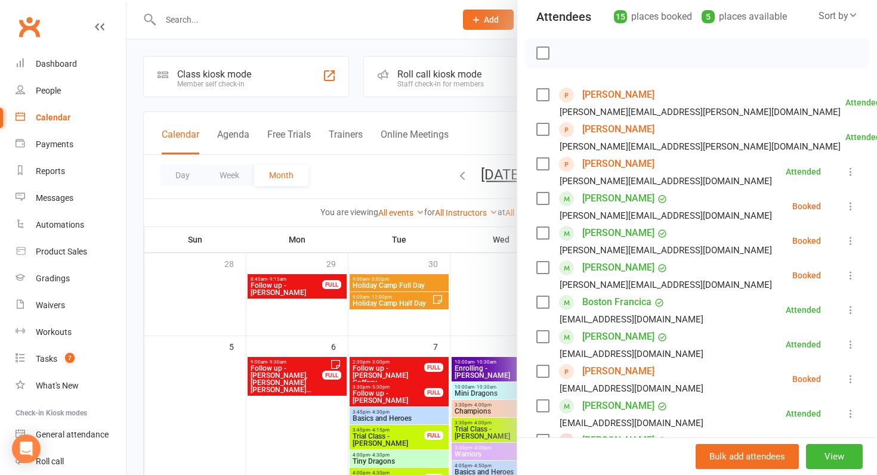
scroll to position [140, 0]
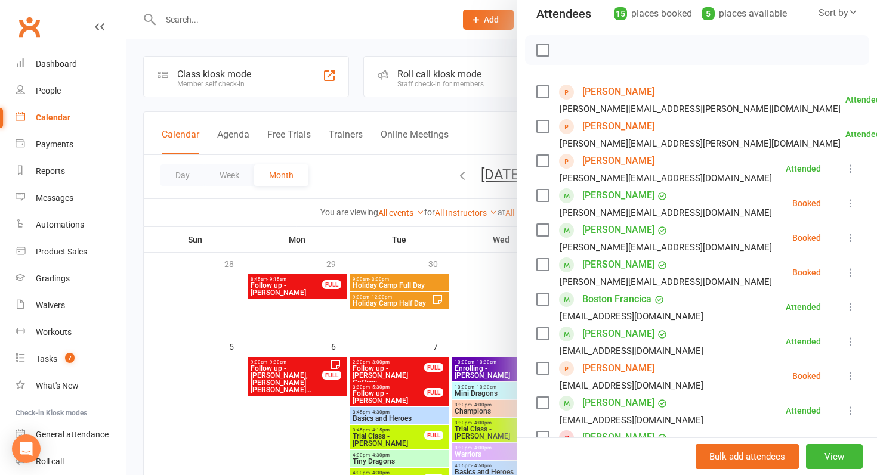
click at [847, 236] on icon at bounding box center [850, 238] width 12 height 12
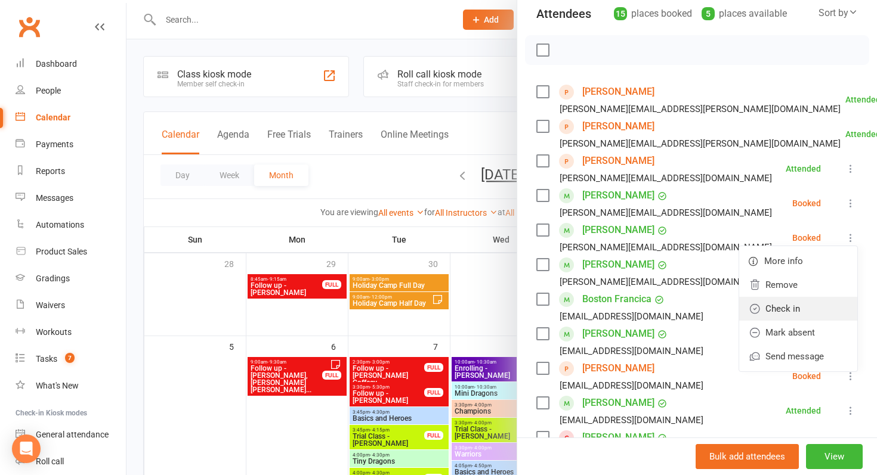
click at [804, 304] on link "Check in" at bounding box center [798, 309] width 118 height 24
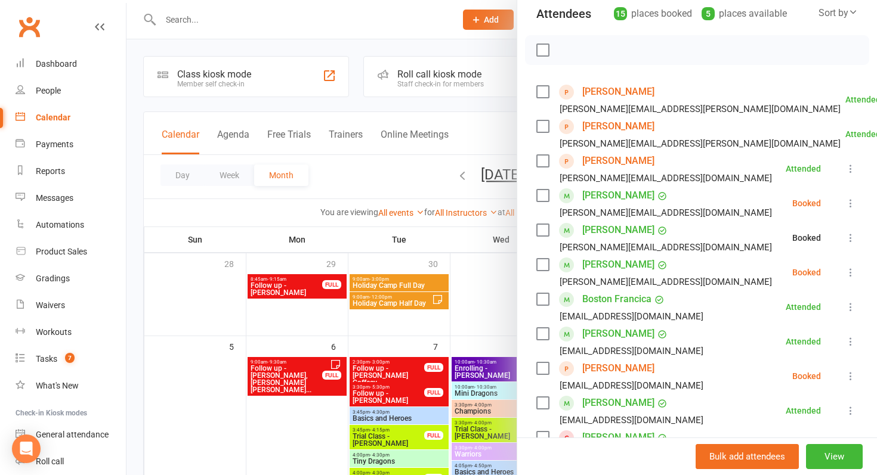
click at [844, 274] on icon at bounding box center [850, 273] width 12 height 12
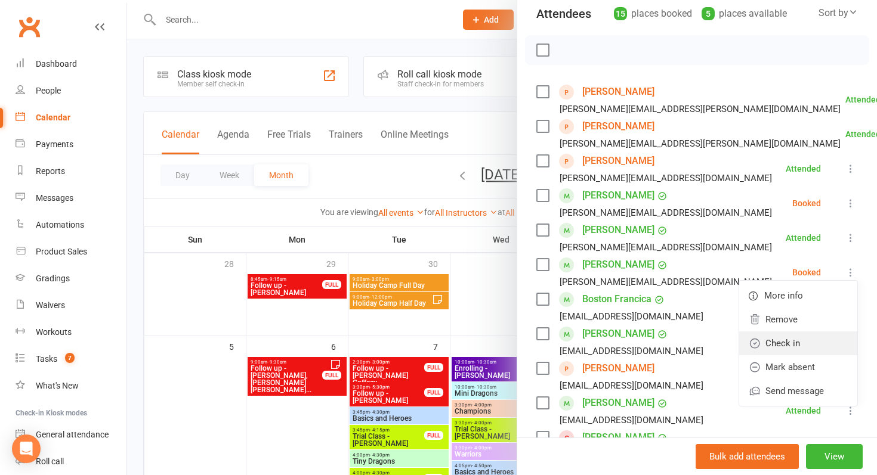
click at [812, 343] on link "Check in" at bounding box center [798, 344] width 118 height 24
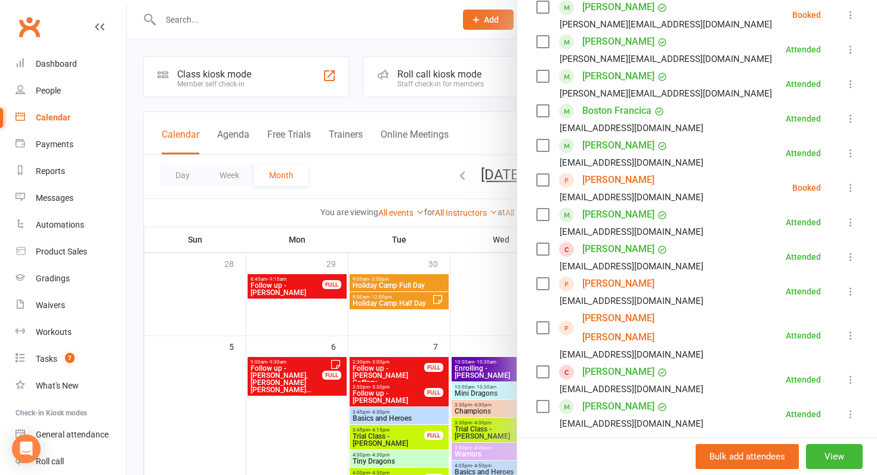
scroll to position [353, 0]
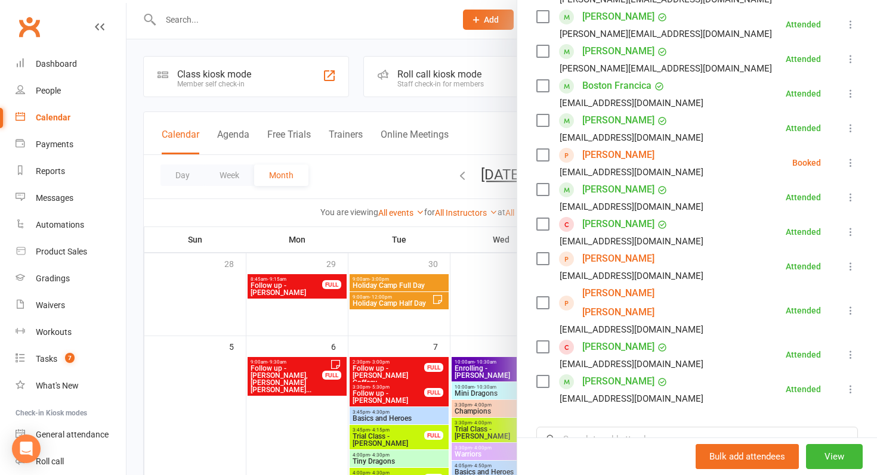
click at [847, 159] on icon at bounding box center [850, 163] width 12 height 12
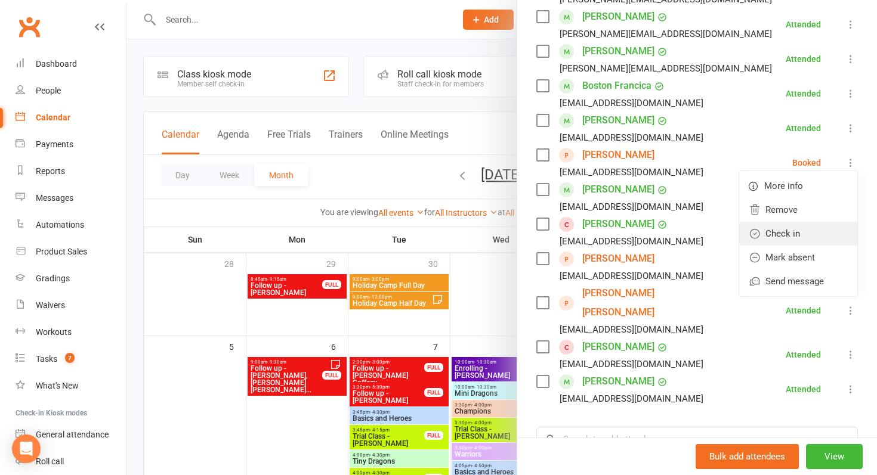
click at [810, 238] on link "Check in" at bounding box center [798, 234] width 118 height 24
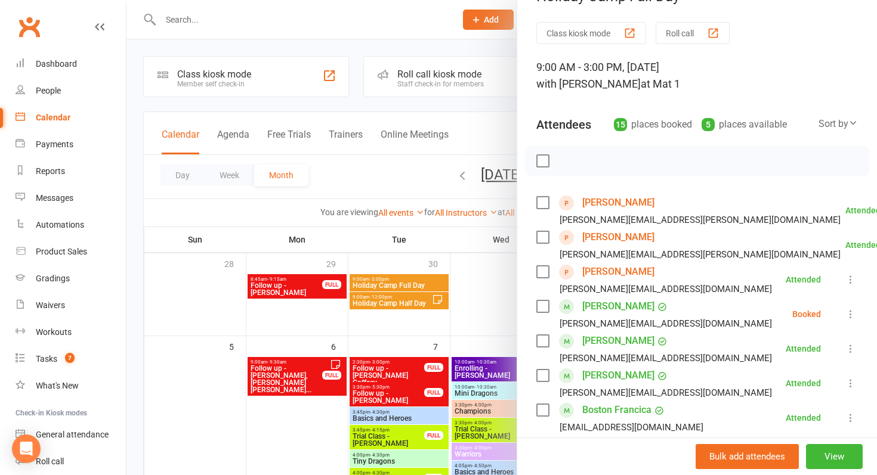
scroll to position [0, 0]
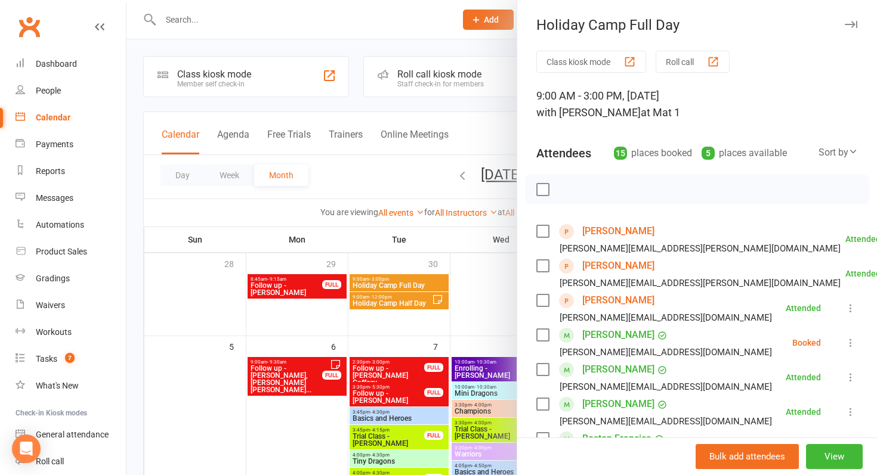
click at [380, 219] on div at bounding box center [501, 237] width 750 height 475
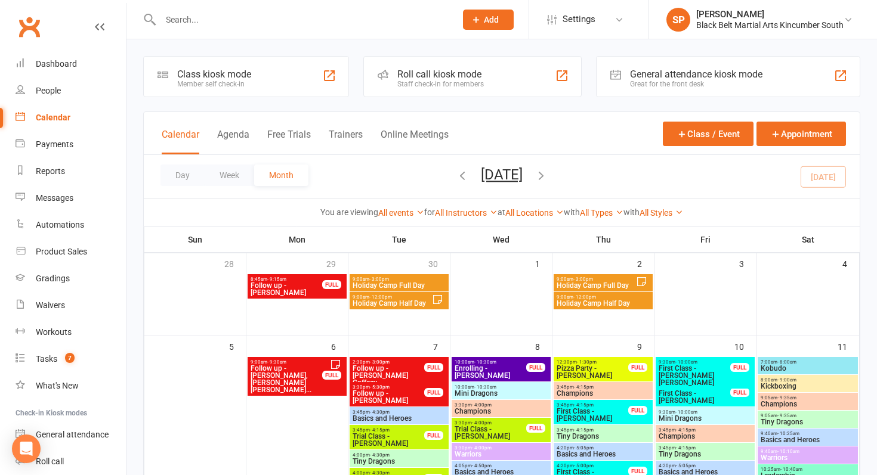
click at [618, 300] on span "Holiday Camp Half Day" at bounding box center [603, 303] width 94 height 7
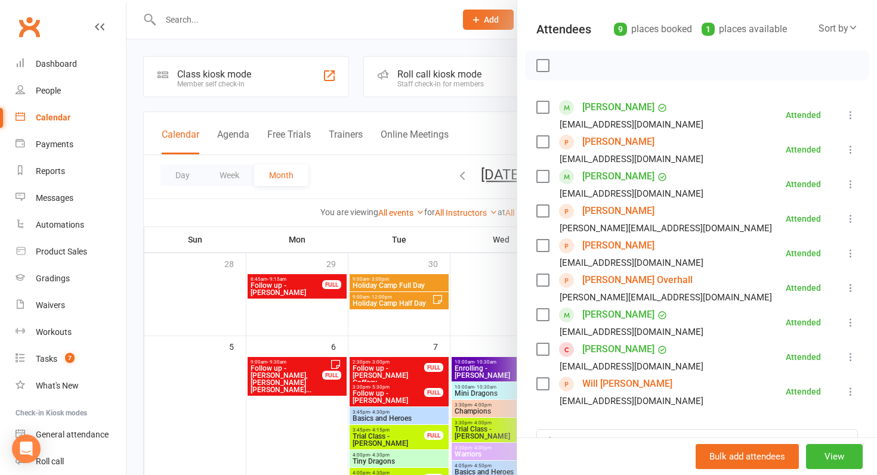
scroll to position [140, 0]
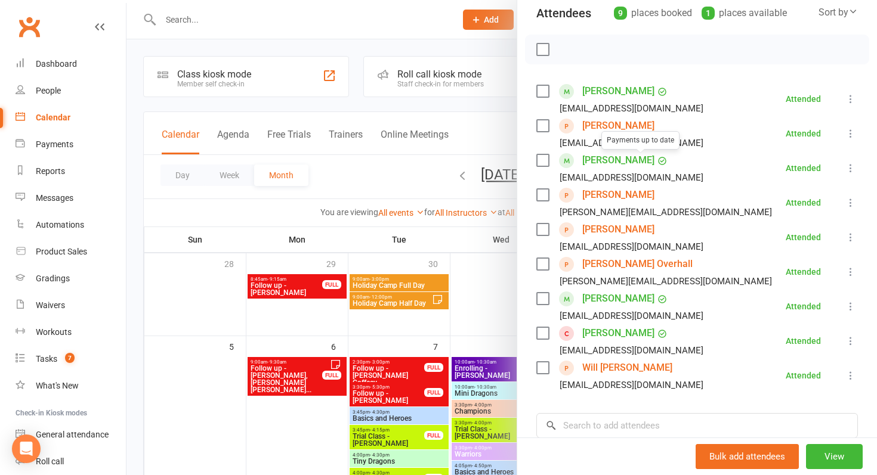
click at [443, 275] on div at bounding box center [501, 237] width 750 height 475
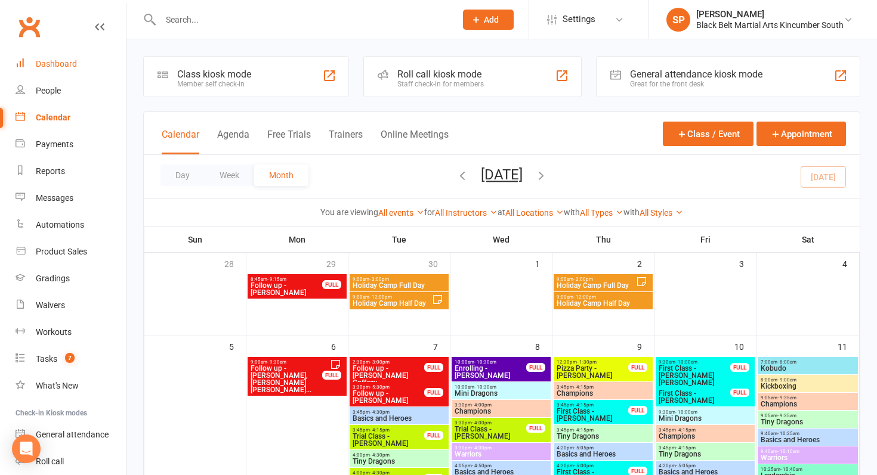
click at [86, 63] on link "Dashboard" at bounding box center [71, 64] width 110 height 27
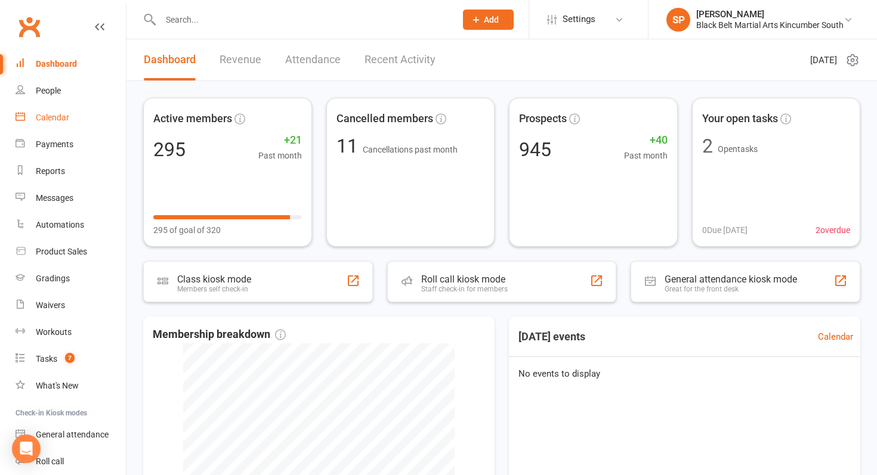
click at [68, 118] on div "Calendar" at bounding box center [52, 118] width 33 height 10
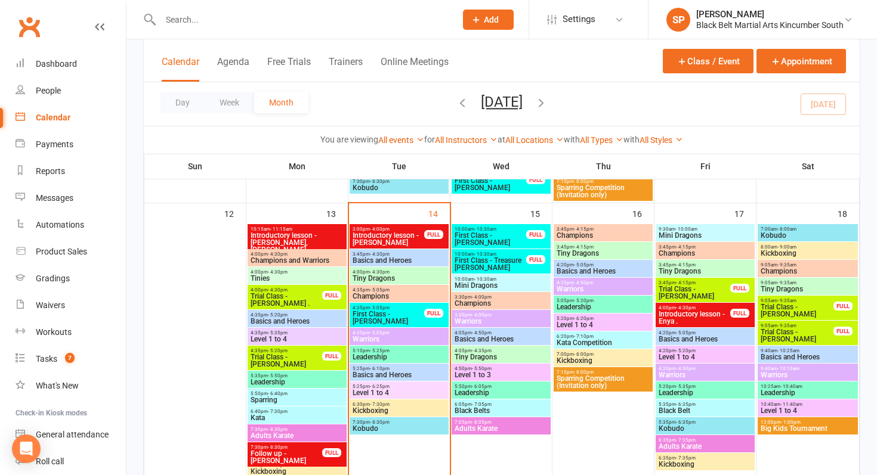
scroll to position [431, 0]
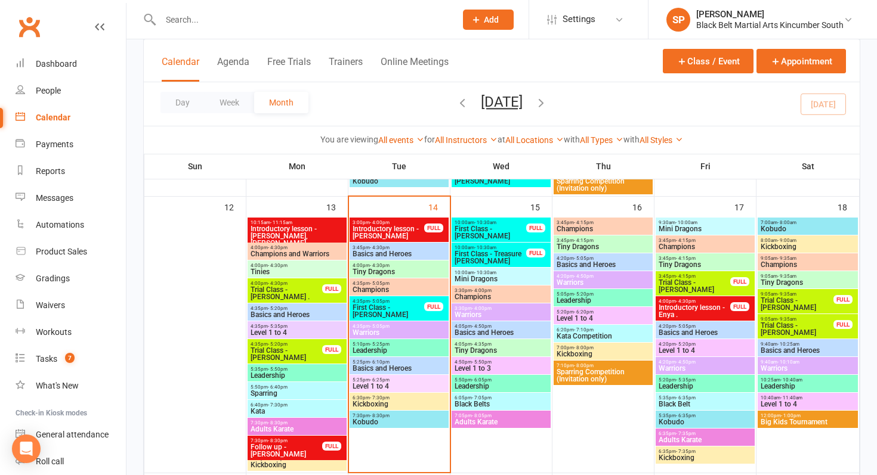
click at [778, 332] on span "Trial Class - [PERSON_NAME]" at bounding box center [797, 329] width 74 height 14
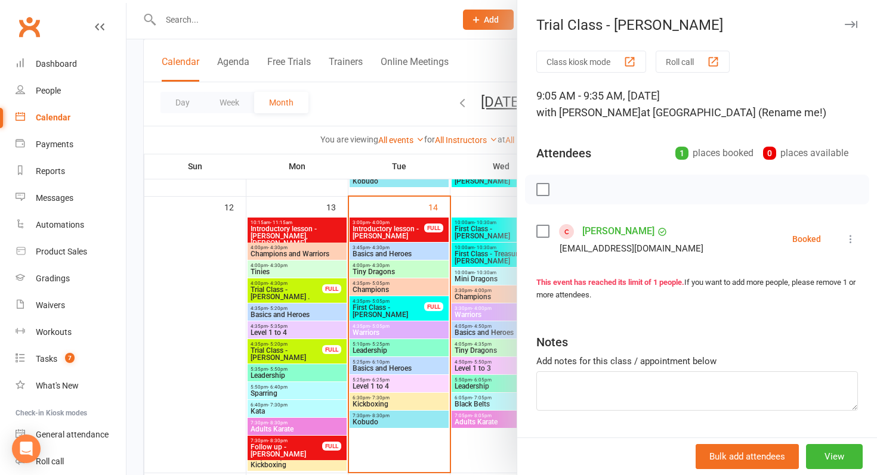
click at [604, 224] on link "[PERSON_NAME]" at bounding box center [618, 231] width 72 height 19
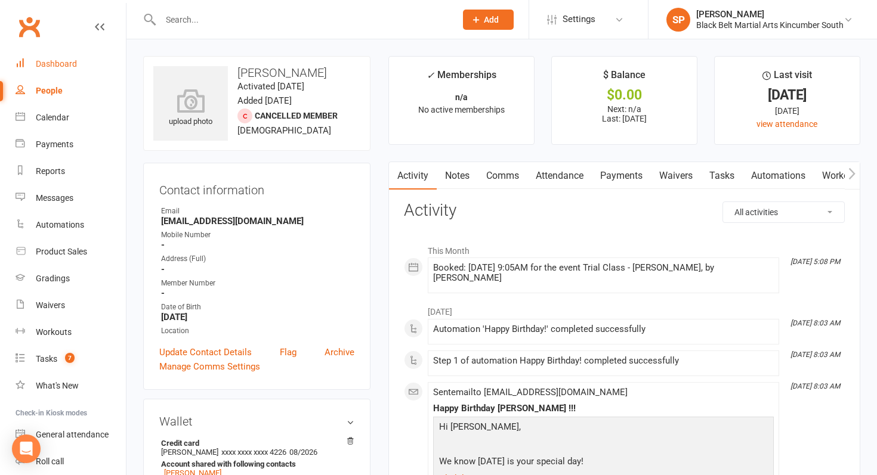
click at [70, 64] on div "Dashboard" at bounding box center [56, 64] width 41 height 10
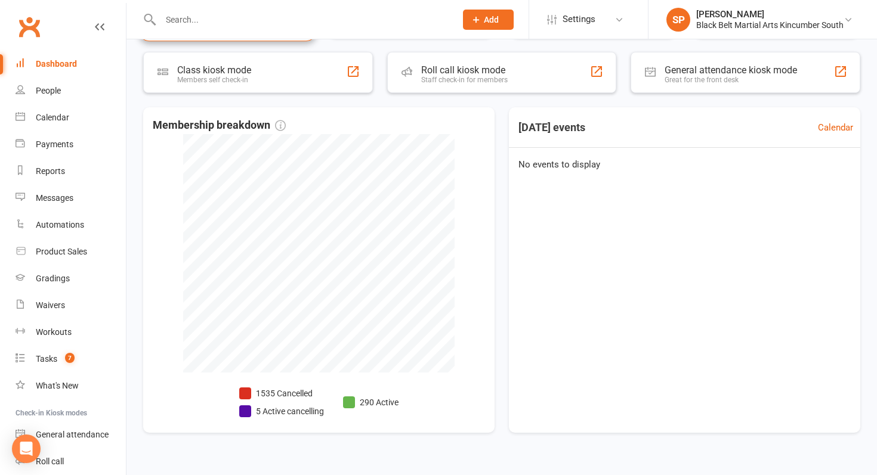
scroll to position [229, 0]
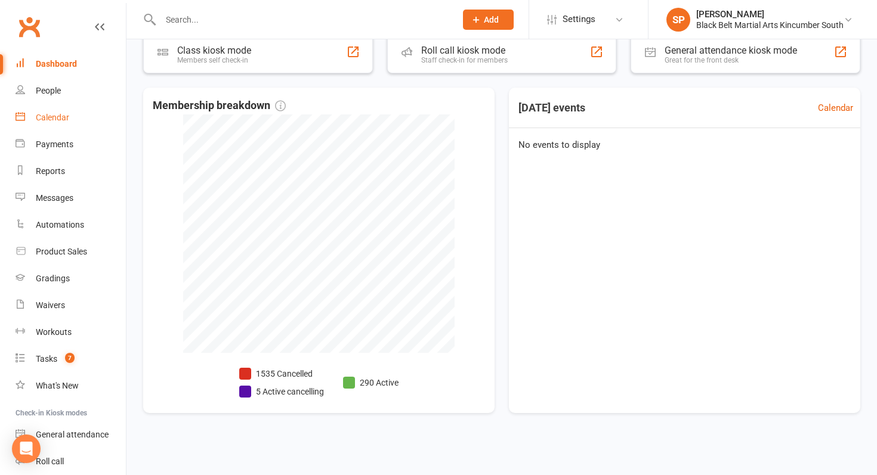
click at [94, 119] on link "Calendar" at bounding box center [71, 117] width 110 height 27
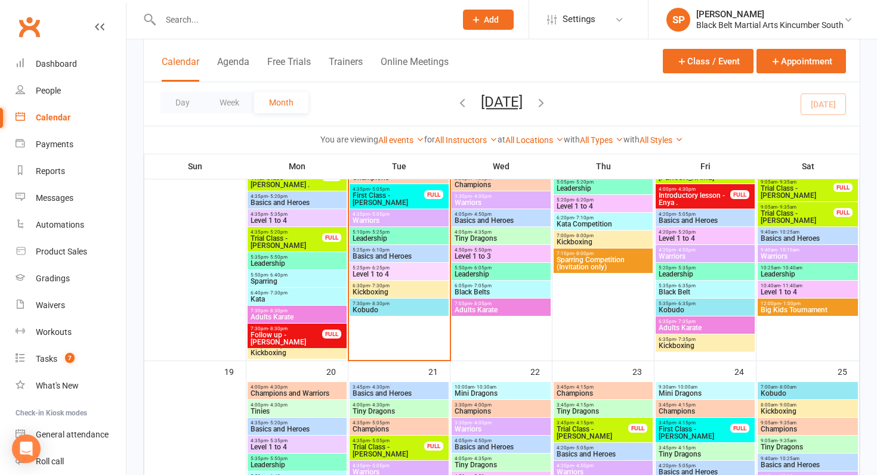
scroll to position [533, 0]
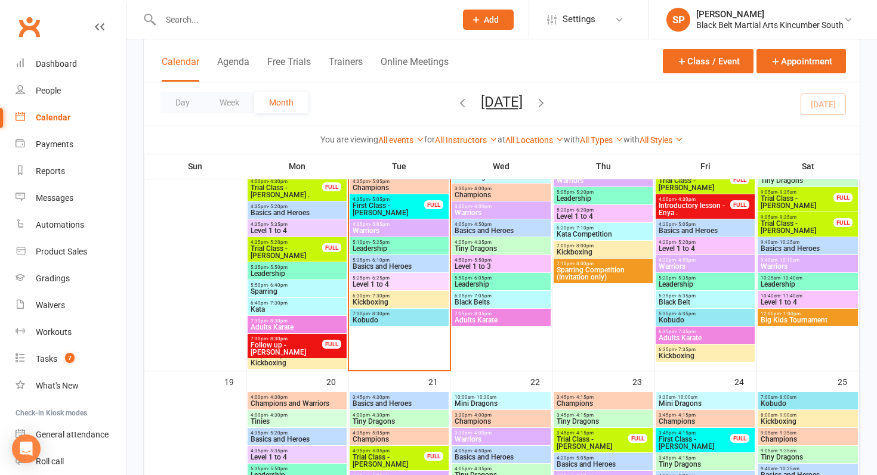
click at [291, 342] on span "Follow up - [PERSON_NAME]" at bounding box center [286, 349] width 73 height 14
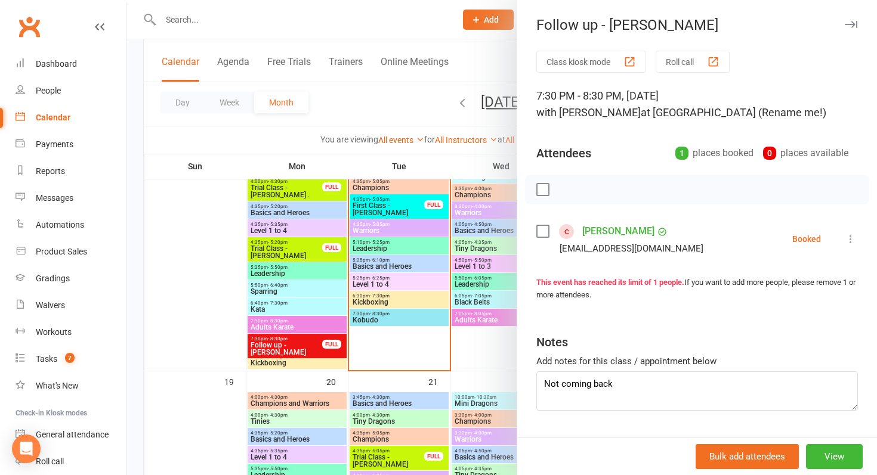
click at [291, 341] on div at bounding box center [501, 237] width 750 height 475
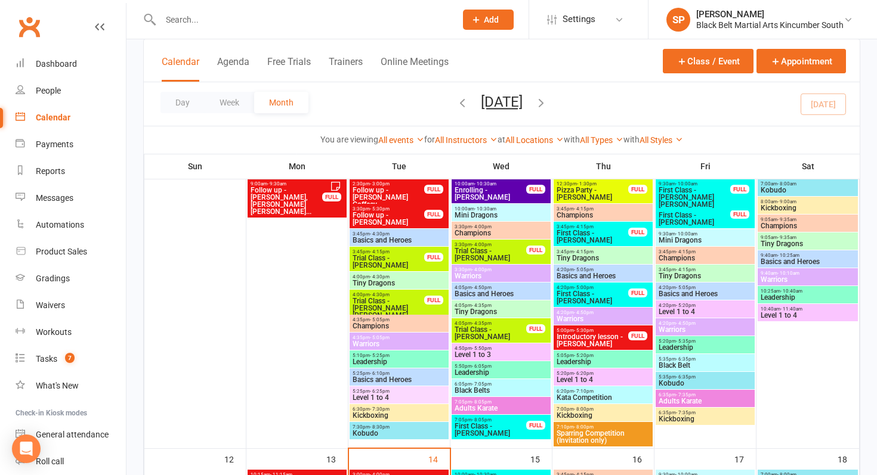
scroll to position [176, 0]
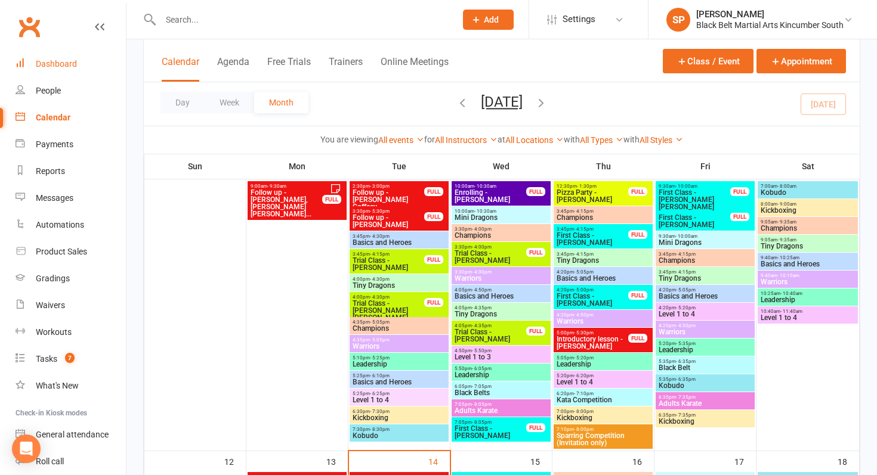
click at [82, 66] on link "Dashboard" at bounding box center [71, 64] width 110 height 27
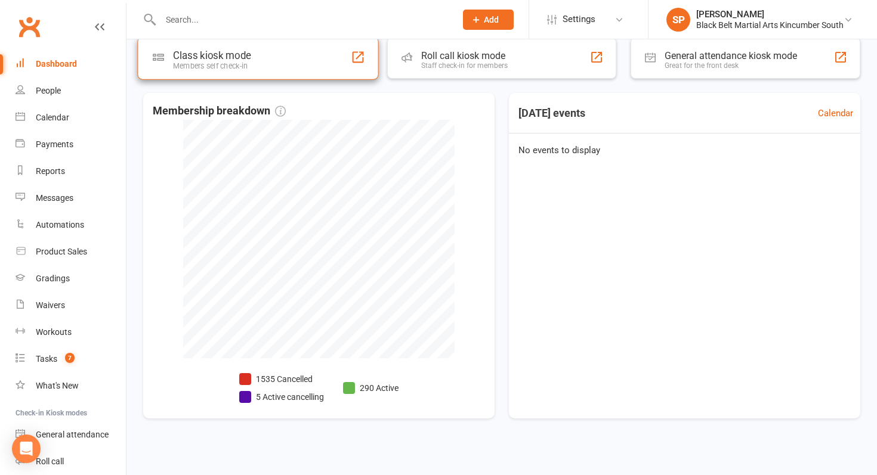
scroll to position [229, 0]
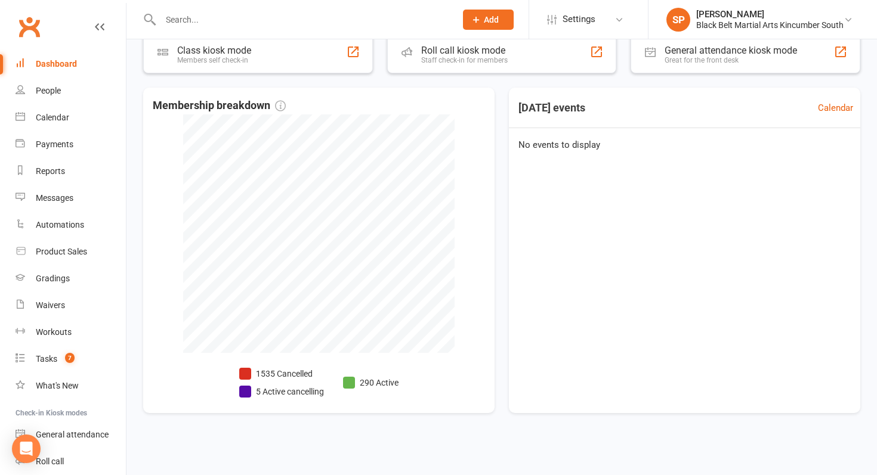
click at [211, 16] on input "text" at bounding box center [302, 19] width 290 height 17
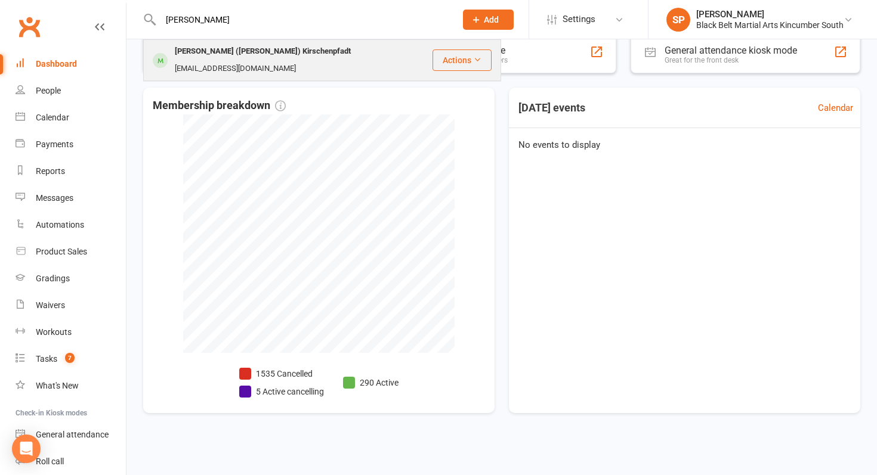
type input "[PERSON_NAME]"
click at [212, 47] on div "[PERSON_NAME] ([PERSON_NAME]) Kirschenpfadt" at bounding box center [262, 51] width 183 height 17
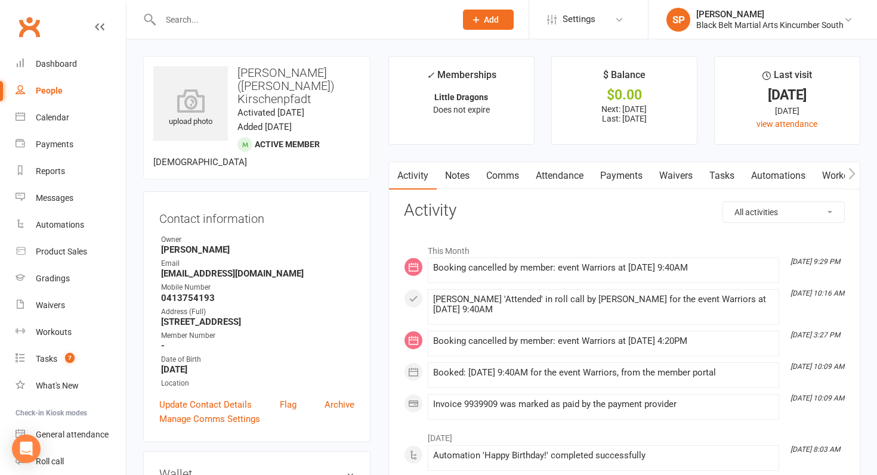
click at [631, 177] on link "Payments" at bounding box center [621, 175] width 59 height 27
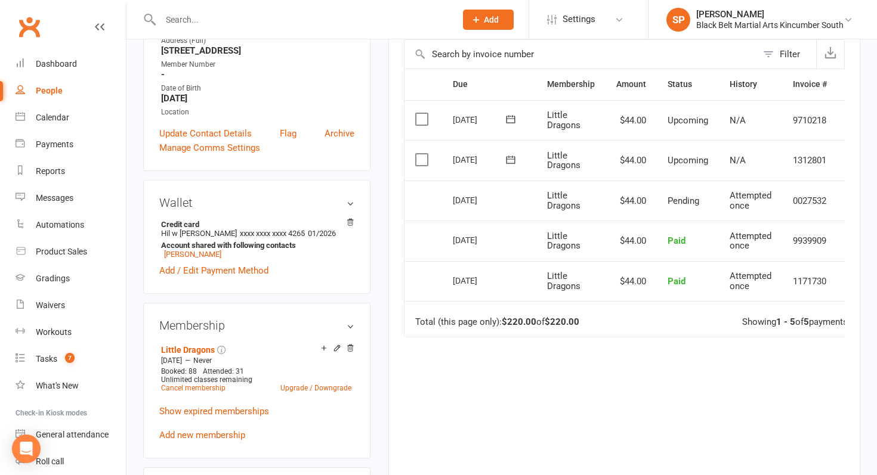
scroll to position [261, 0]
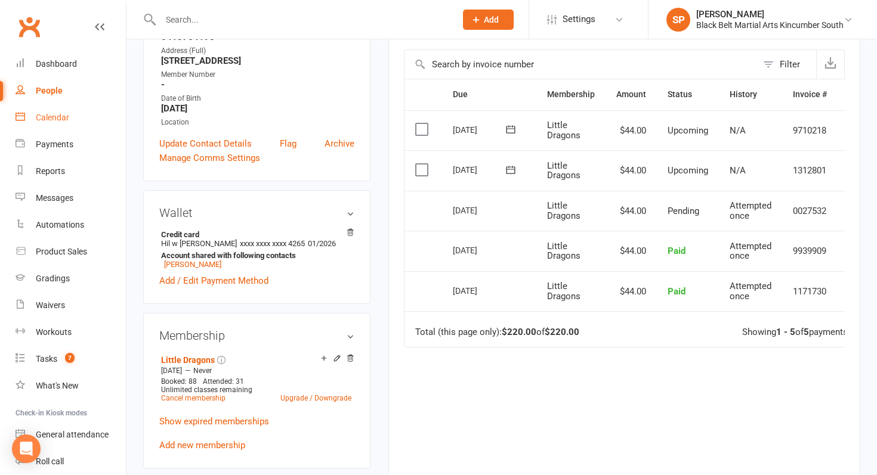
click at [65, 121] on div "Calendar" at bounding box center [52, 118] width 33 height 10
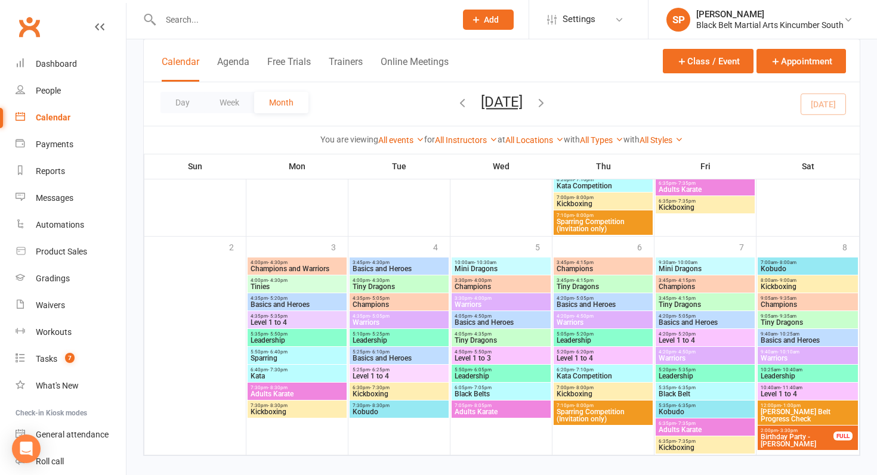
scroll to position [1166, 0]
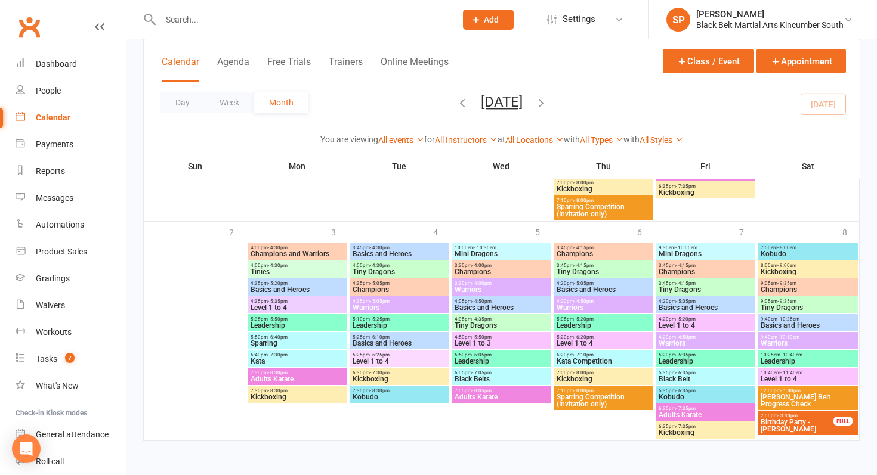
click at [547, 99] on icon "button" at bounding box center [540, 102] width 13 height 13
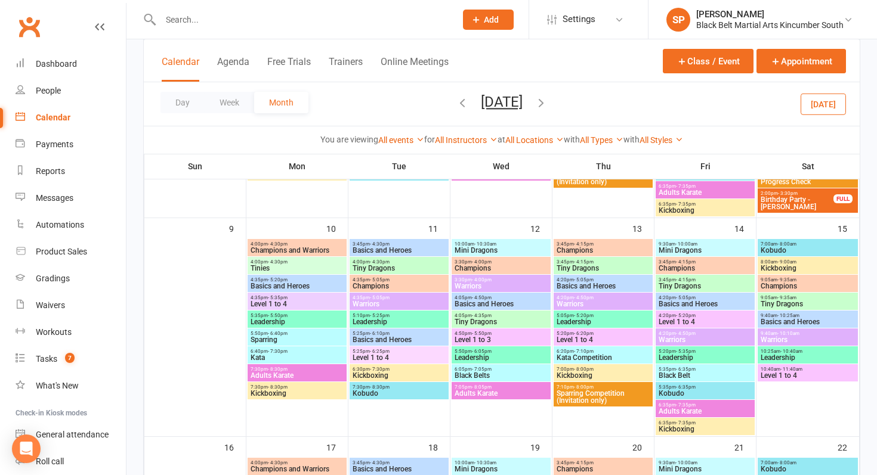
scroll to position [499, 0]
